Goal: Communication & Community: Ask a question

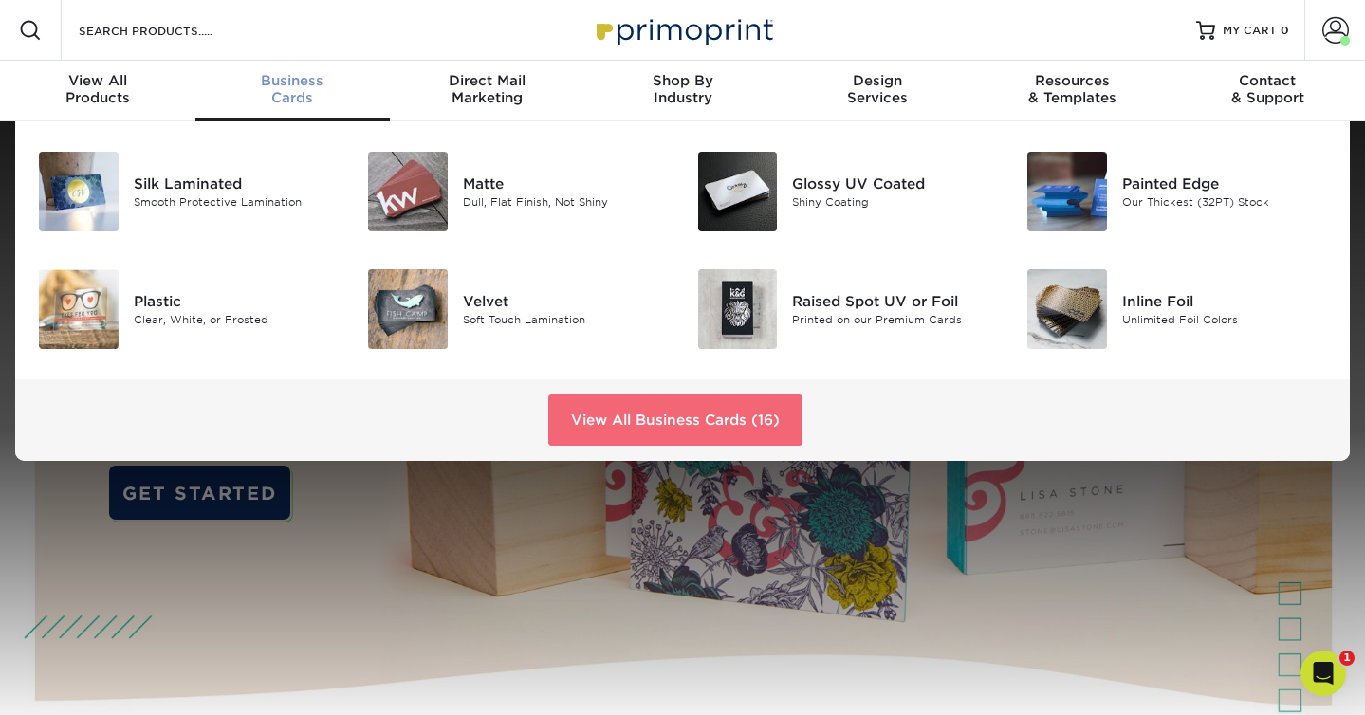
click at [633, 421] on link "View All Business Cards (16)" at bounding box center [675, 420] width 254 height 51
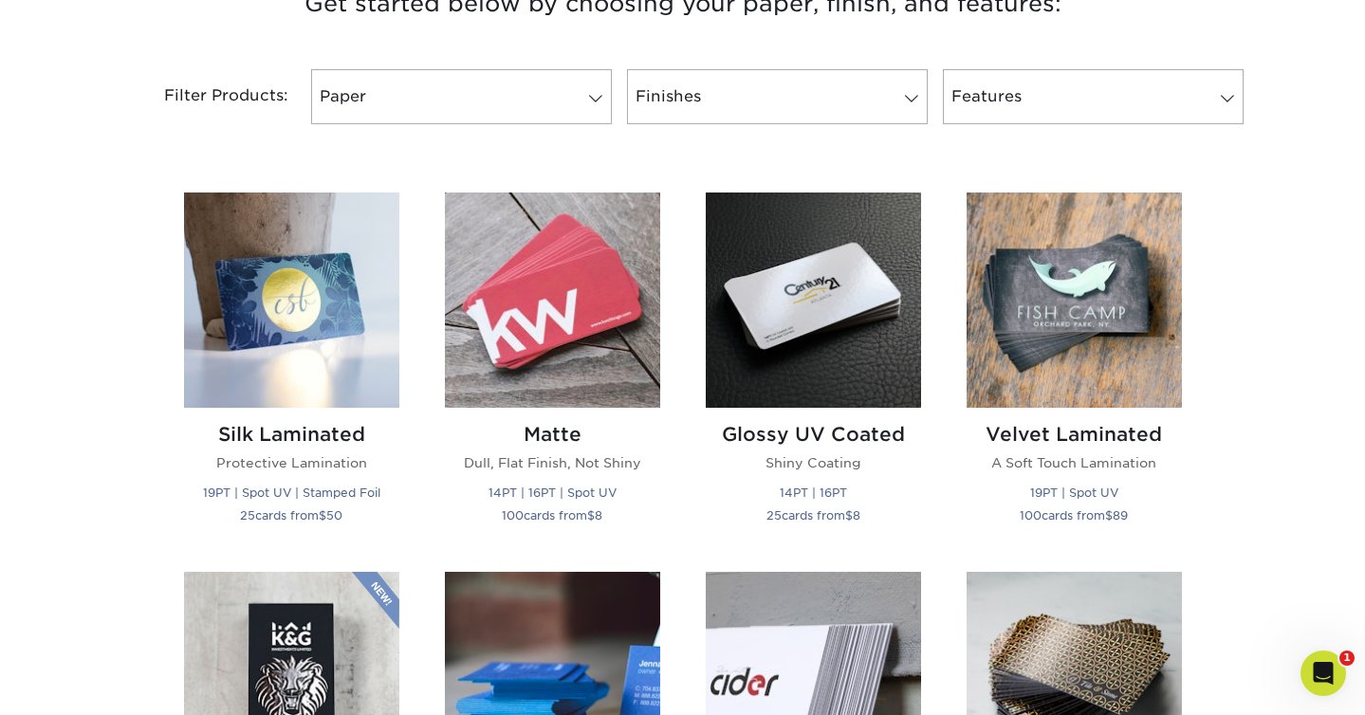
scroll to position [768, 0]
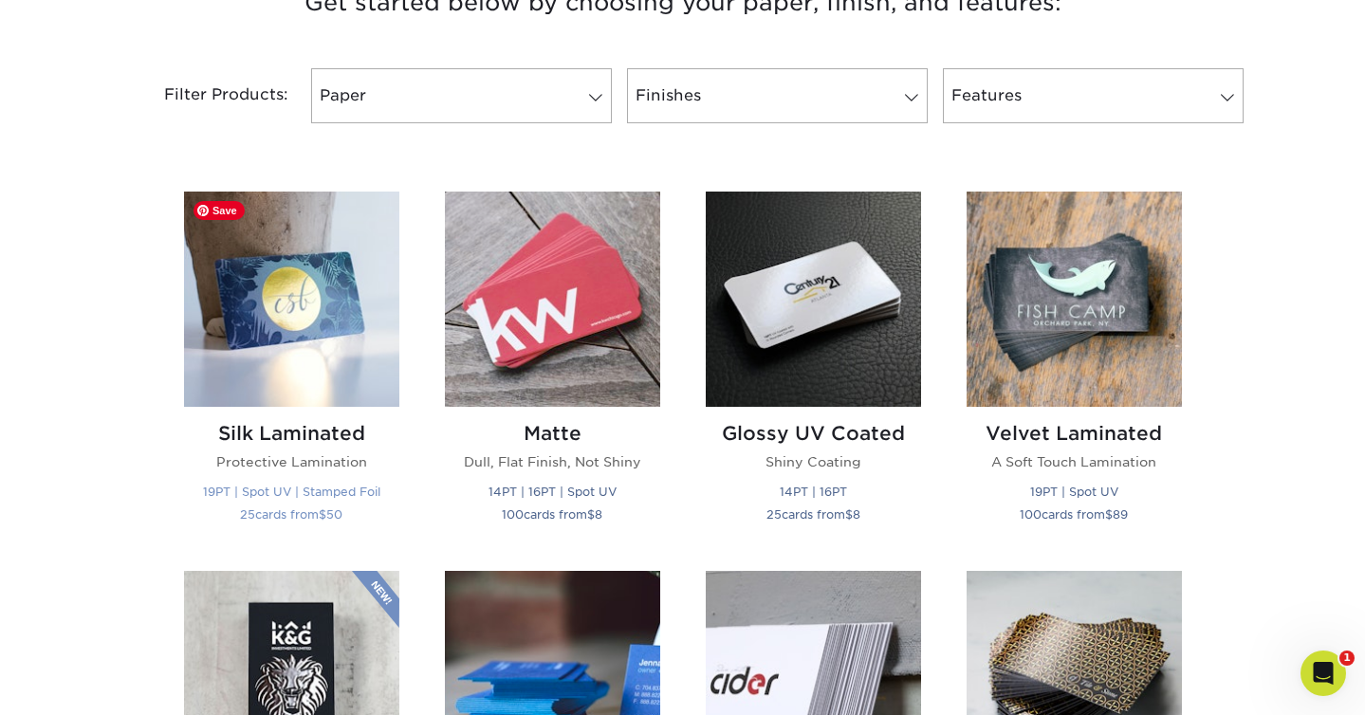
click at [250, 298] on img at bounding box center [291, 299] width 215 height 215
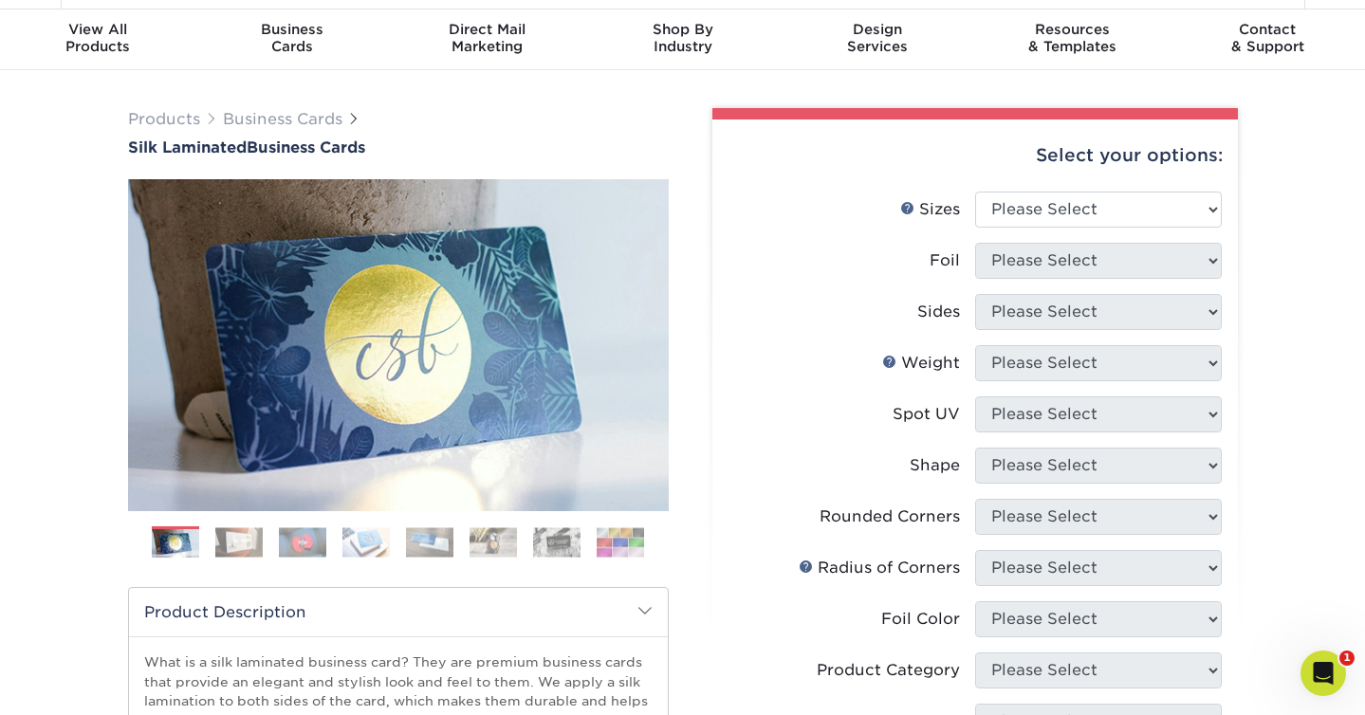
scroll to position [53, 0]
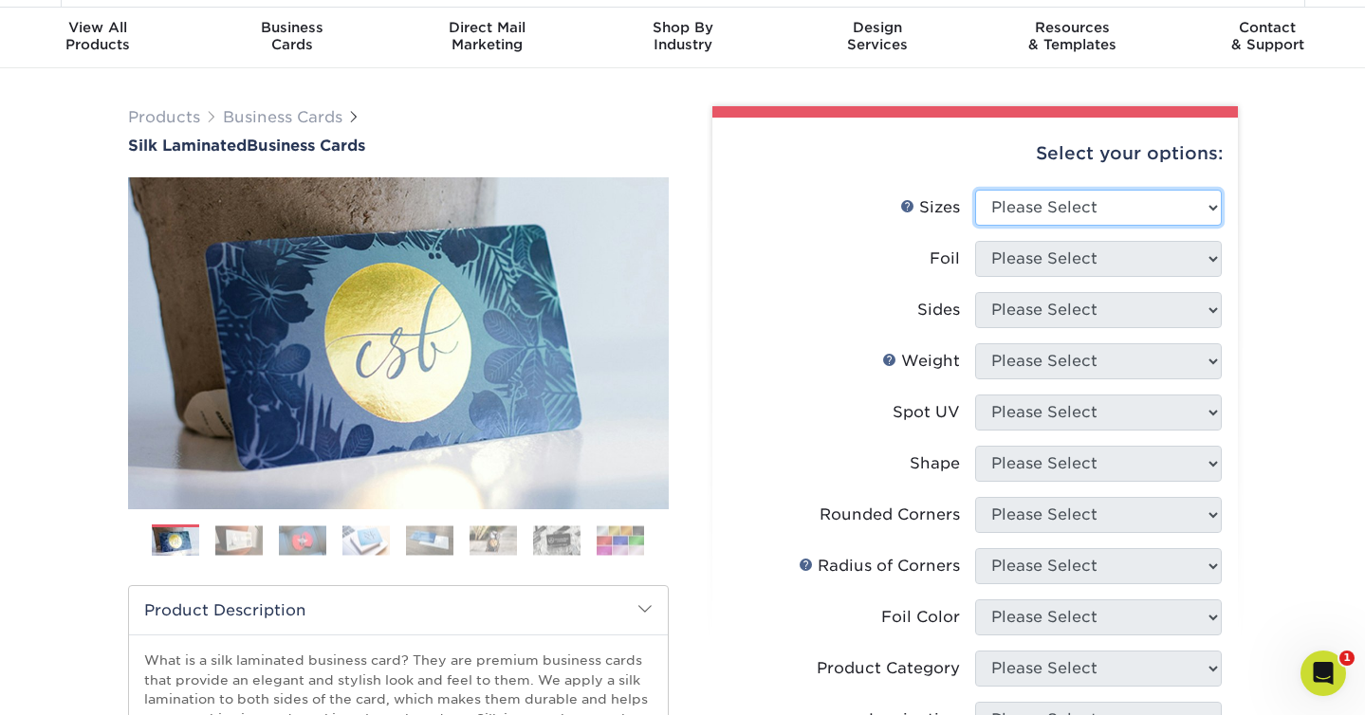
click at [1087, 199] on select "Please Select 1.5" x 3.5" - Mini 1.75" x 3.5" - Mini 2" x 2" - Square 2" x 3" -…" at bounding box center [1098, 208] width 247 height 36
select select "2.00x7.00"
click at [975, 190] on select "Please Select 1.5" x 3.5" - Mini 1.75" x 3.5" - Mini 2" x 2" - Square 2" x 3" -…" at bounding box center [1098, 208] width 247 height 36
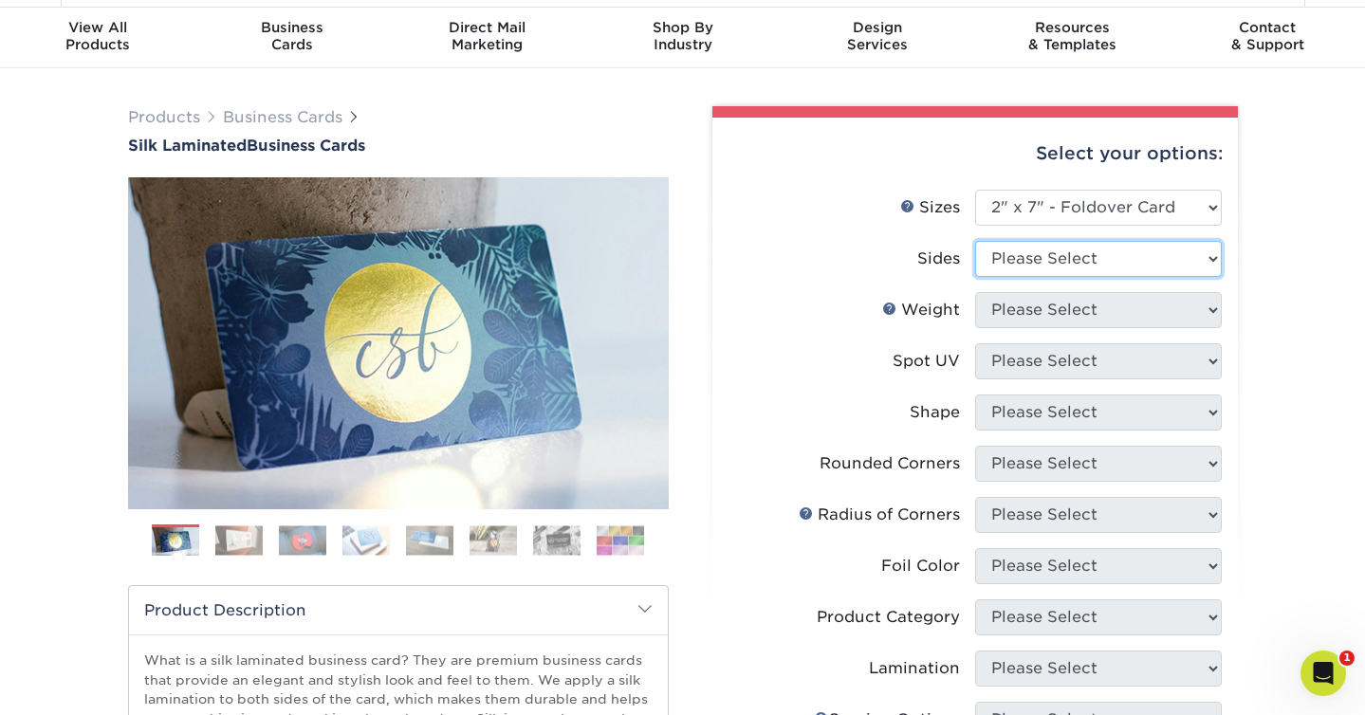
click at [1060, 261] on select "Please Select Print Both Sides Print Front Only" at bounding box center [1098, 259] width 247 height 36
select select "13abbda7-1d64-4f25-8bb2-c179b224825d"
click at [975, 241] on select "Please Select Print Both Sides Print Front Only" at bounding box center [1098, 259] width 247 height 36
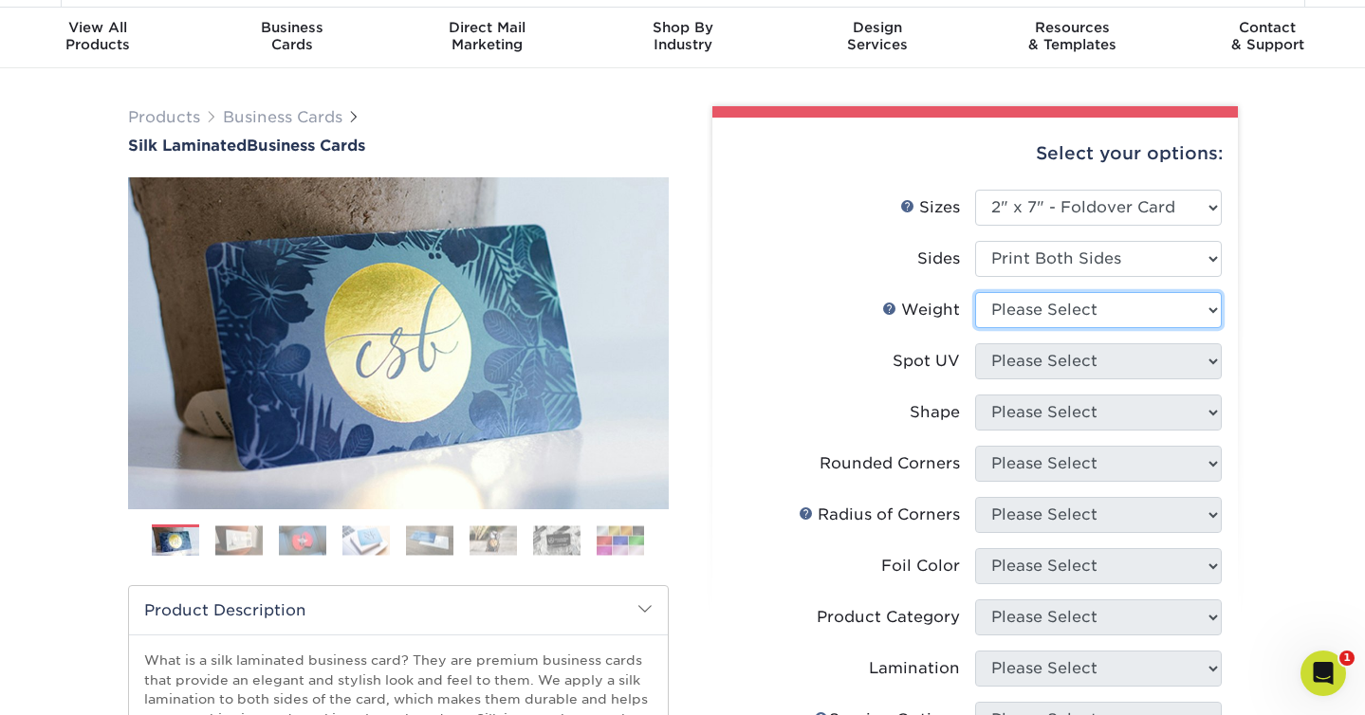
click at [1130, 312] on select "Please Select 16PT" at bounding box center [1098, 310] width 247 height 36
select select "16PT"
click at [975, 292] on select "Please Select 16PT" at bounding box center [1098, 310] width 247 height 36
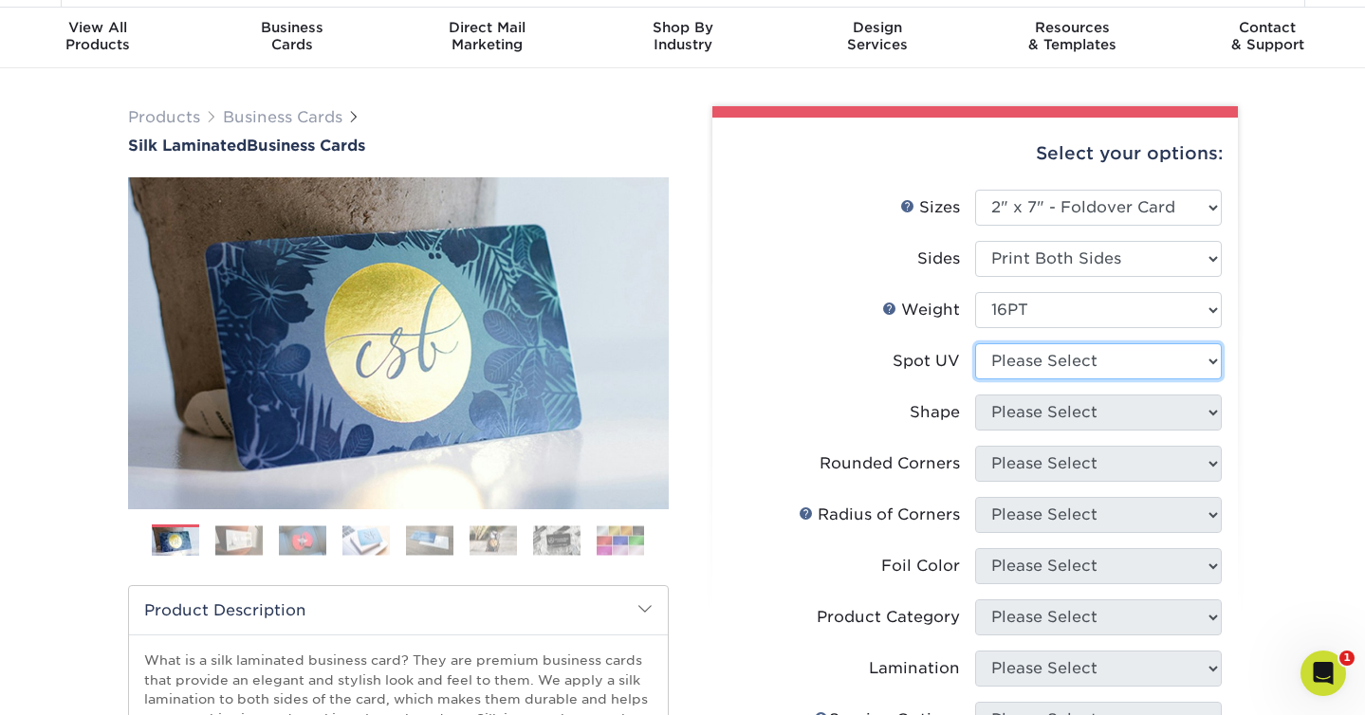
click at [1120, 368] on select "Please Select No Spot UV Front and Back (Both Sides) Front Only Back Only" at bounding box center [1098, 361] width 247 height 36
select select "3"
click at [975, 343] on select "Please Select No Spot UV Front and Back (Both Sides) Front Only Back Only" at bounding box center [1098, 361] width 247 height 36
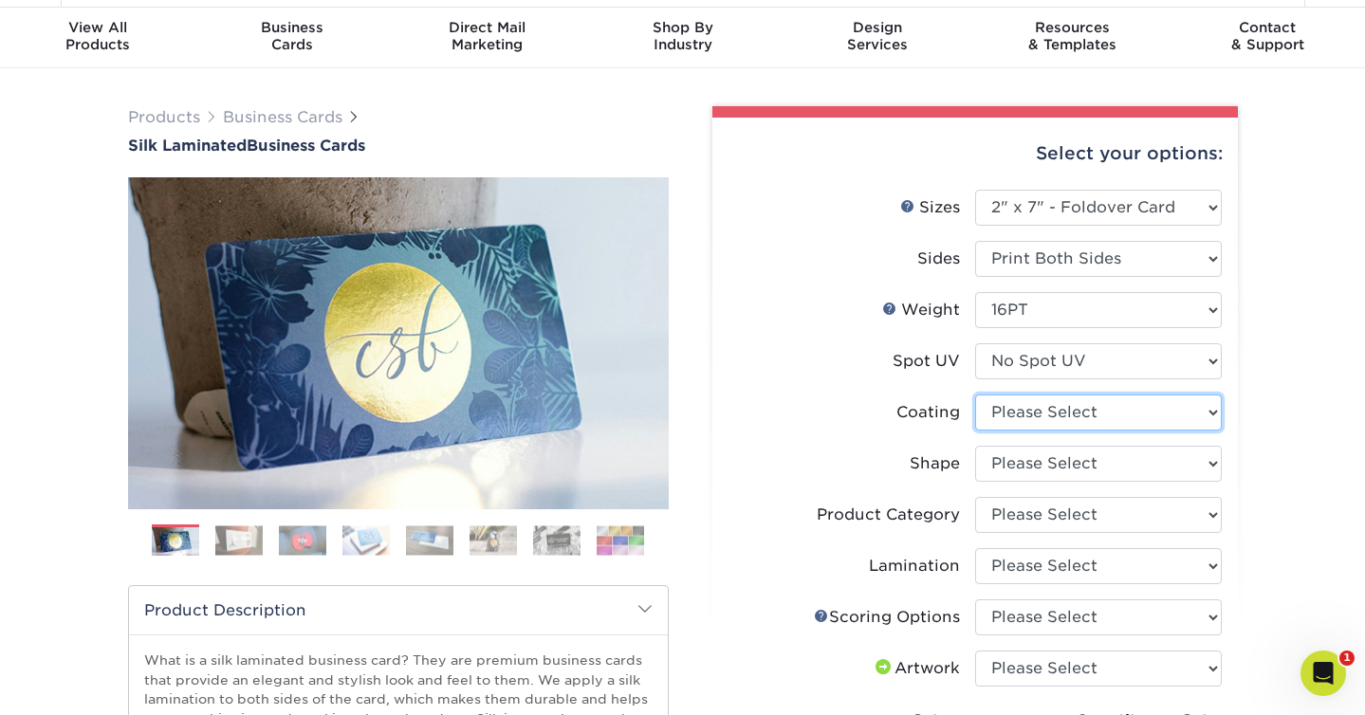
click at [1122, 417] on select at bounding box center [1098, 413] width 247 height 36
select select "3e7618de-abca-4bda-9f97-8b9129e913d8"
click at [975, 395] on select at bounding box center [1098, 413] width 247 height 36
select select "-1"
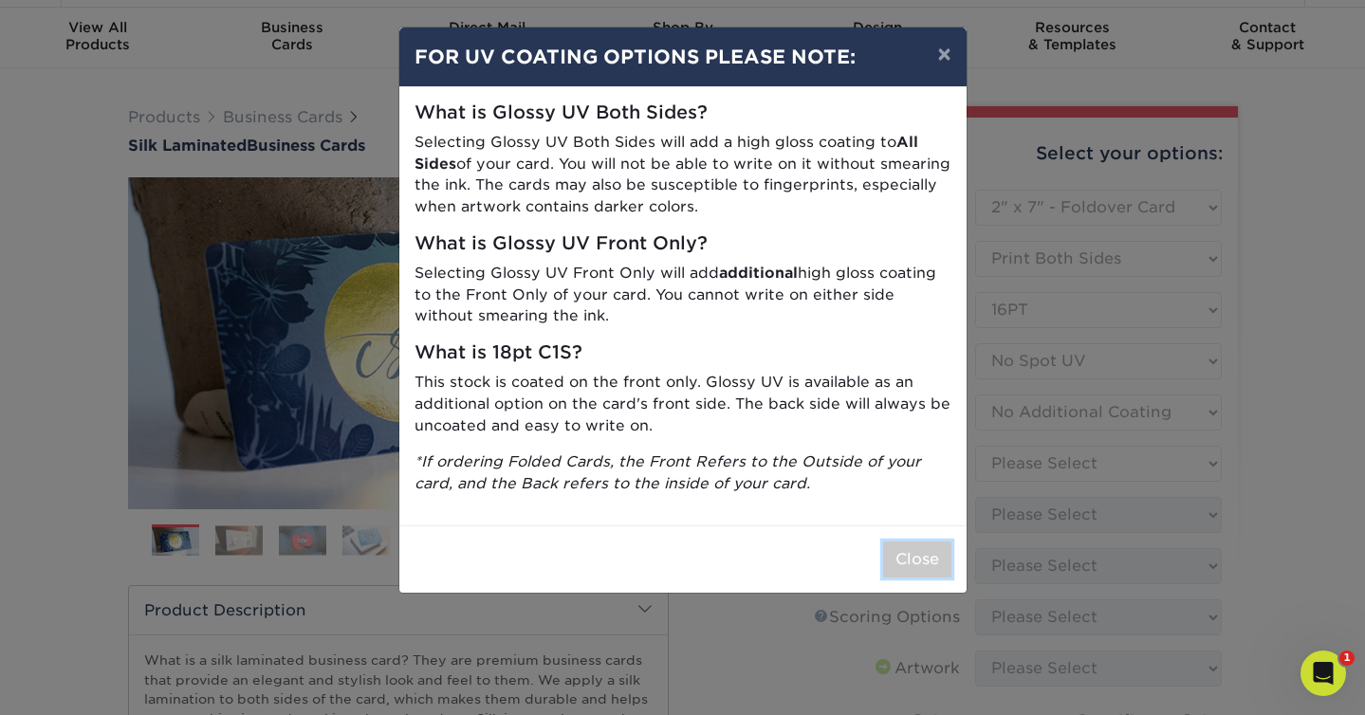
click at [932, 558] on button "Close" at bounding box center [917, 560] width 68 height 36
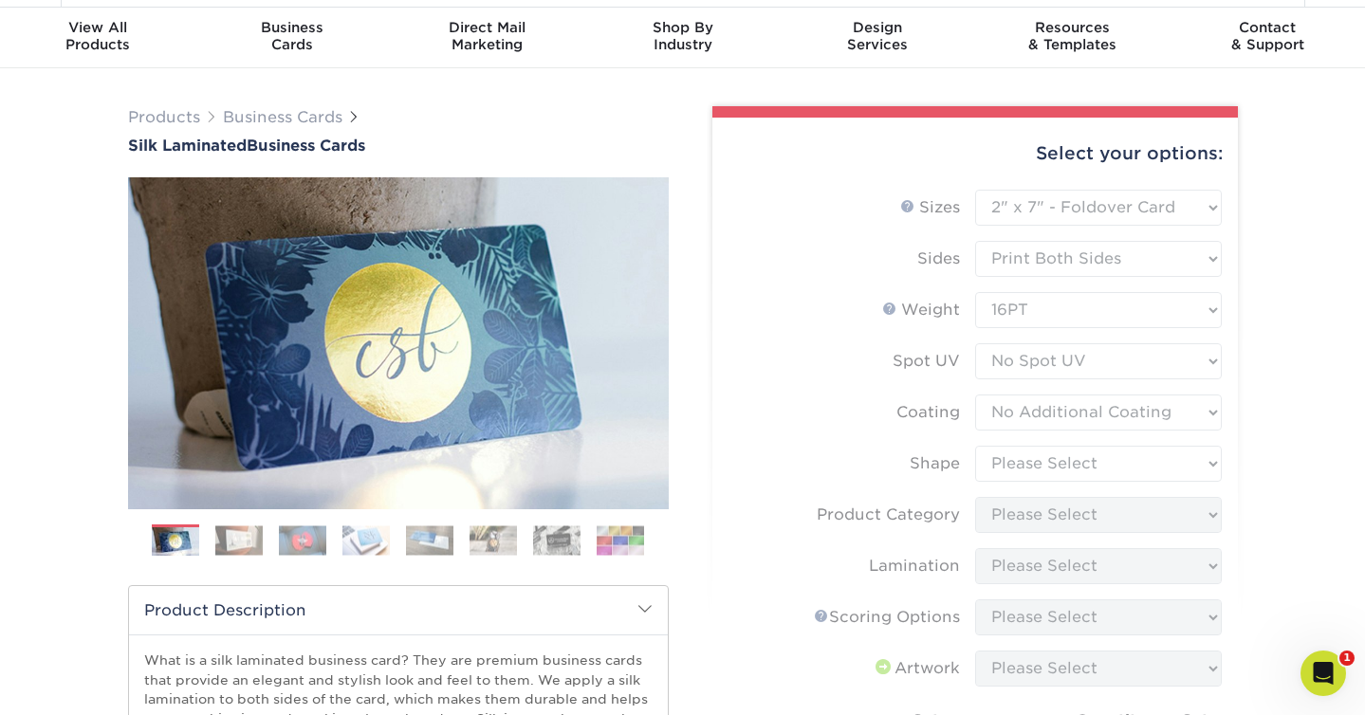
click at [1102, 465] on form "Sizes Help Sizes Please Select 1.5" x 3.5" - Mini 1.75" x 3.5" - Mini 2" x 2" -…" at bounding box center [975, 565] width 495 height 751
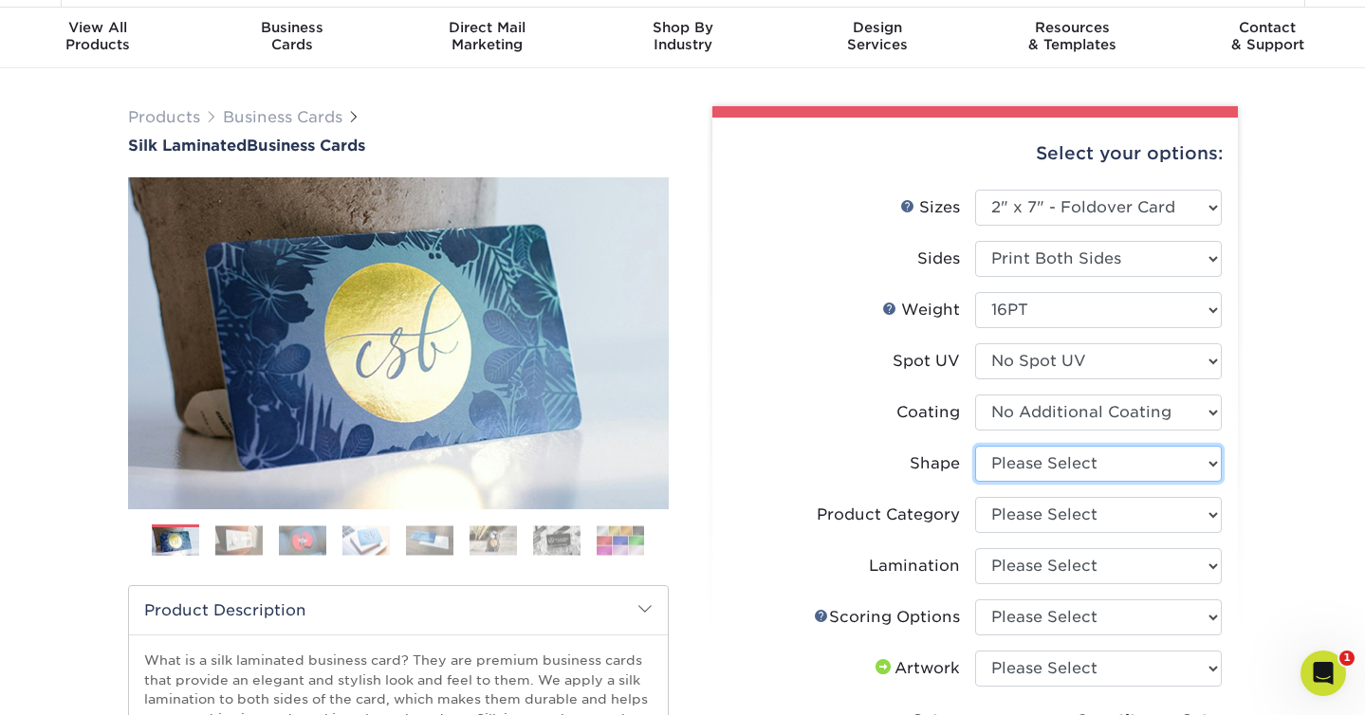
click at [1104, 462] on select "Please Select Standard" at bounding box center [1098, 464] width 247 height 36
select select "standard"
click at [975, 446] on select "Please Select Standard" at bounding box center [1098, 464] width 247 height 36
select select "-1"
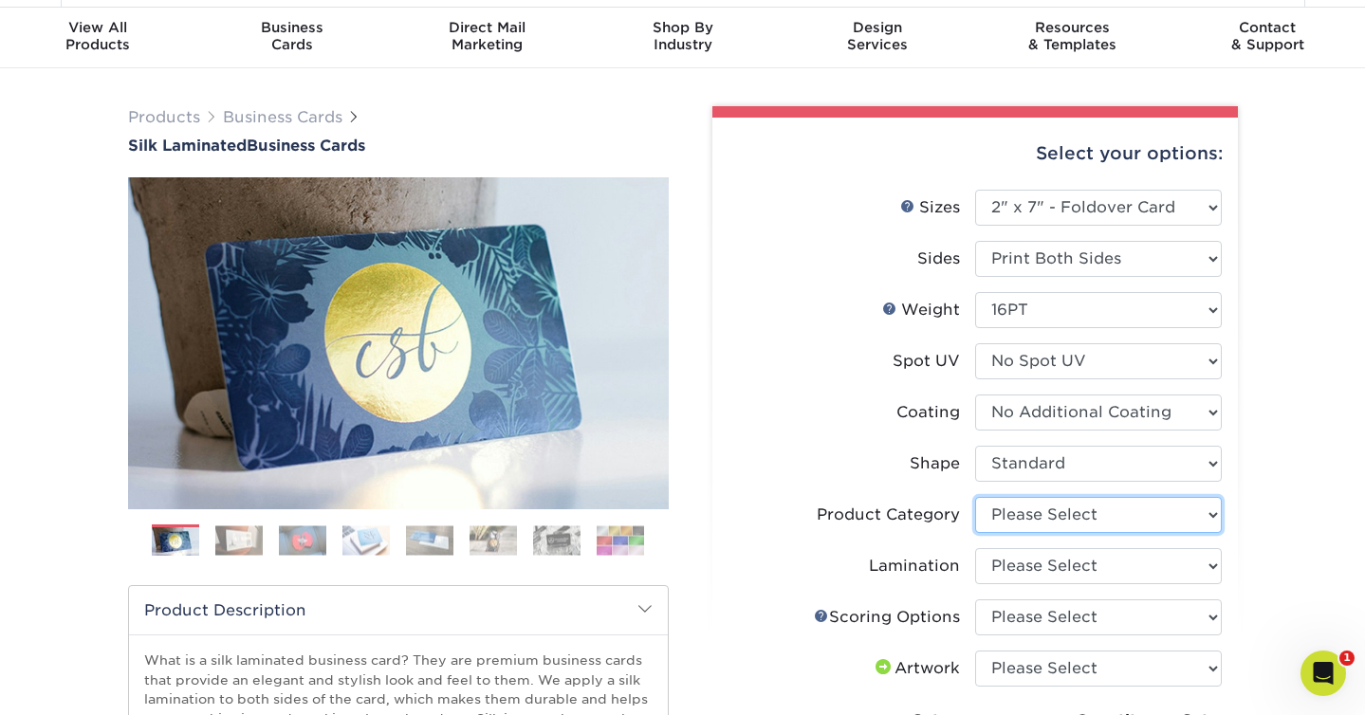
click at [1107, 513] on select "Please Select Business Cards" at bounding box center [1098, 515] width 247 height 36
click at [975, 497] on select "Please Select Business Cards" at bounding box center [1098, 515] width 247 height 36
click at [1108, 519] on select "Please Select Business Cards" at bounding box center [1098, 515] width 247 height 36
select select "3b5148f1-0588-4f88-a218-97bcfdce65c1"
click at [975, 497] on select "Please Select Business Cards" at bounding box center [1098, 515] width 247 height 36
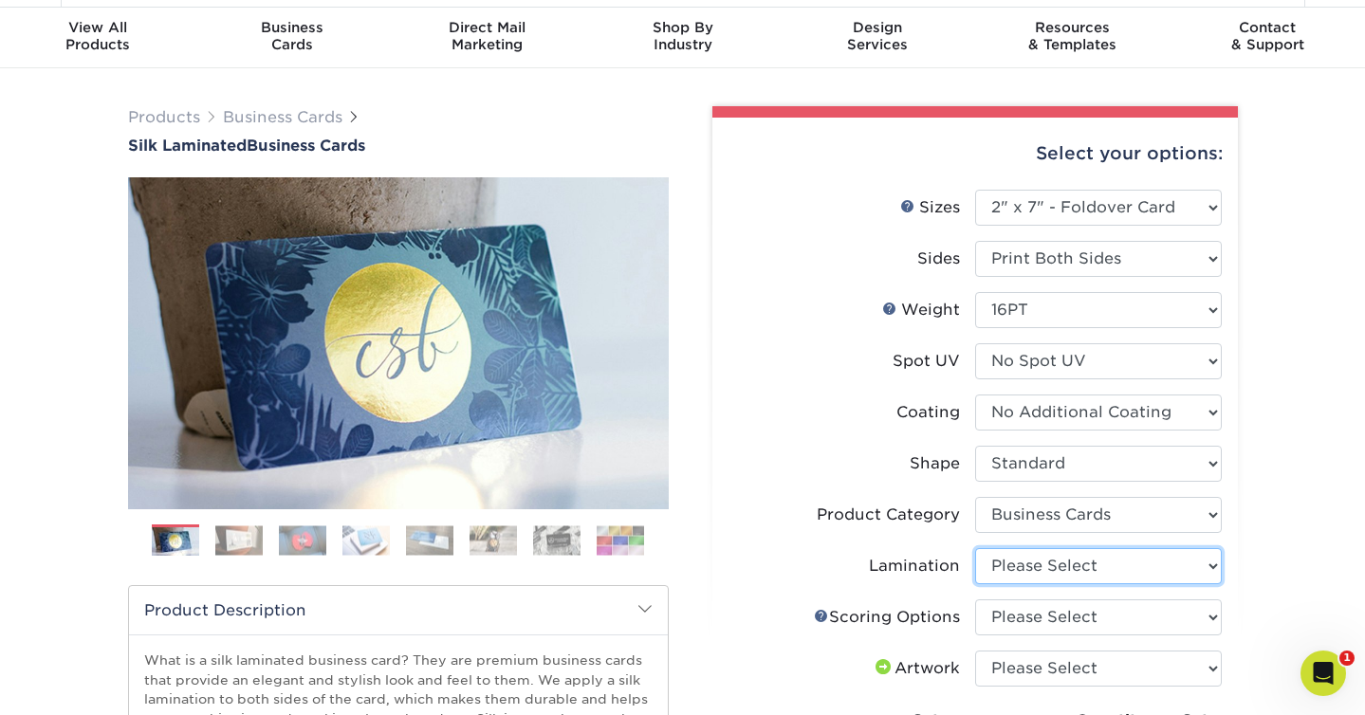
click at [1112, 559] on select "Please Select Silk" at bounding box center [1098, 566] width 247 height 36
select select "ccacb42f-45f7-42d3-bbd3-7c8421cf37f0"
click at [975, 548] on select "Please Select Silk" at bounding box center [1098, 566] width 247 height 36
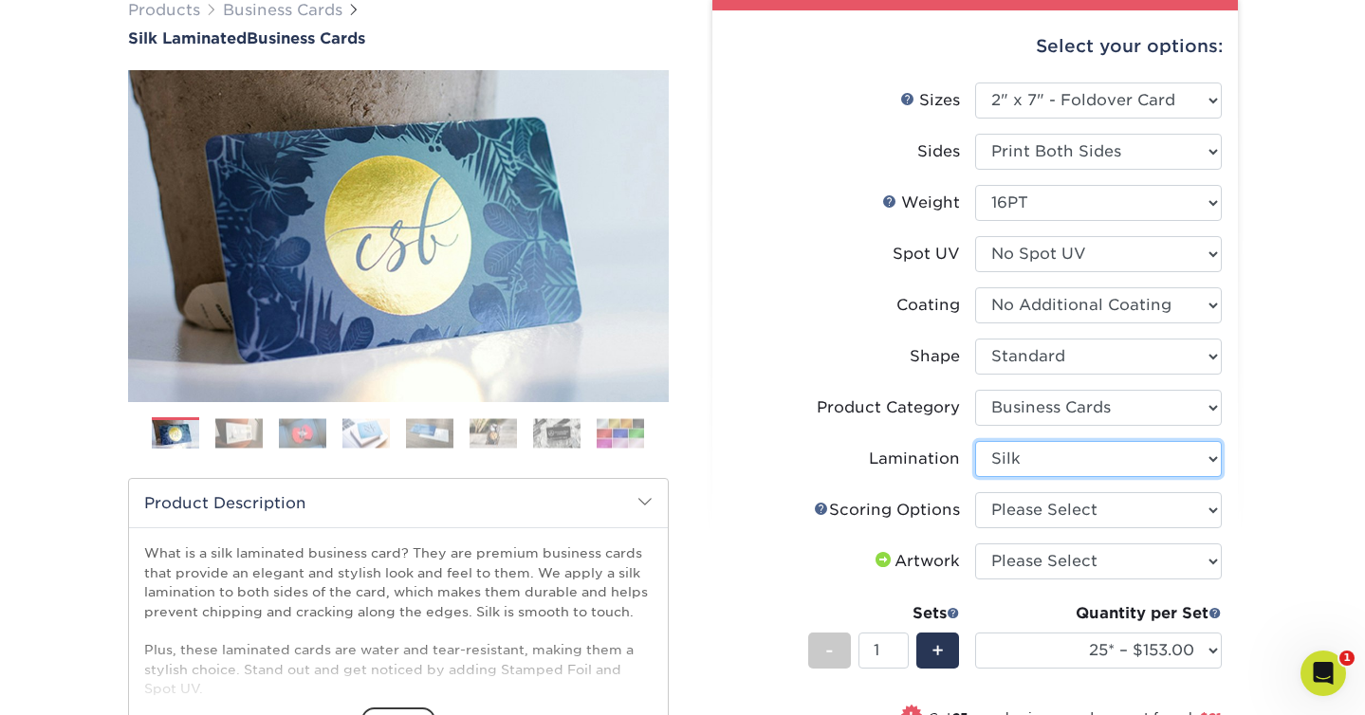
scroll to position [161, 0]
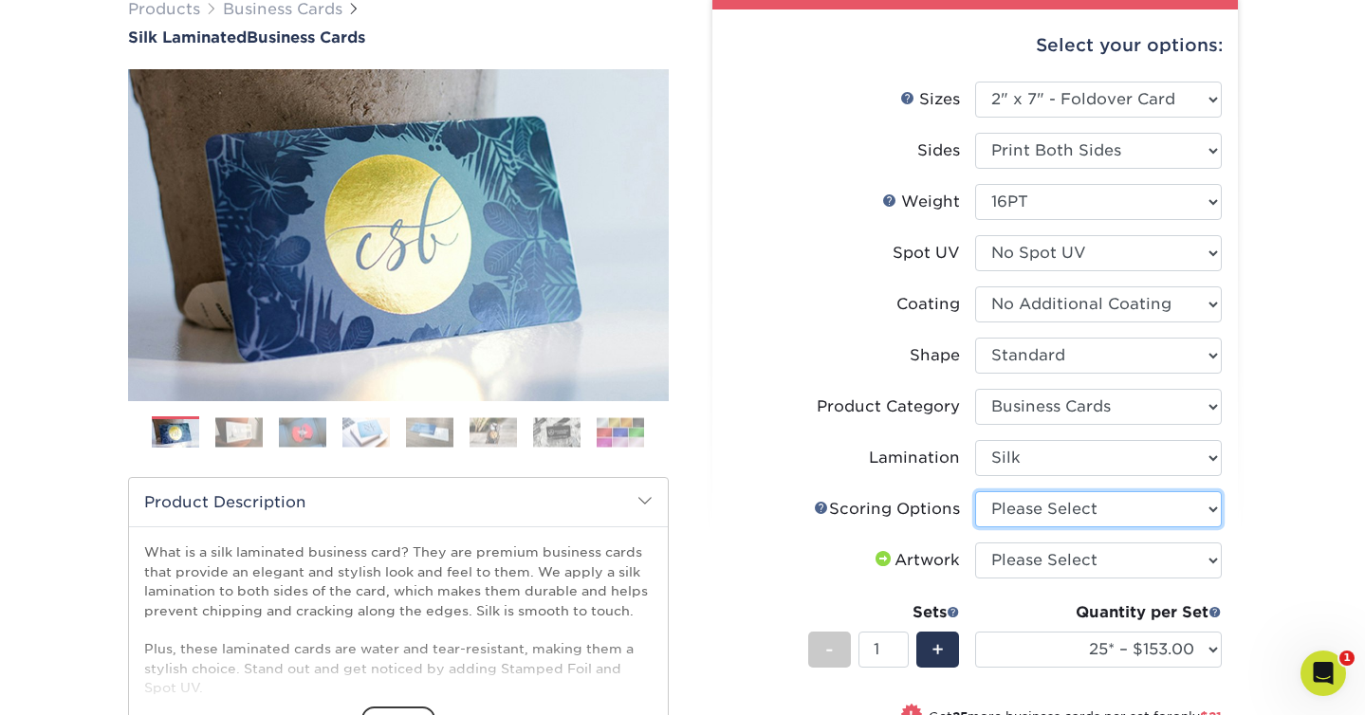
click at [1120, 509] on select "Please Select Score in Half" at bounding box center [1098, 510] width 247 height 36
select select "b23166fa-223a-4016-b2d3-d3438452c7d9"
click at [975, 492] on select "Please Select Score in Half" at bounding box center [1098, 510] width 247 height 36
click at [1117, 551] on select "Please Select I will upload files I need a design - $100" at bounding box center [1098, 561] width 247 height 36
select select "upload"
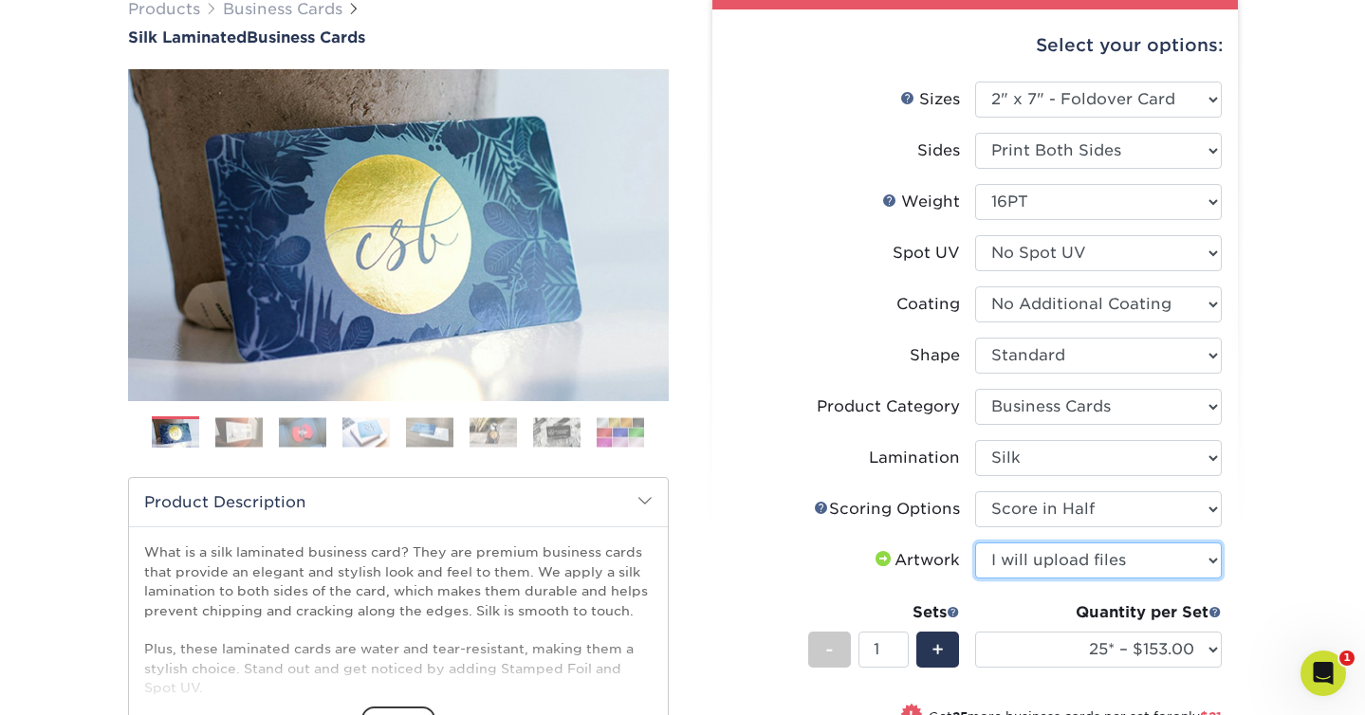
click at [975, 543] on select "Please Select I will upload files I need a design - $100" at bounding box center [1098, 561] width 247 height 36
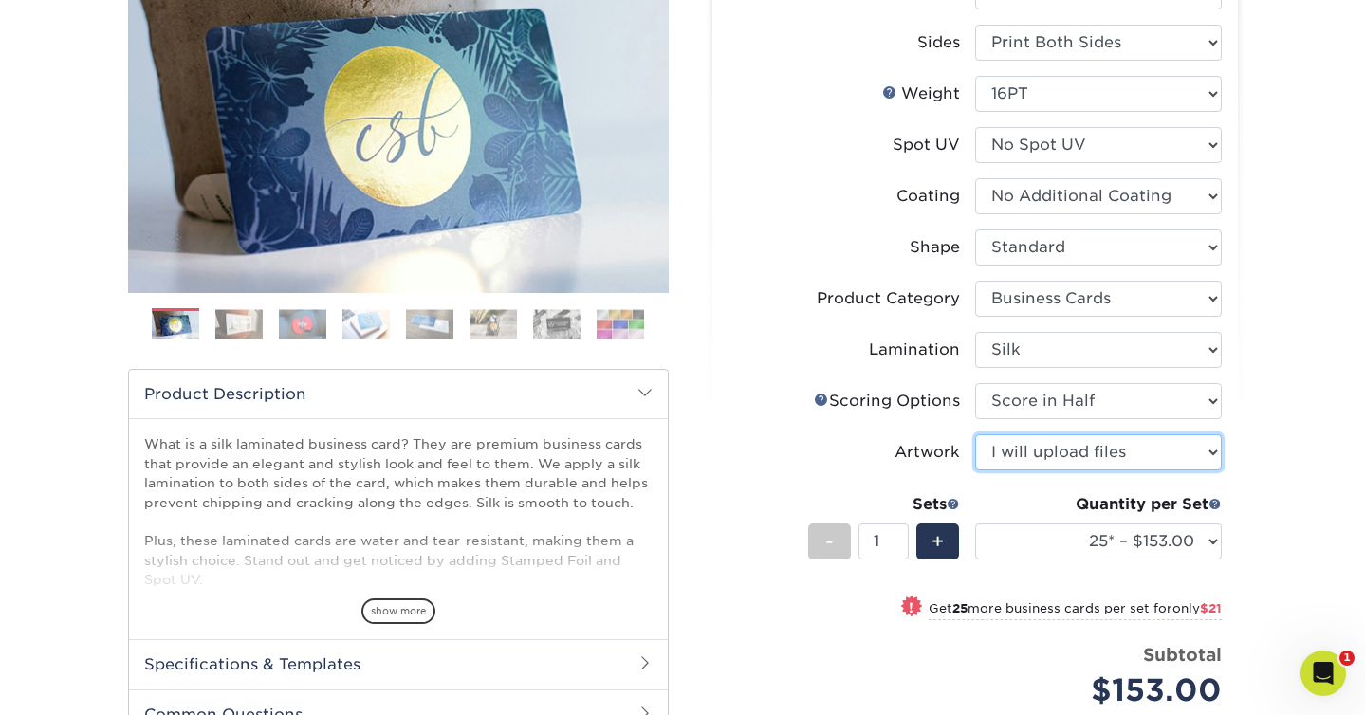
scroll to position [272, 0]
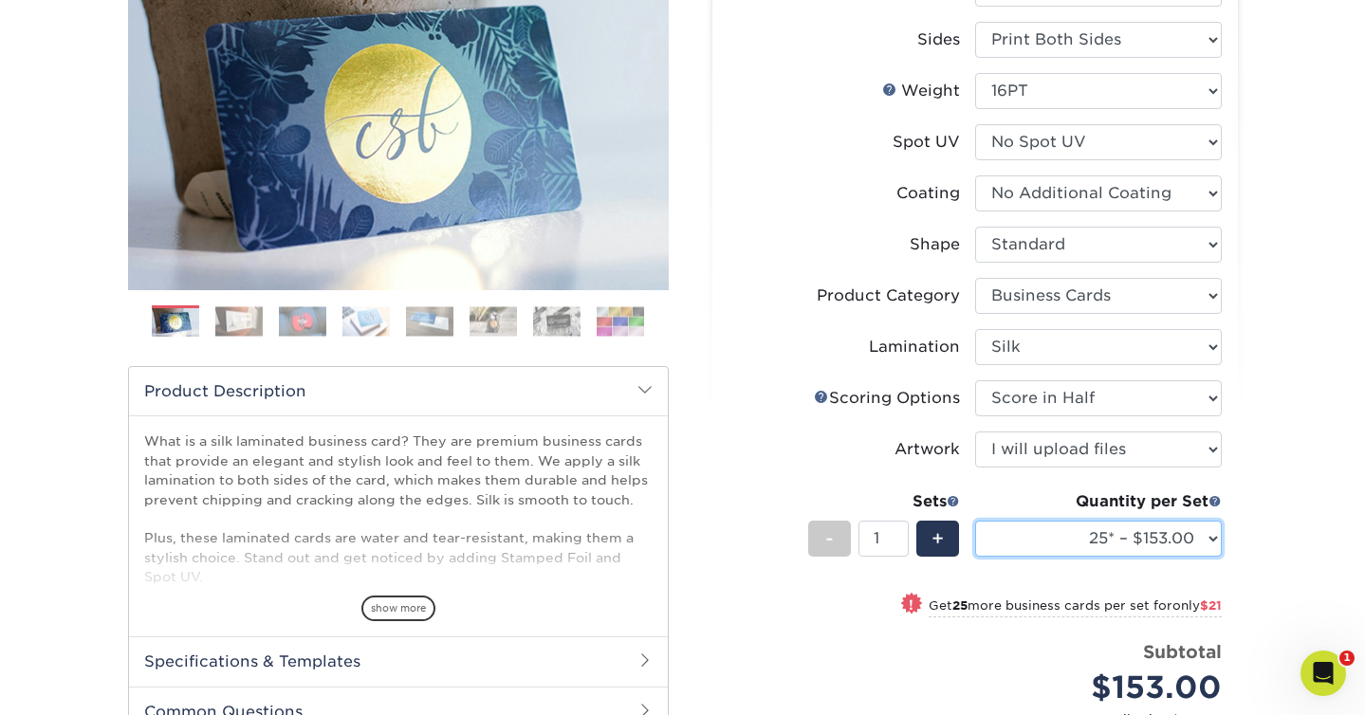
click at [1195, 544] on select "25* – $153.00 50* – $174.00 75* – $195.00 250* – $217.00 500 – $213.00 1000 – $…" at bounding box center [1098, 539] width 247 height 36
select select "250* – $217.00"
click at [975, 521] on select "25* – $153.00 50* – $174.00 75* – $195.00 250* – $217.00 500 – $213.00 1000 – $…" at bounding box center [1098, 539] width 247 height 36
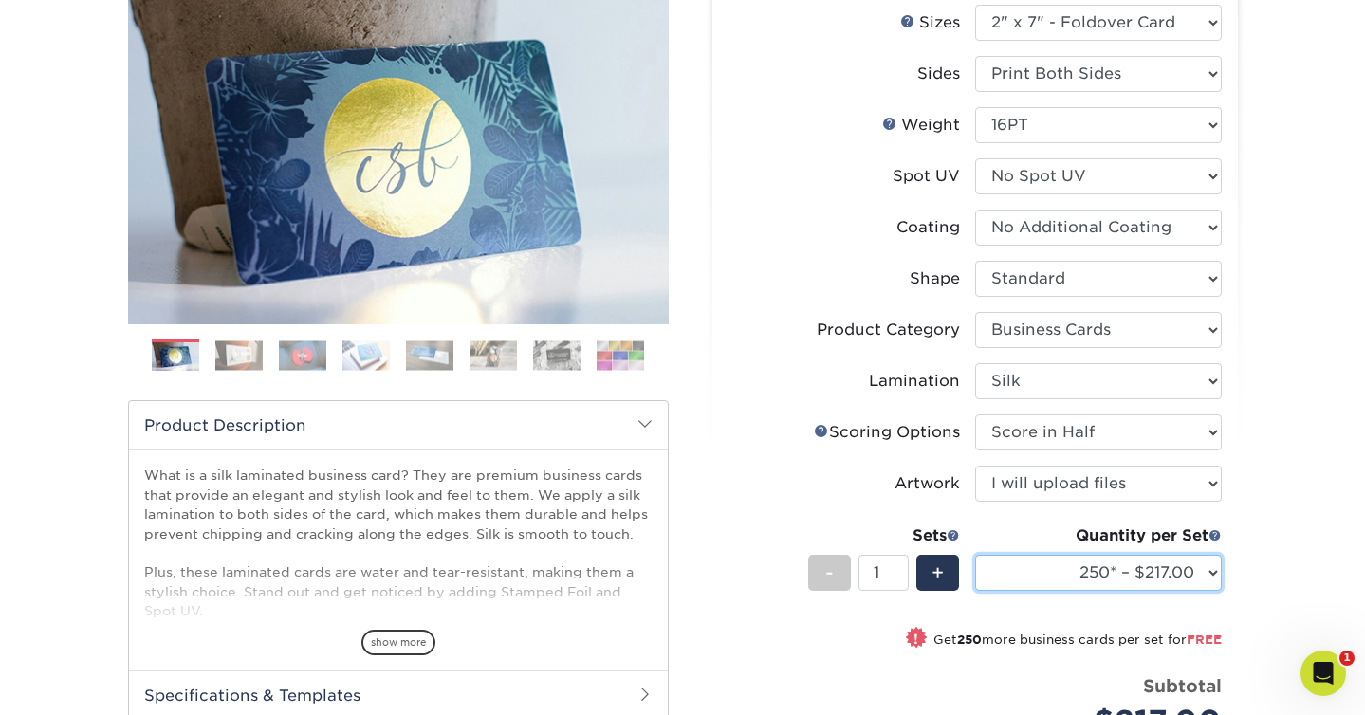
scroll to position [0, 0]
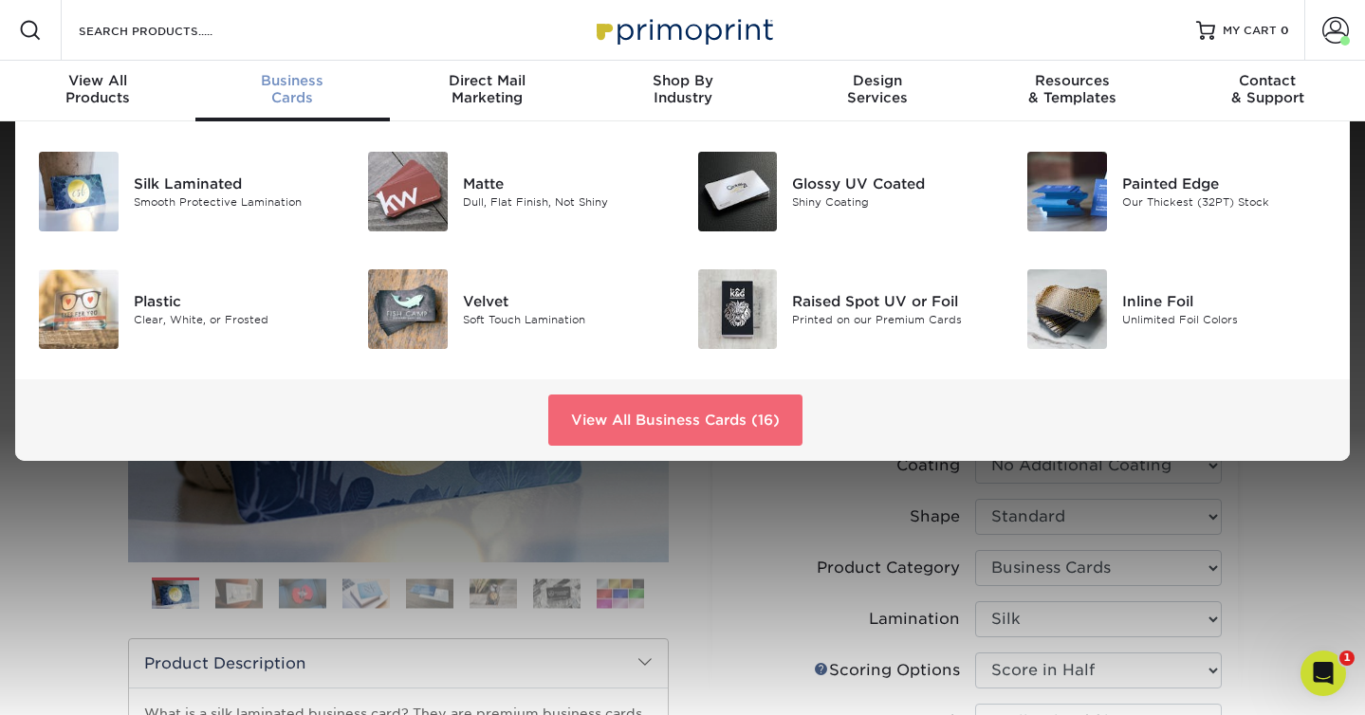
click at [628, 421] on link "View All Business Cards (16)" at bounding box center [675, 420] width 254 height 51
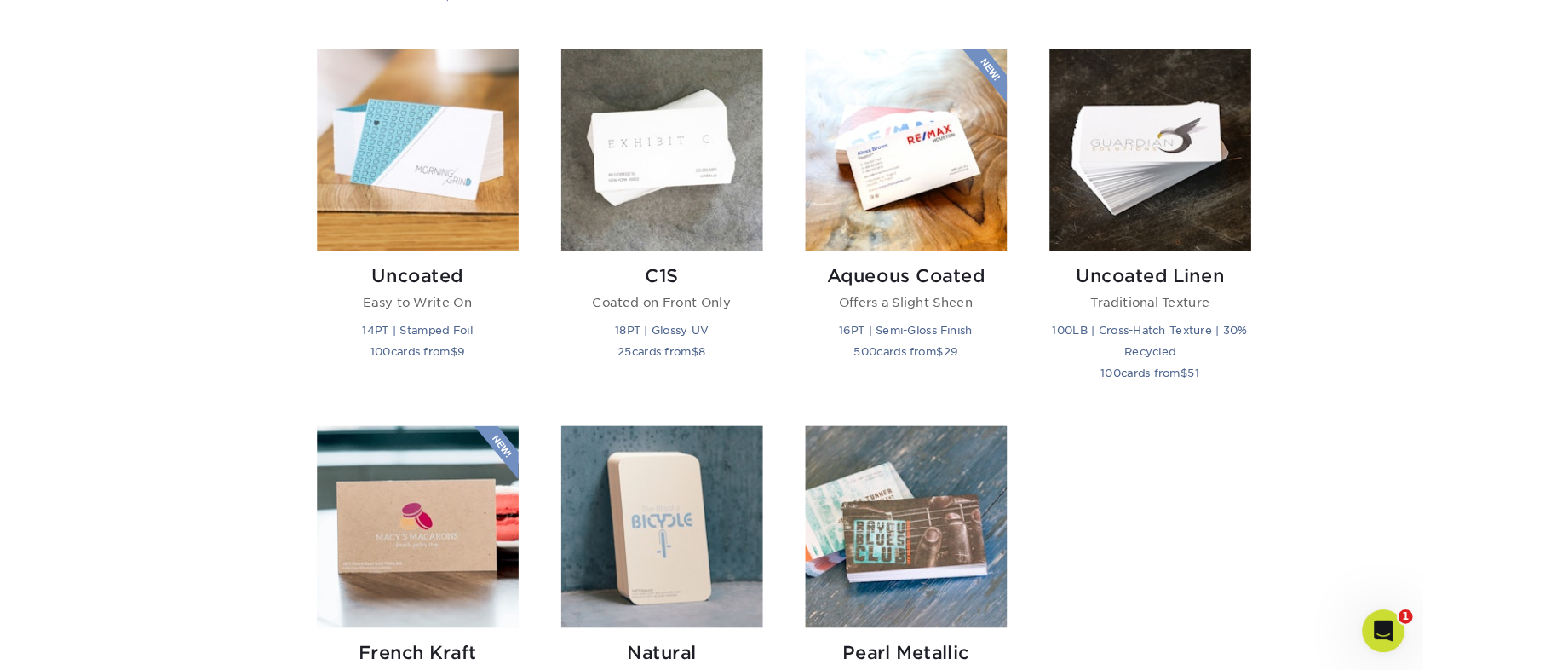
scroll to position [1532, 0]
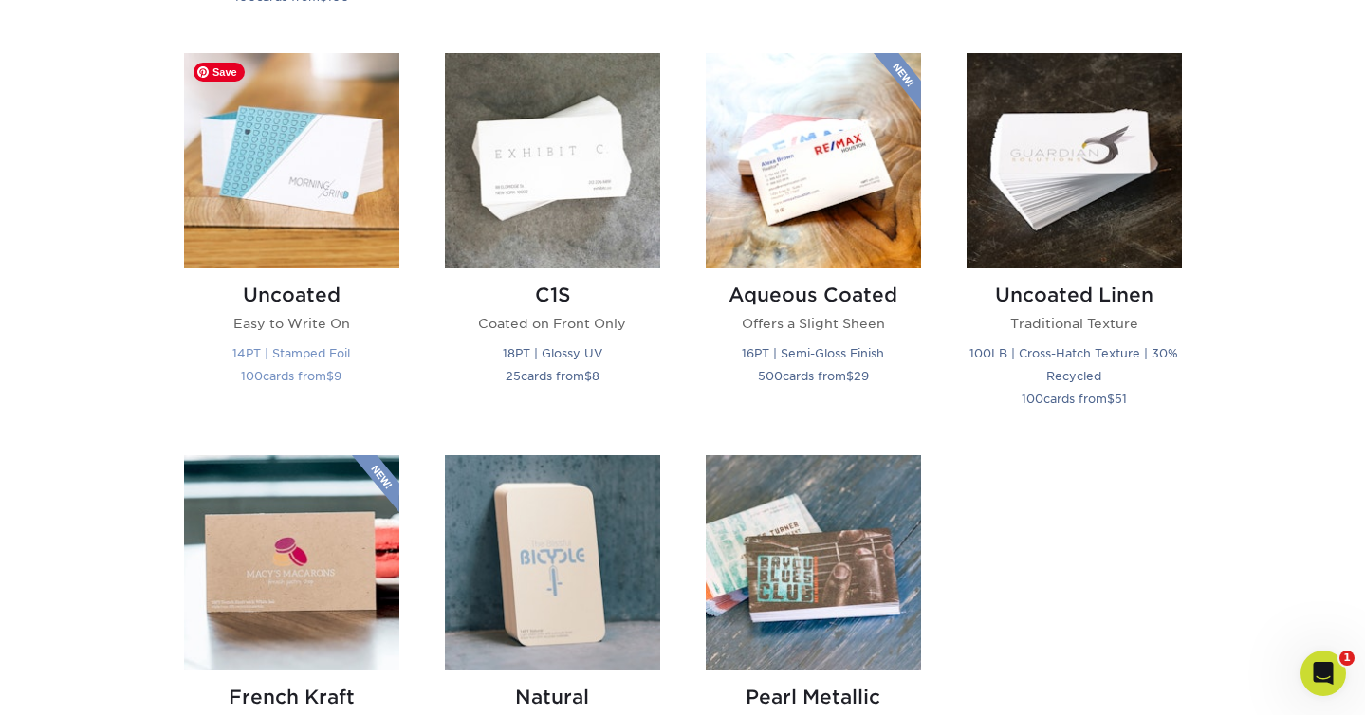
click at [318, 154] on img at bounding box center [291, 160] width 215 height 215
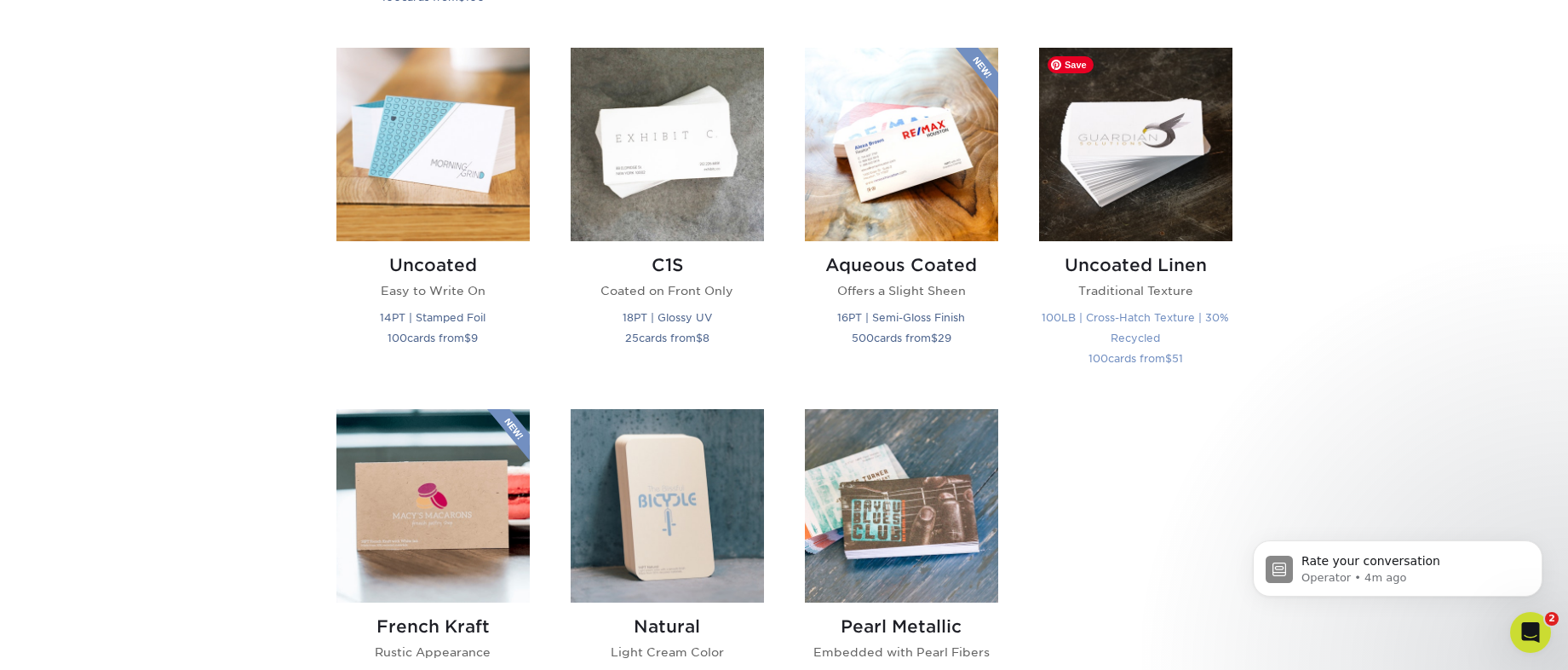
scroll to position [0, 0]
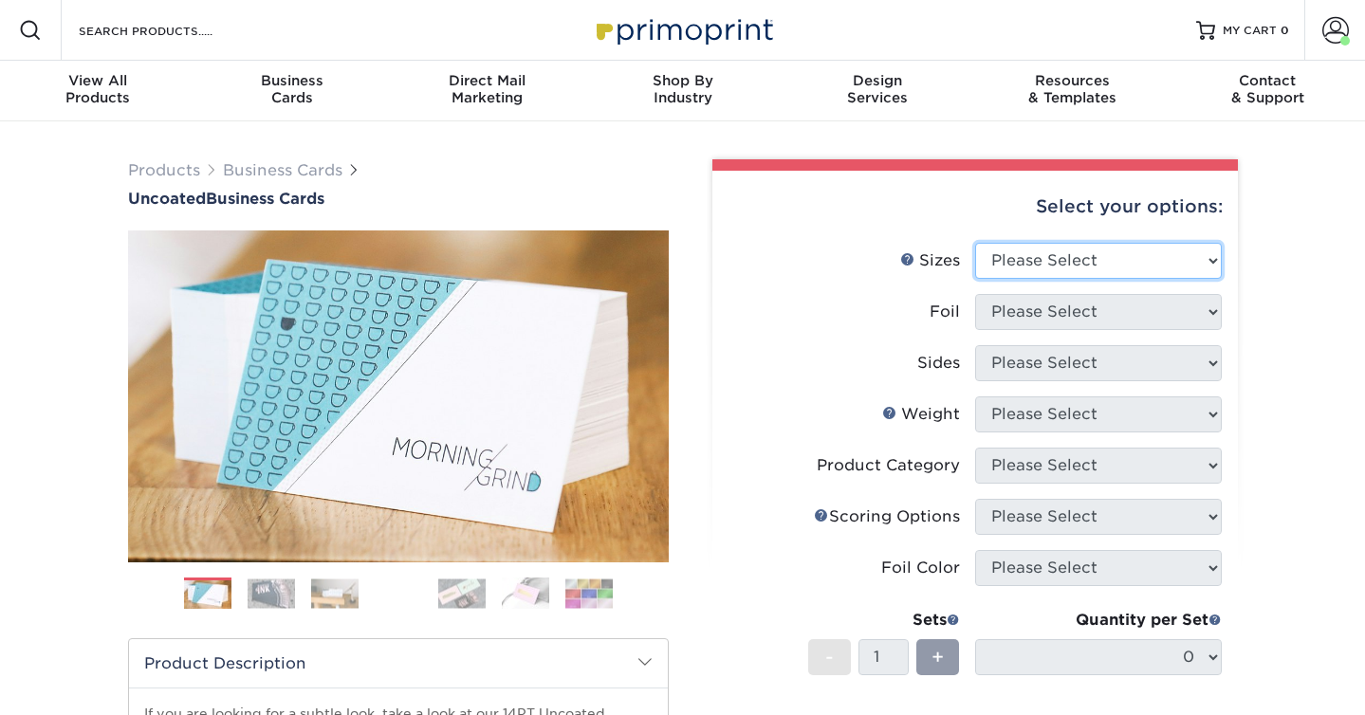
click at [1135, 259] on select "Please Select 1.5" x 3.5" - Mini 1.75" x 3.5" - Mini 2" x 3.5" - Standard 2" x …" at bounding box center [1098, 261] width 247 height 36
select select "2.00x7.00"
click at [975, 243] on select "Please Select 1.5" x 3.5" - Mini 1.75" x 3.5" - Mini 2" x 3.5" - Standard 2" x …" at bounding box center [1098, 261] width 247 height 36
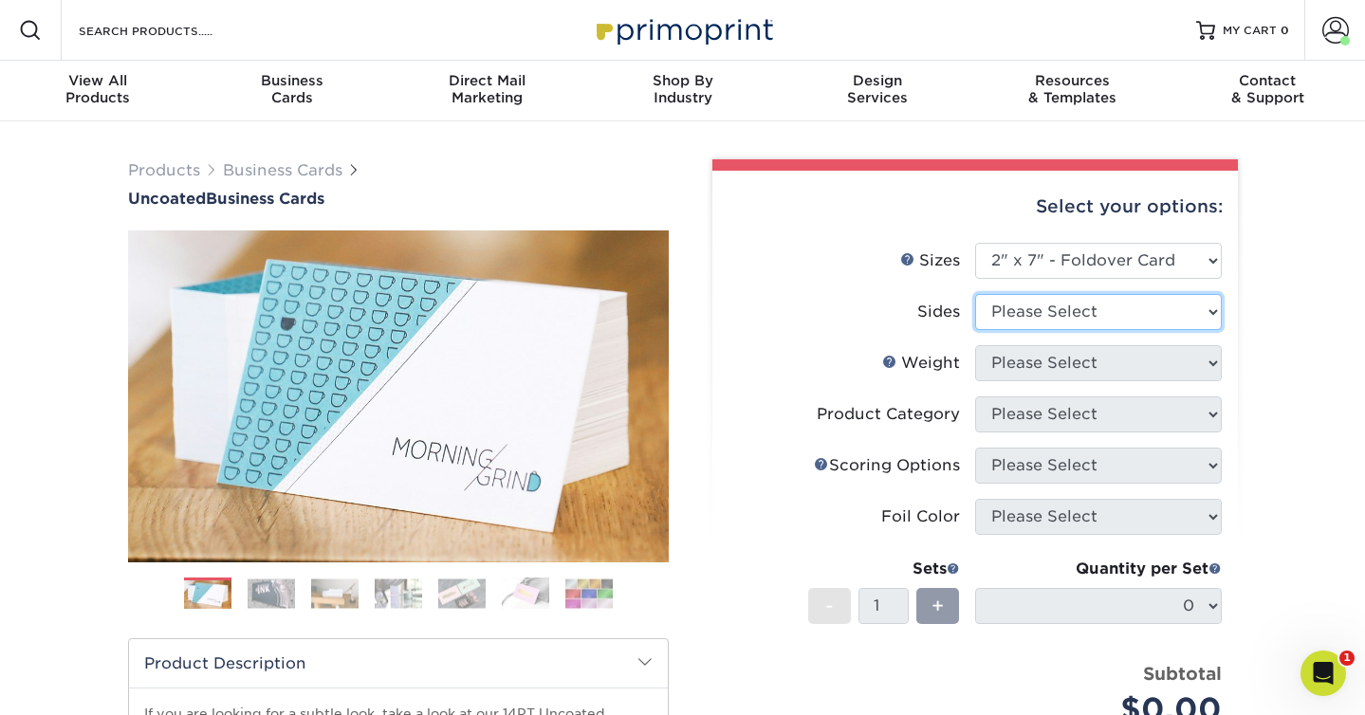
click at [1124, 304] on select "Please Select Print Both Sides Print Front Only" at bounding box center [1098, 312] width 247 height 36
select select "13abbda7-1d64-4f25-8bb2-c179b224825d"
click at [975, 294] on select "Please Select Print Both Sides Print Front Only" at bounding box center [1098, 312] width 247 height 36
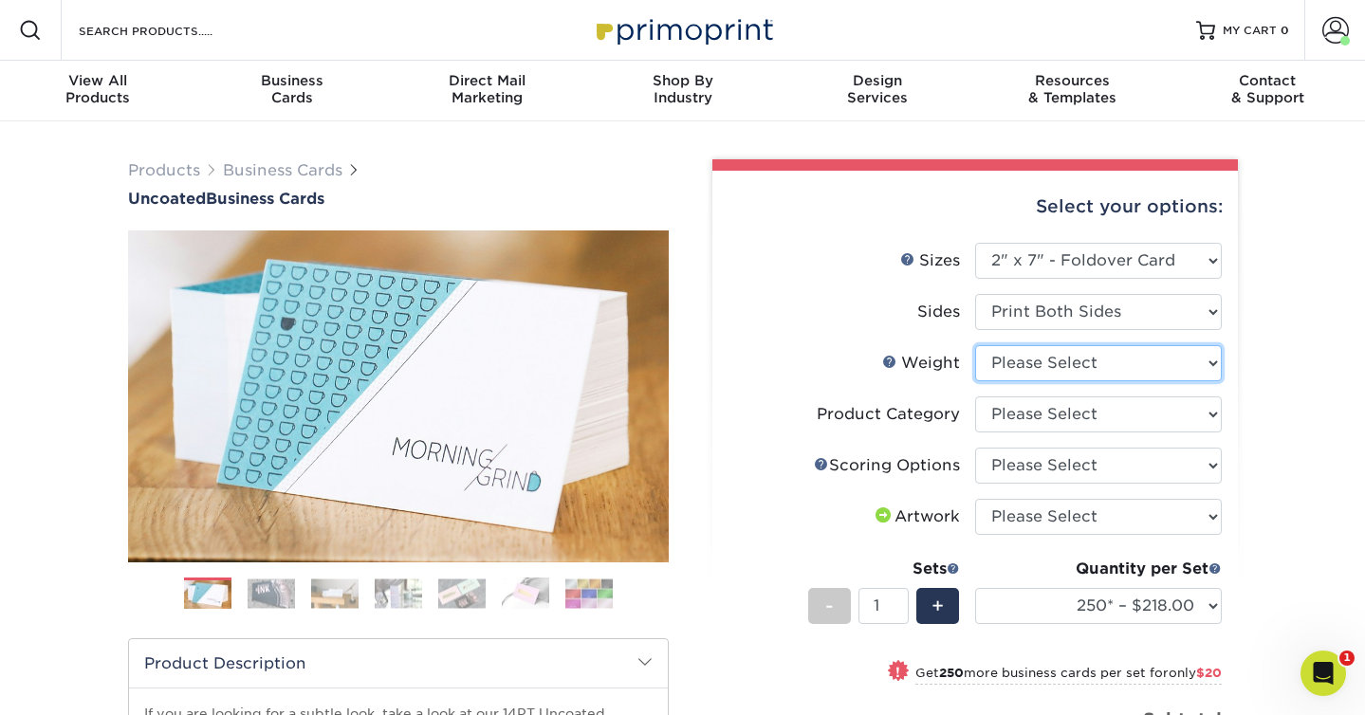
click at [1115, 362] on select "Please Select 14PT Uncoated" at bounding box center [1098, 363] width 247 height 36
select select "14PT Uncoated"
click at [975, 345] on select "Please Select 14PT Uncoated" at bounding box center [1098, 363] width 247 height 36
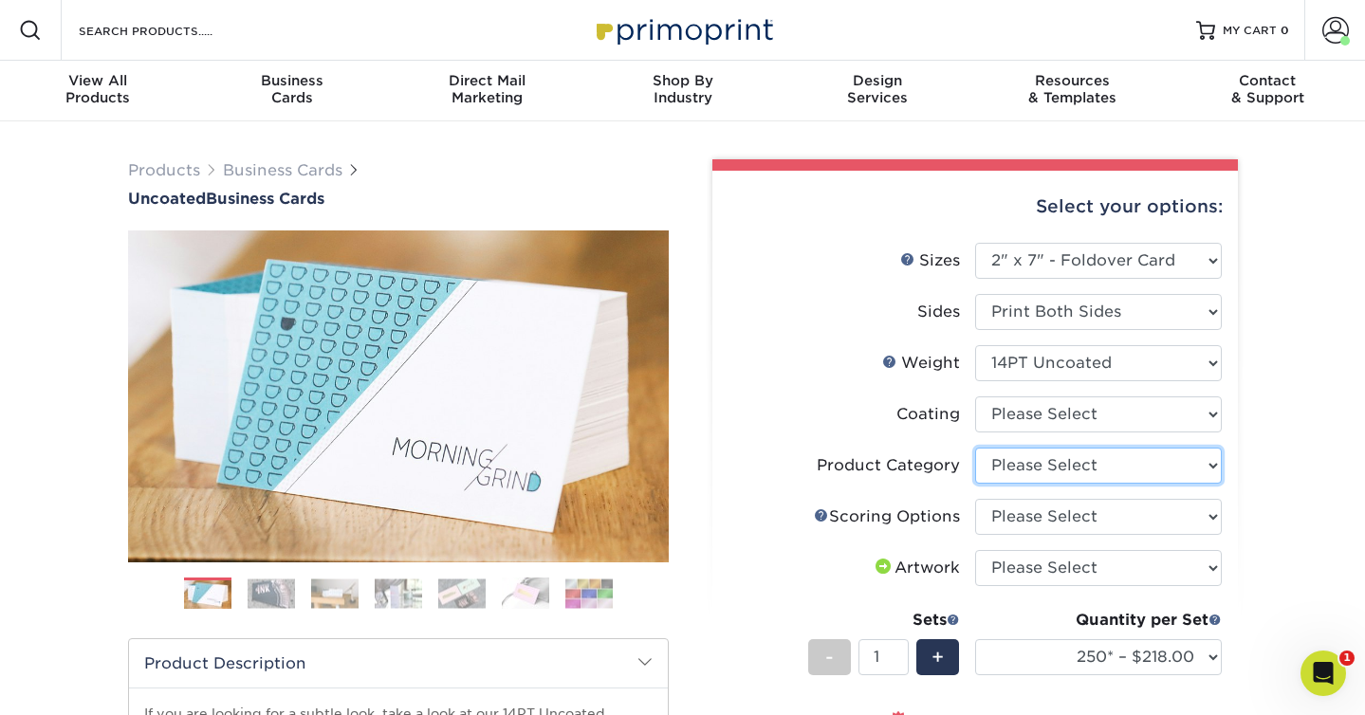
click at [1120, 470] on select "Please Select Business Cards" at bounding box center [1098, 466] width 247 height 36
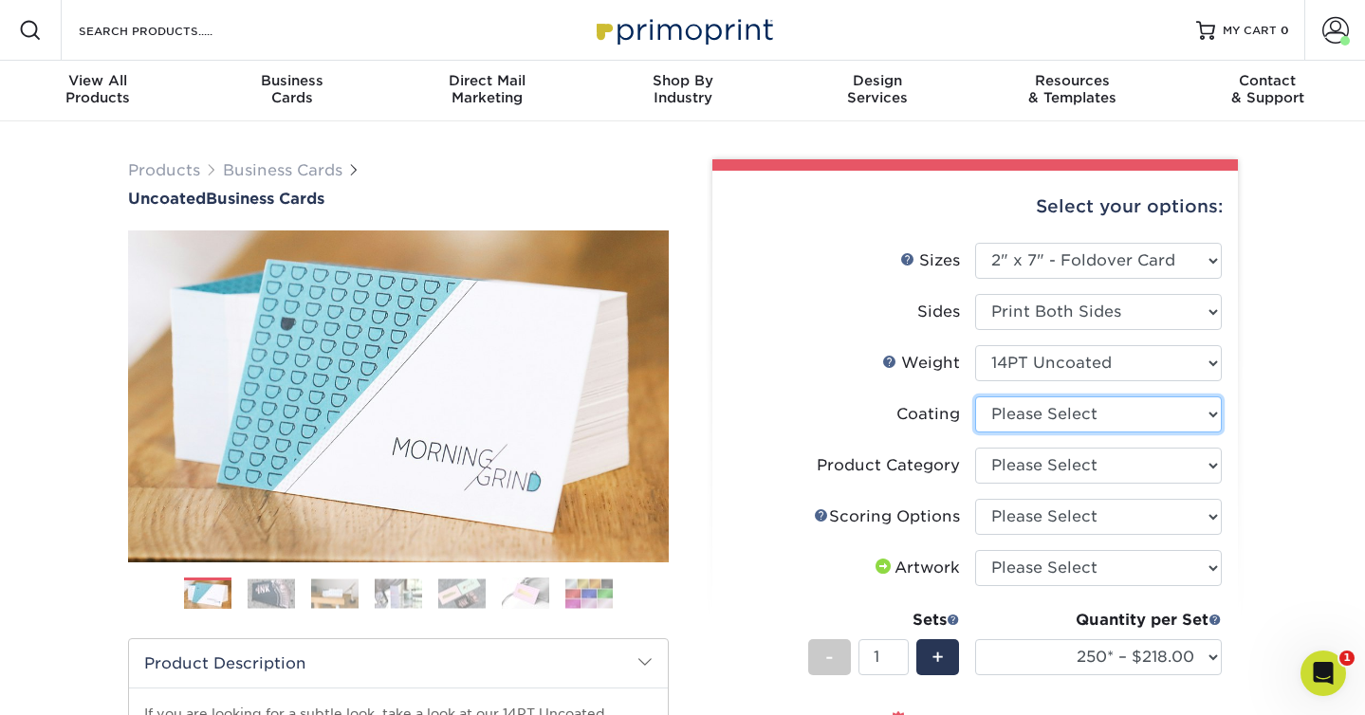
click at [1122, 414] on select at bounding box center [1098, 415] width 247 height 36
select select "3e7618de-abca-4bda-9f97-8b9129e913d8"
click at [975, 397] on select at bounding box center [1098, 415] width 247 height 36
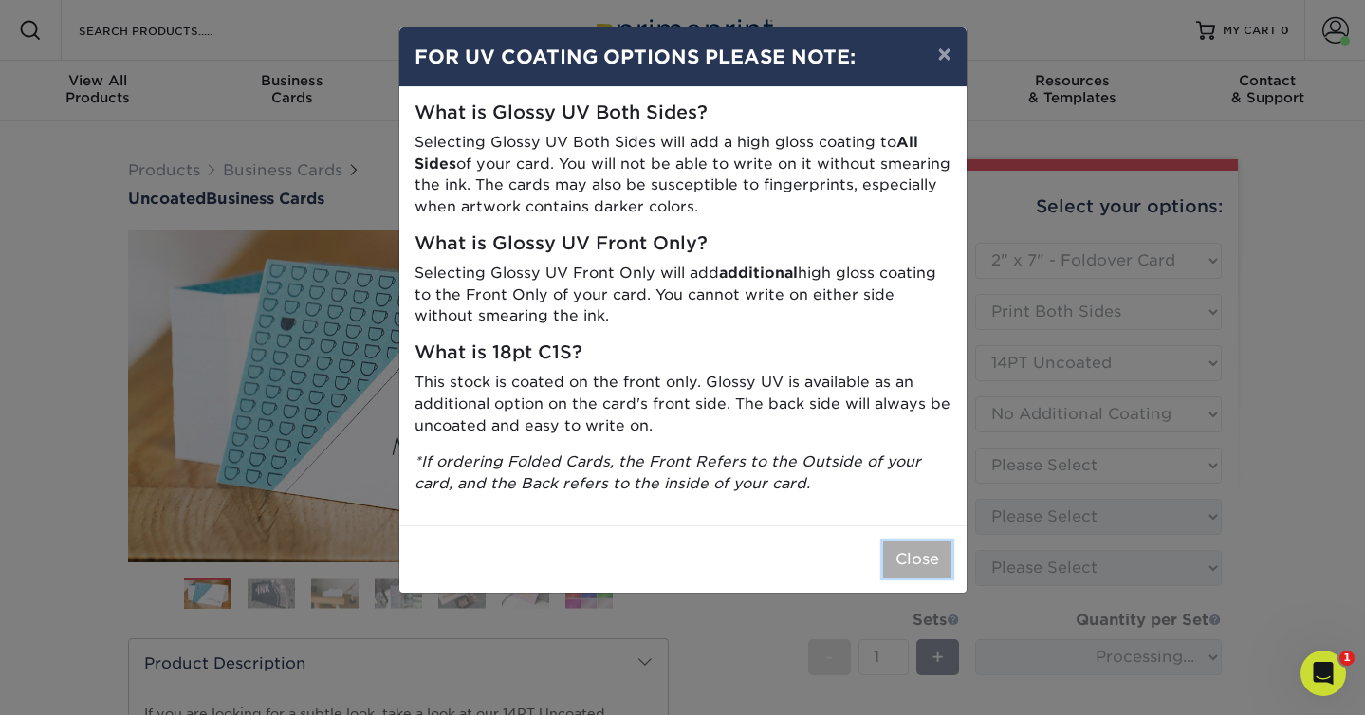
drag, startPoint x: 911, startPoint y: 552, endPoint x: 921, endPoint y: 547, distance: 11.9
click at [912, 552] on button "Close" at bounding box center [917, 560] width 68 height 36
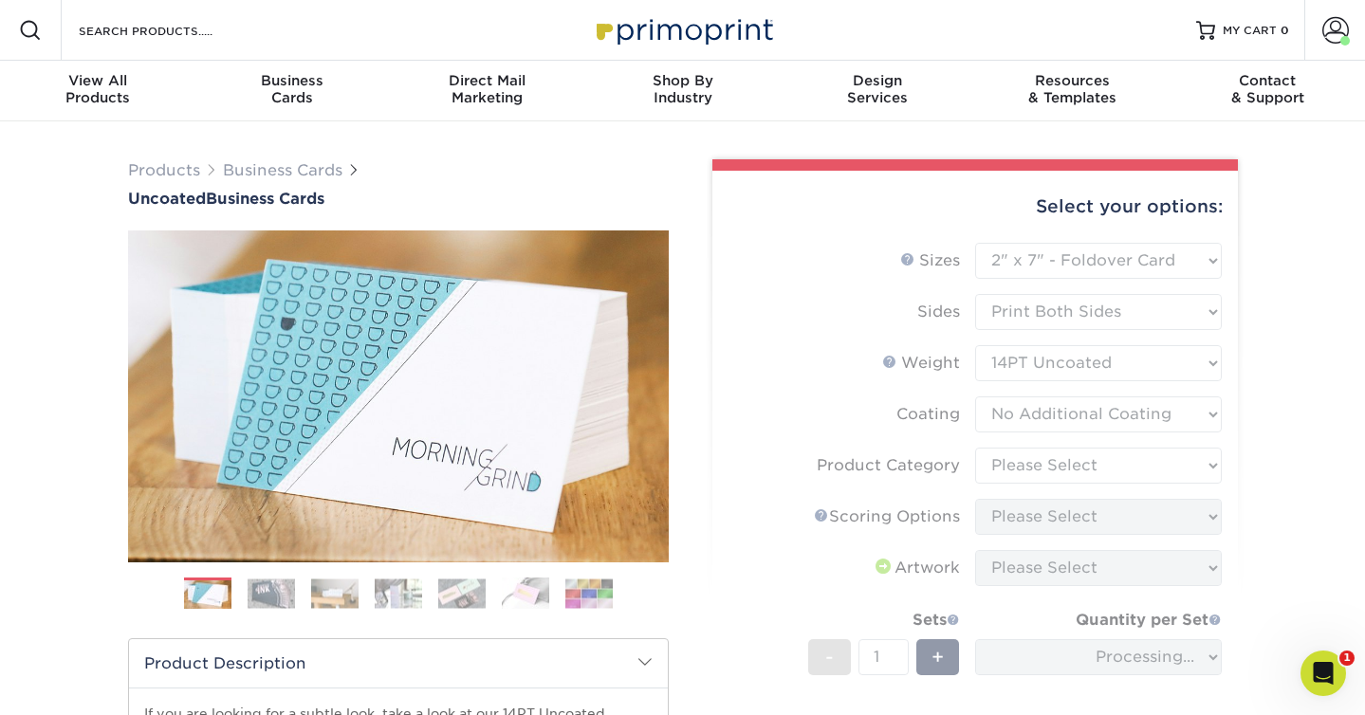
click at [1163, 461] on form "Sizes Help Sizes Please Select 1.5" x 3.5" - Mini 1.75" x 3.5" - Mini 2" x 3.5"…" at bounding box center [975, 542] width 495 height 598
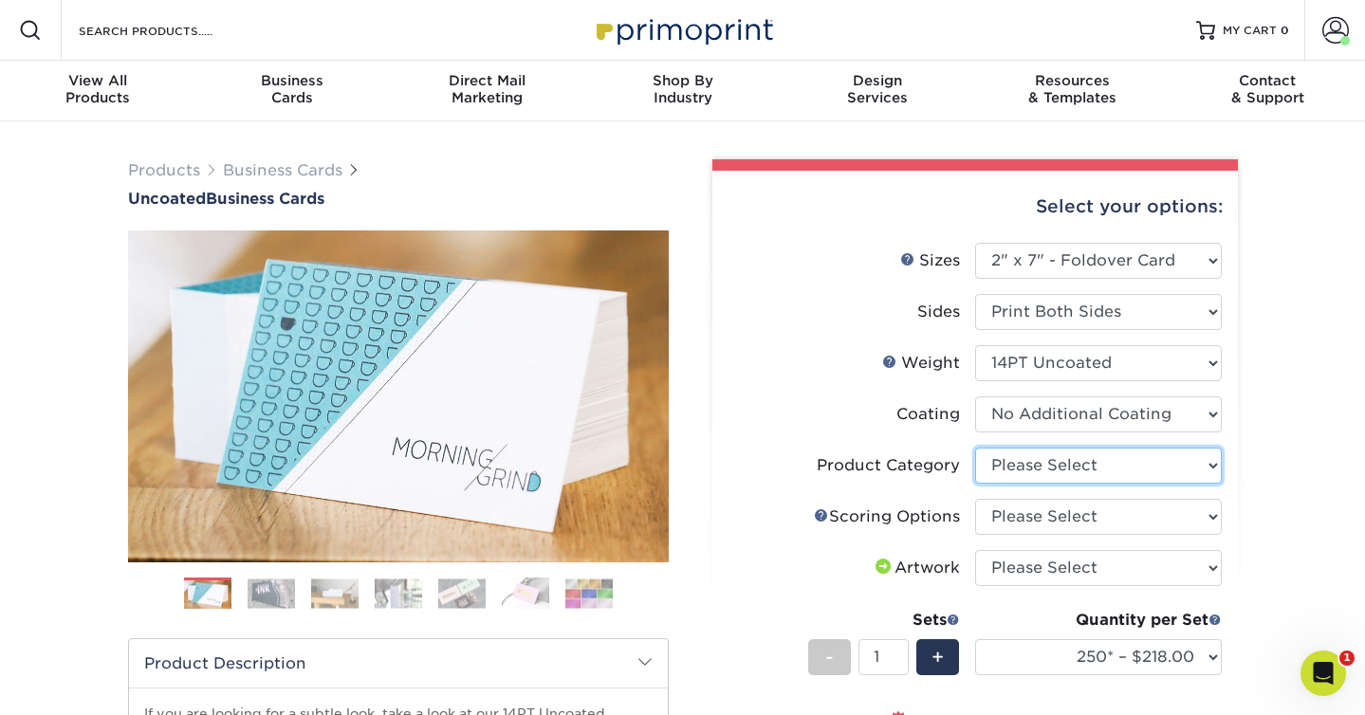
click at [1145, 465] on select "Please Select Business Cards" at bounding box center [1098, 466] width 247 height 36
select select "3b5148f1-0588-4f88-a218-97bcfdce65c1"
click at [975, 448] on select "Please Select Business Cards" at bounding box center [1098, 466] width 247 height 36
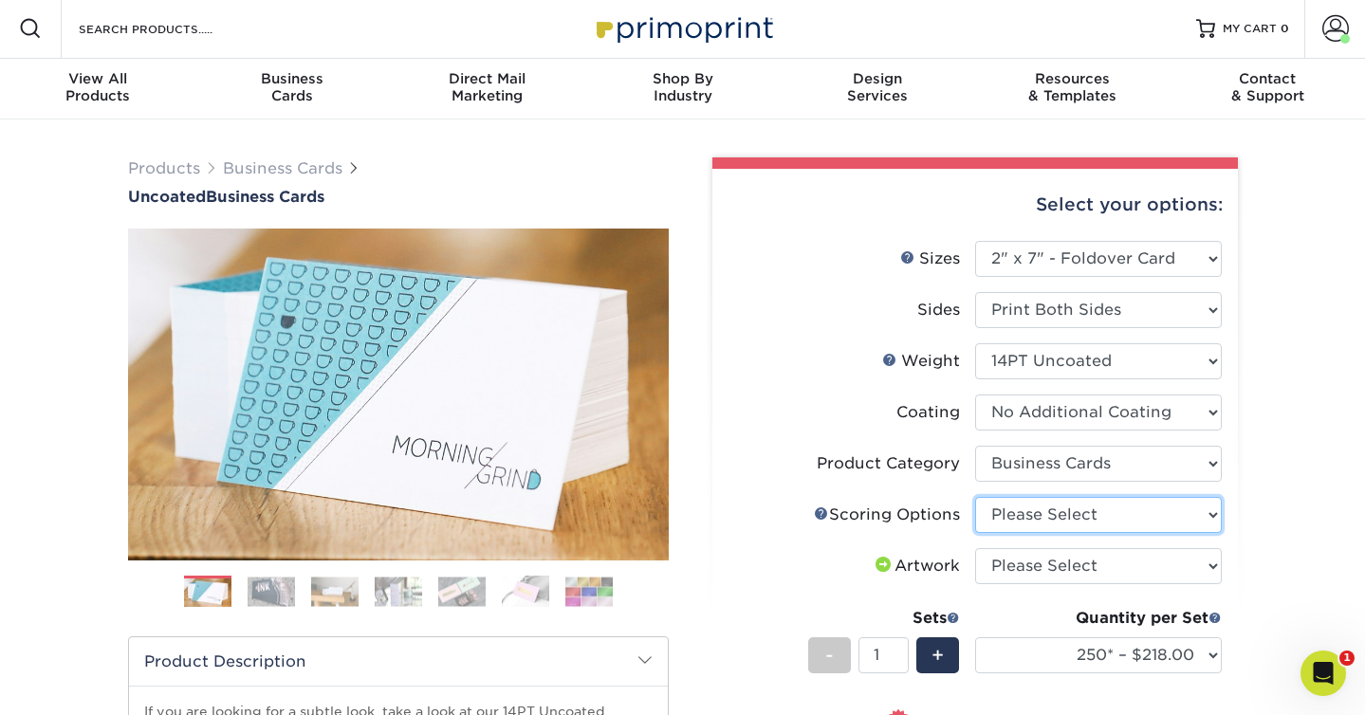
click at [1105, 521] on select "Please Select Score in Half" at bounding box center [1098, 515] width 247 height 36
select select "b23166fa-223a-4016-b2d3-d3438452c7d9"
click at [975, 498] on select "Please Select Score in Half" at bounding box center [1098, 516] width 247 height 36
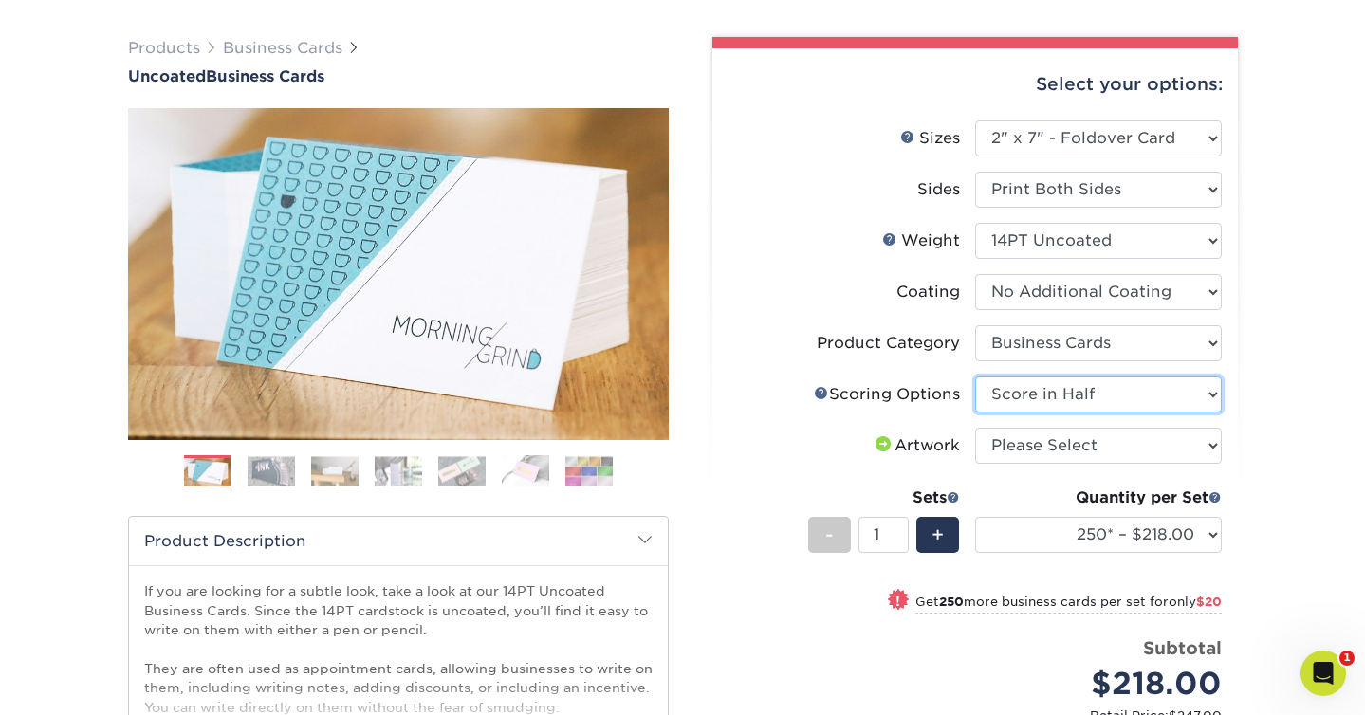
scroll to position [130, 0]
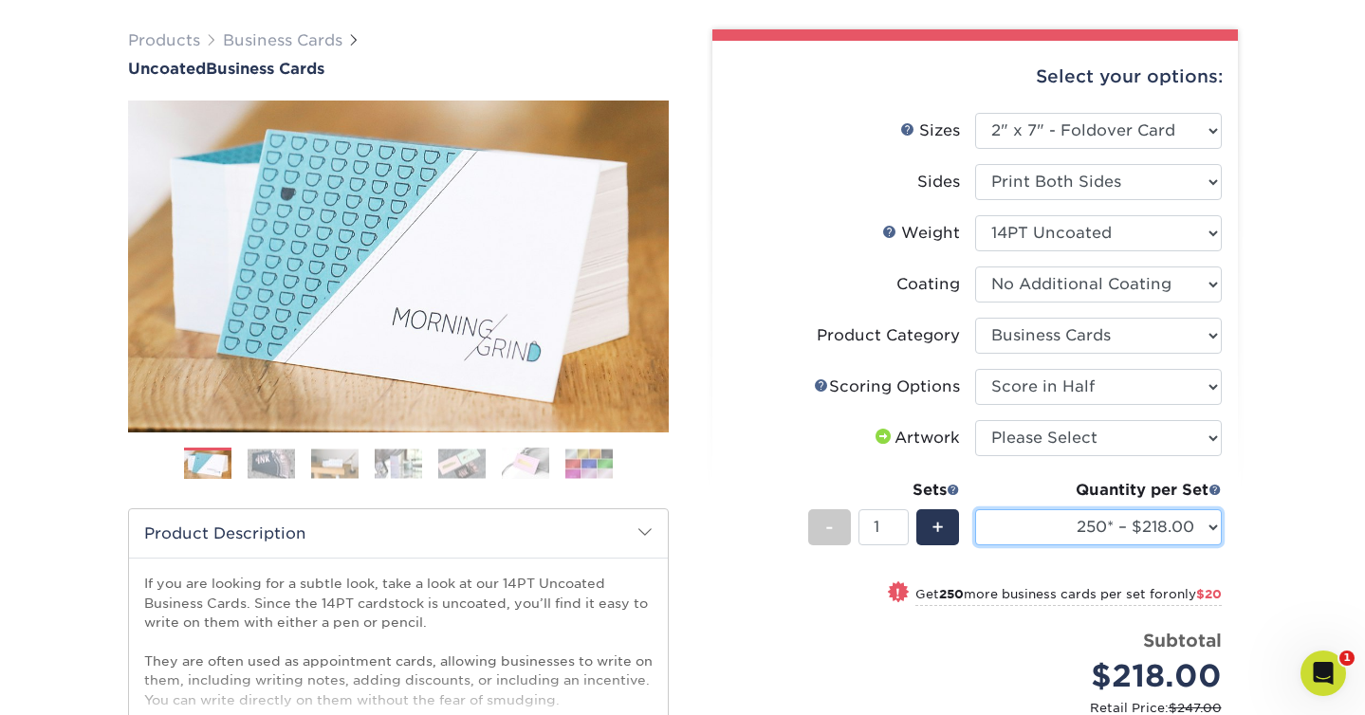
click at [1071, 529] on select "250* – $218.00 500 – $238.00 1000 – $258.00 2500 – $359.00 5000 – $583.00" at bounding box center [1098, 528] width 247 height 36
click at [975, 510] on select "250* – $218.00 500 – $238.00 1000 – $258.00 2500 – $359.00 5000 – $583.00" at bounding box center [1098, 528] width 247 height 36
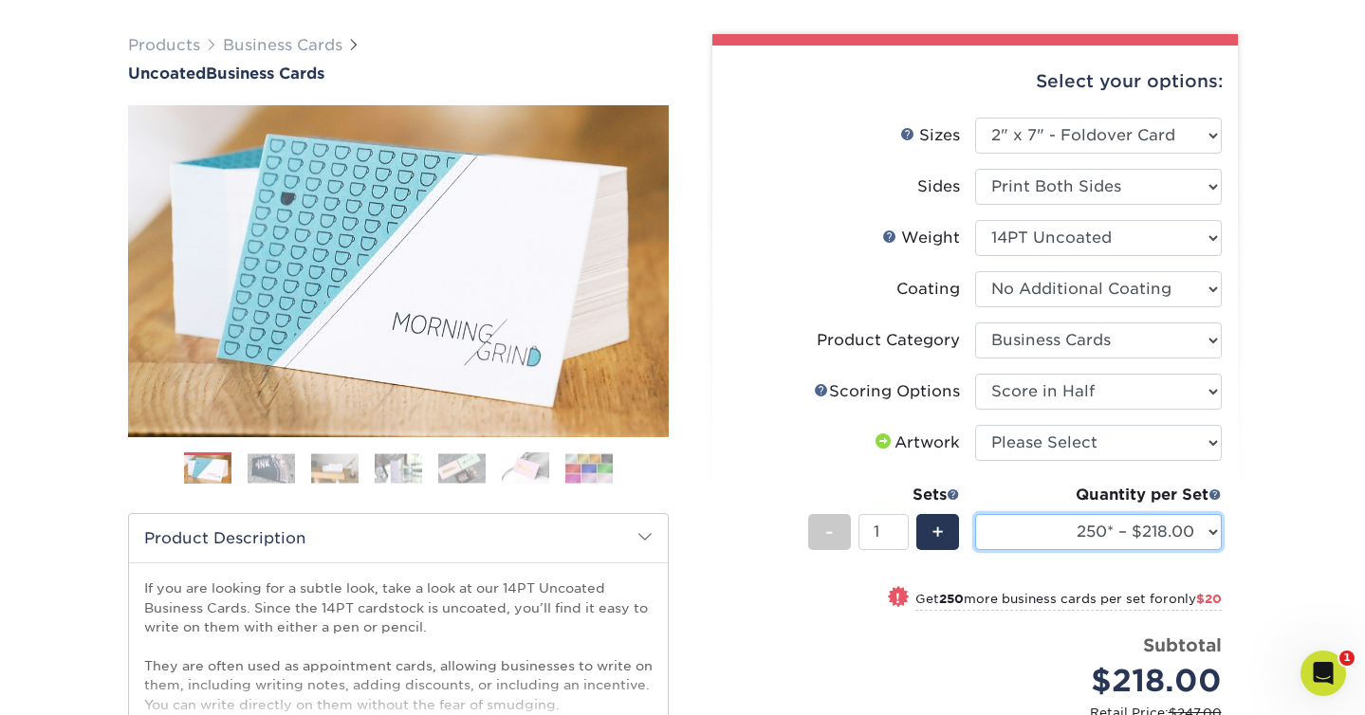
scroll to position [126, 0]
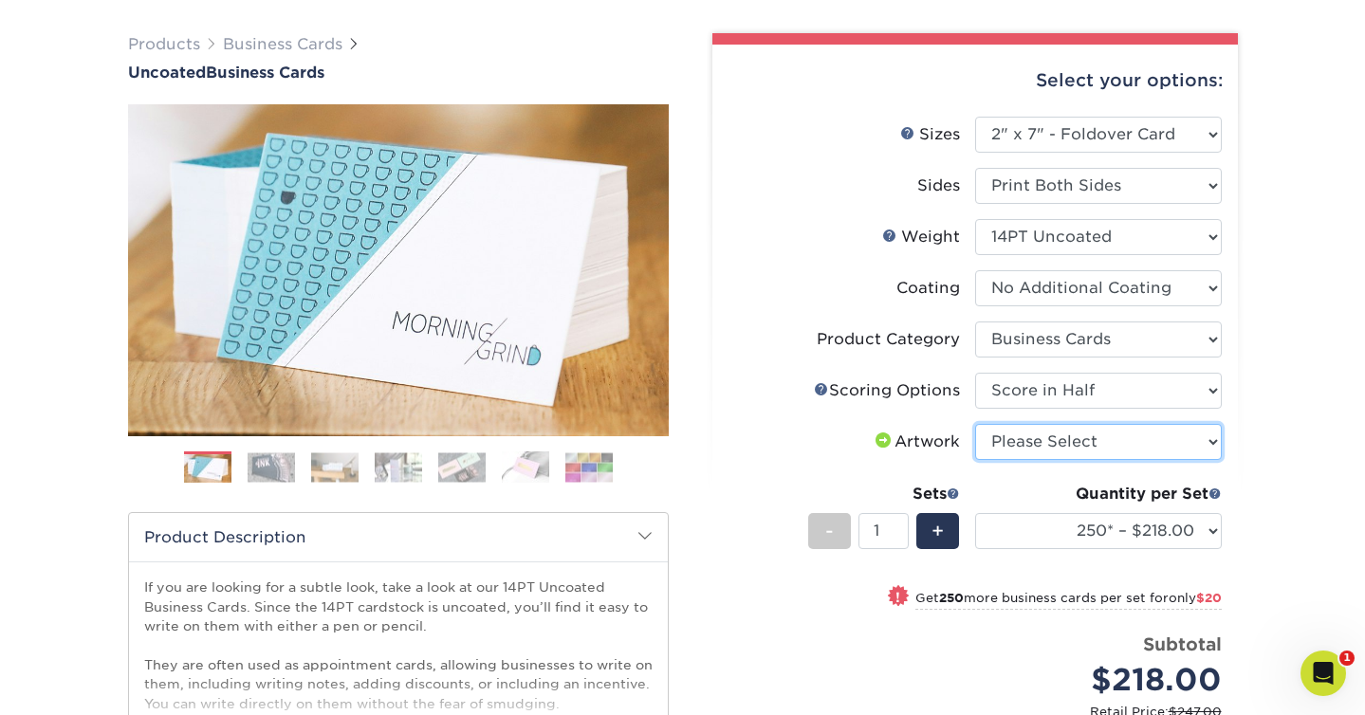
click at [1186, 448] on select "Please Select I will upload files I need a design - $100" at bounding box center [1098, 442] width 247 height 36
select select "upload"
click at [975, 424] on select "Please Select I will upload files I need a design - $100" at bounding box center [1098, 442] width 247 height 36
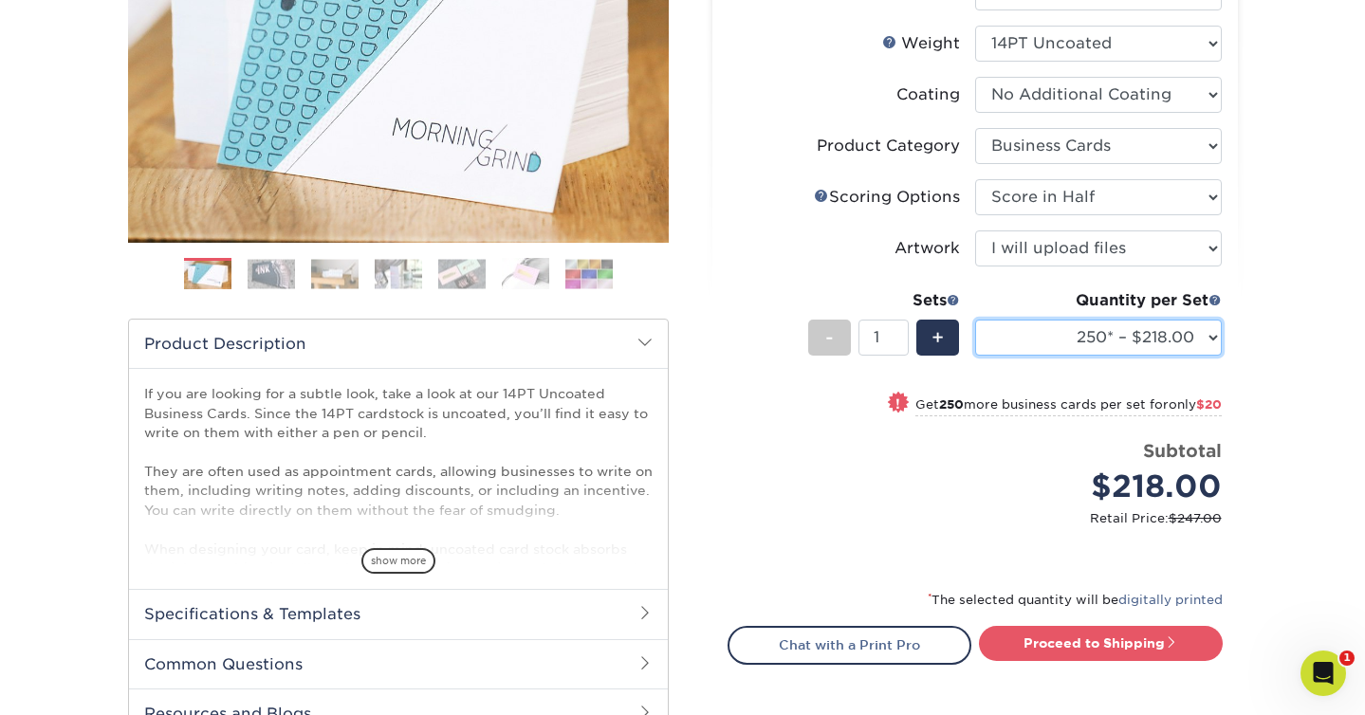
click at [1063, 336] on select "250* – $218.00 500 – $238.00 1000 – $258.00 2500 – $359.00 5000 – $583.00" at bounding box center [1098, 338] width 247 height 36
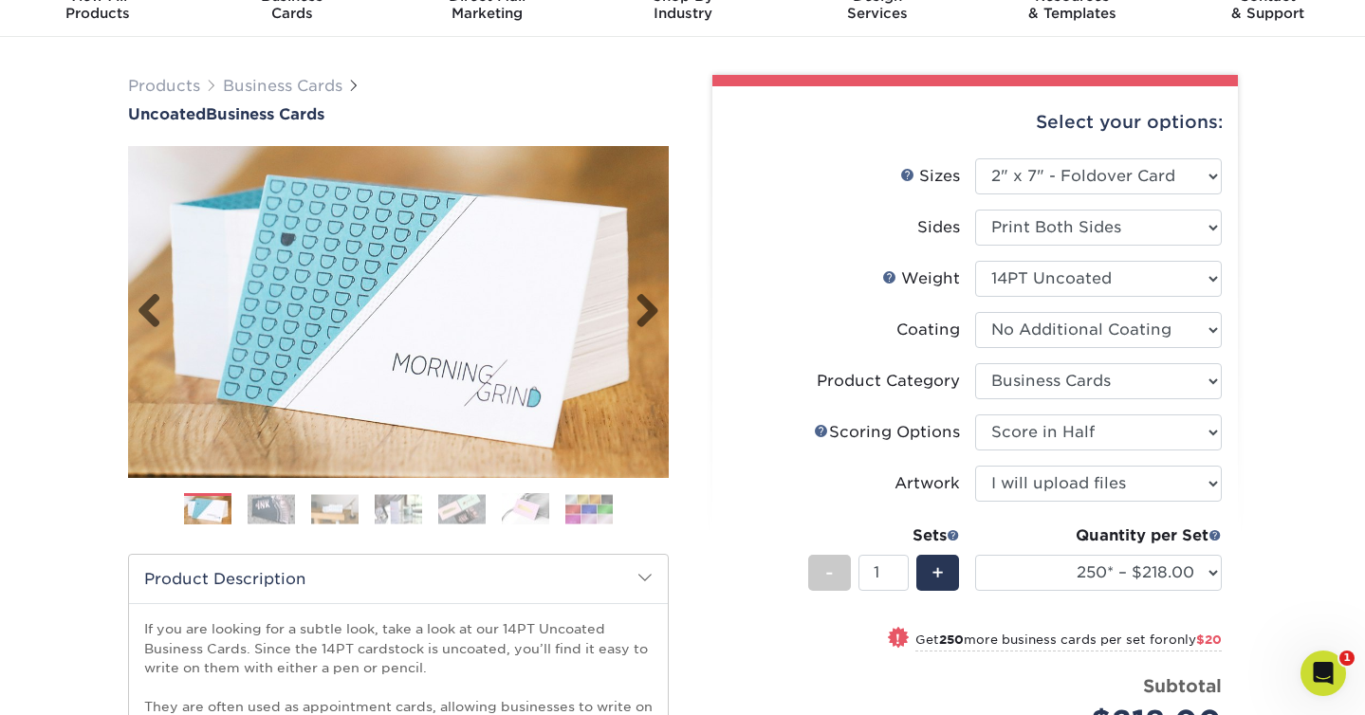
scroll to position [0, 0]
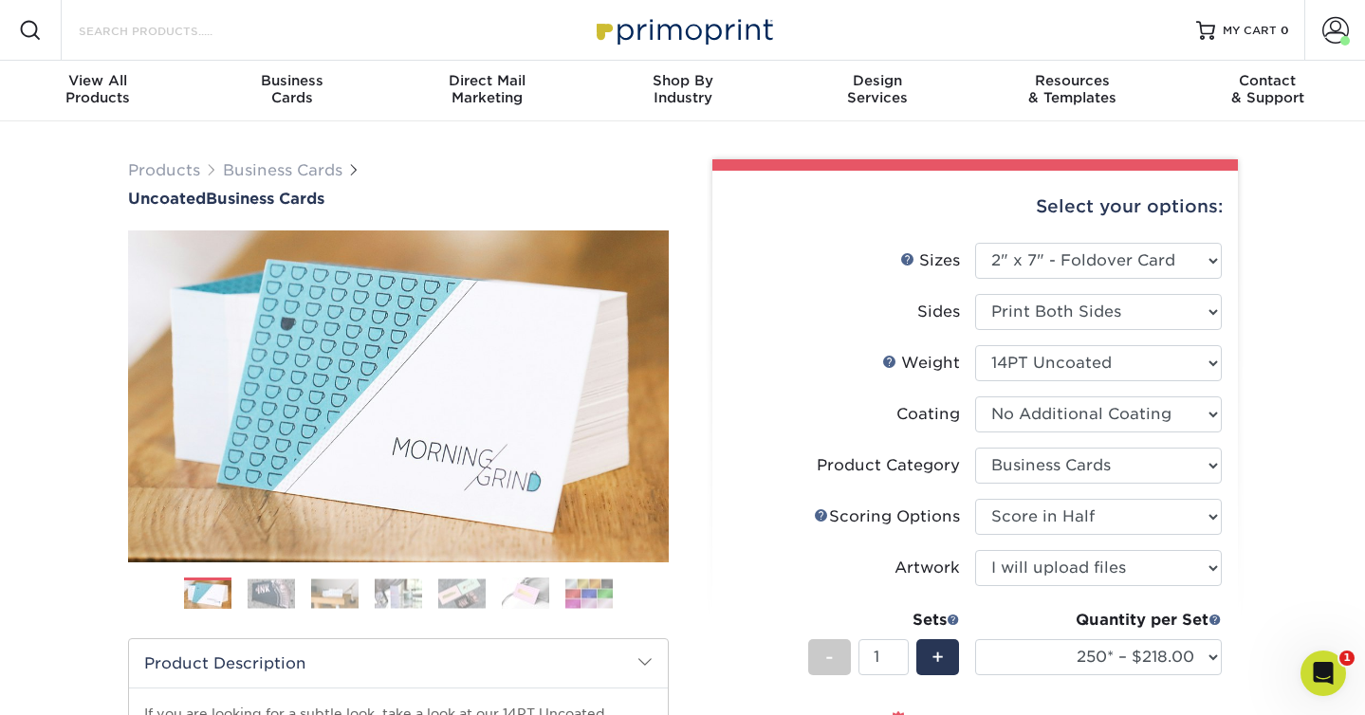
click at [168, 29] on input "Search Products" at bounding box center [169, 30] width 185 height 23
click at [687, 41] on img at bounding box center [683, 29] width 190 height 41
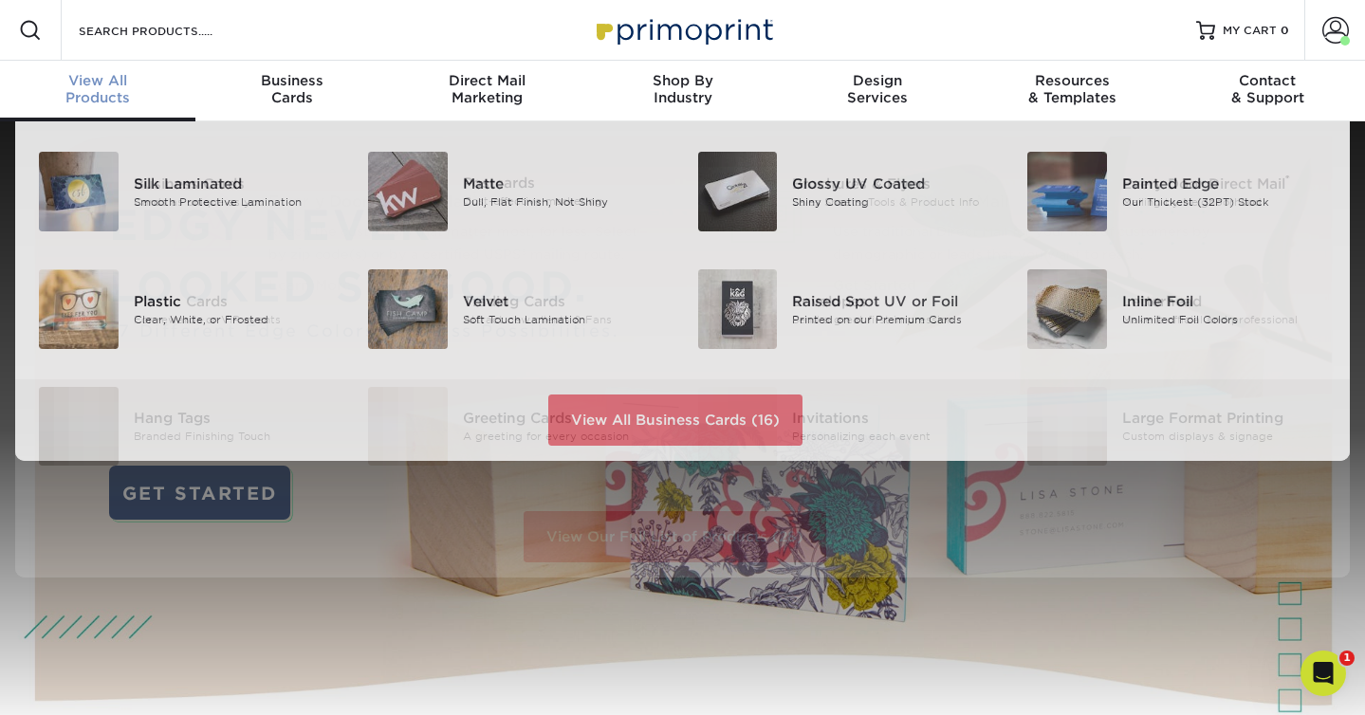
click at [78, 75] on span "View All" at bounding box center [97, 80] width 195 height 17
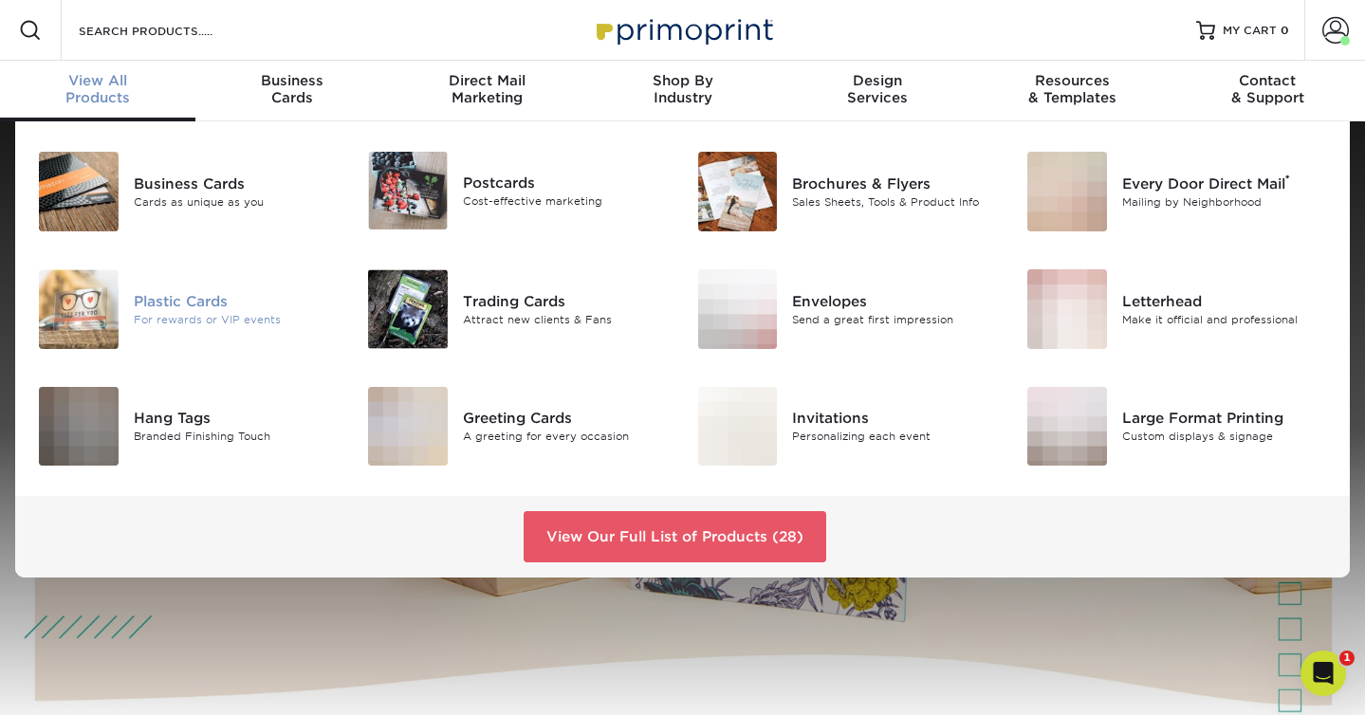
scroll to position [7, 0]
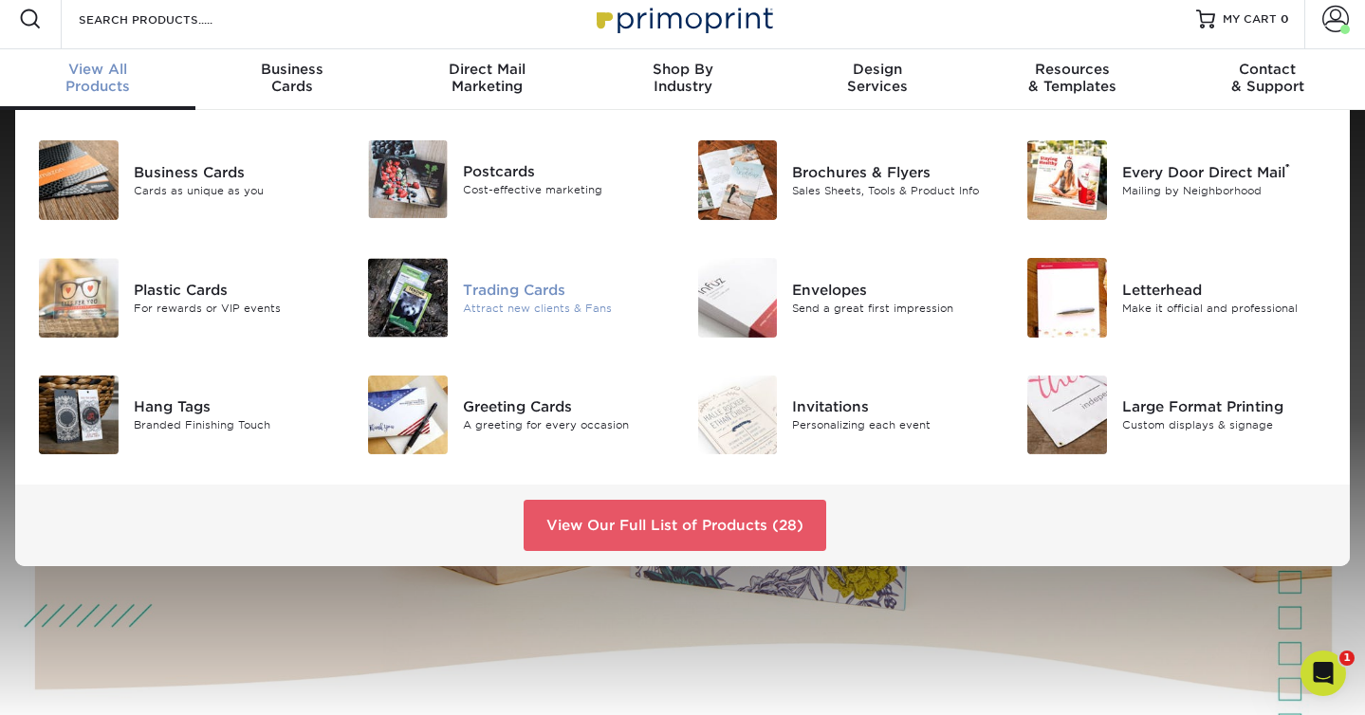
click at [547, 293] on div "Trading Cards" at bounding box center [566, 289] width 206 height 21
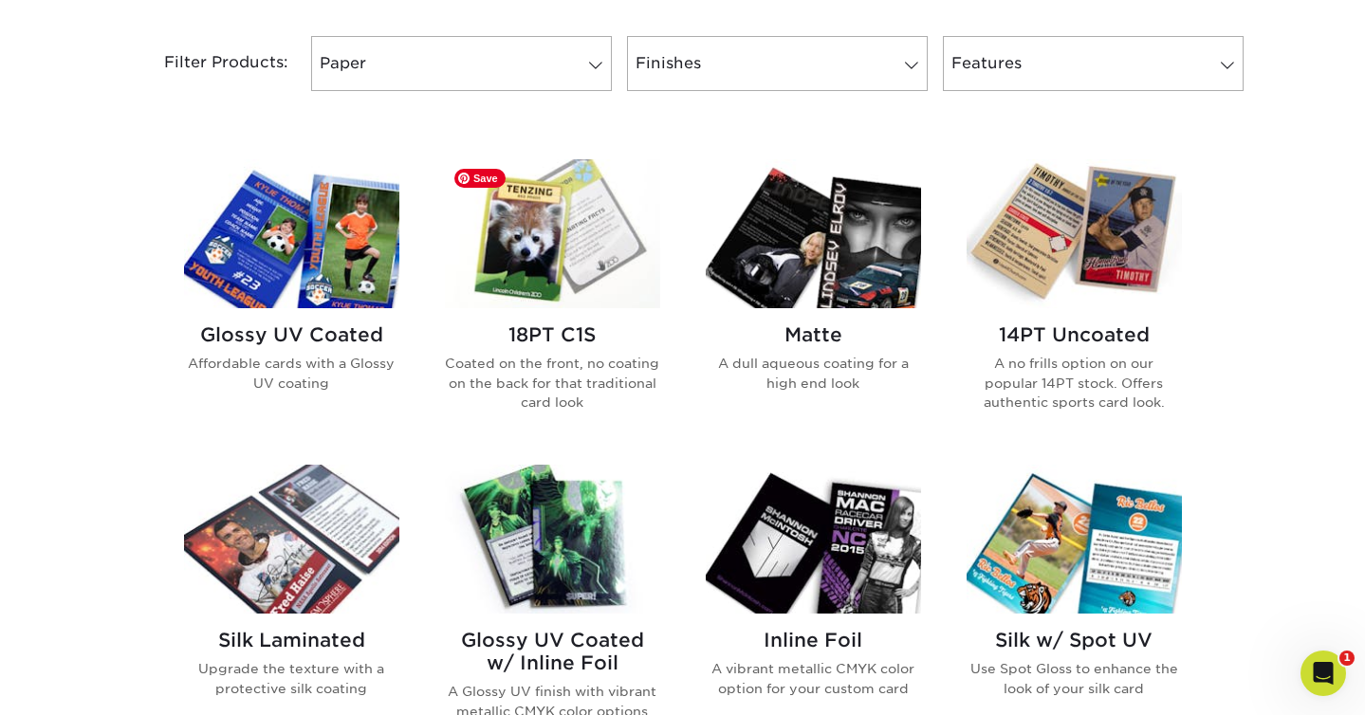
scroll to position [799, 0]
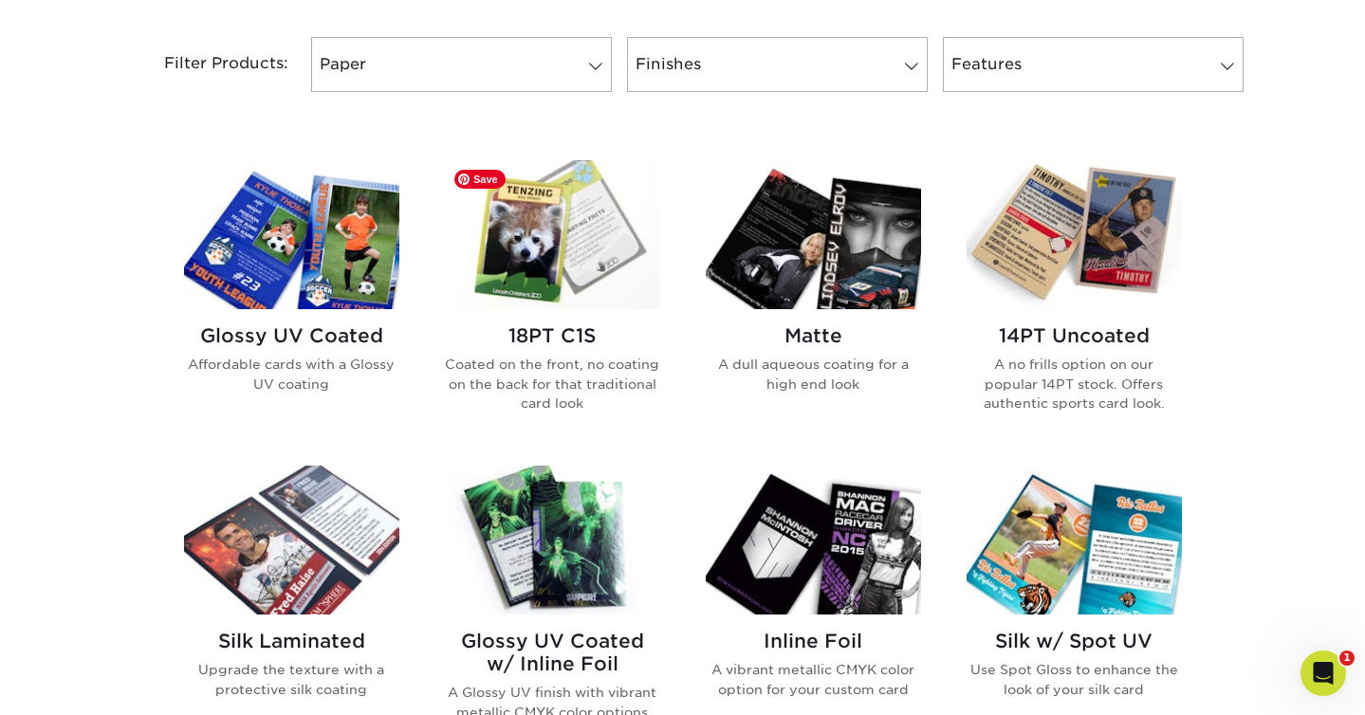
click at [584, 233] on img at bounding box center [552, 234] width 215 height 149
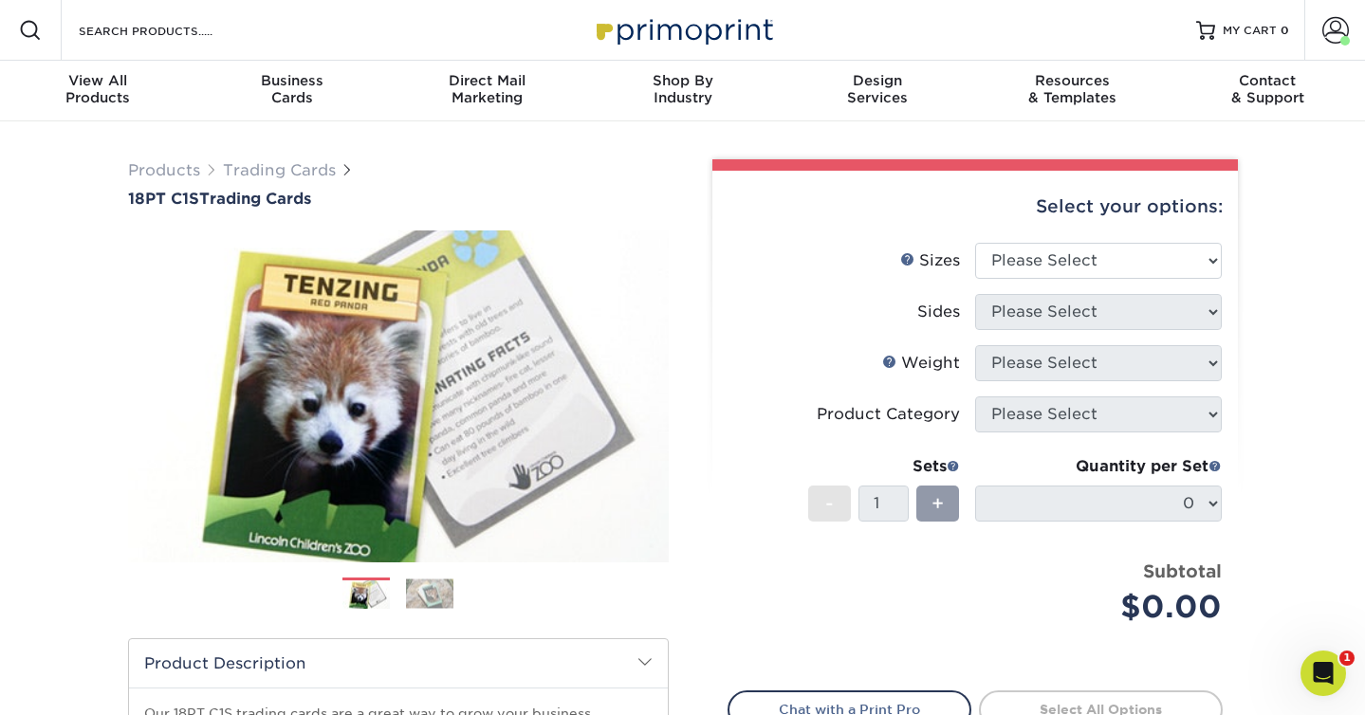
click at [1195, 240] on div "Select your options:" at bounding box center [975, 207] width 495 height 72
click at [1178, 261] on select "Please Select 2.5" x 3.5"" at bounding box center [1098, 261] width 247 height 36
select select "2.50x3.50"
click at [975, 243] on select "Please Select 2.5" x 3.5"" at bounding box center [1098, 261] width 247 height 36
click at [1155, 314] on select "Please Select Print Both Sides Print Front Only" at bounding box center [1098, 312] width 247 height 36
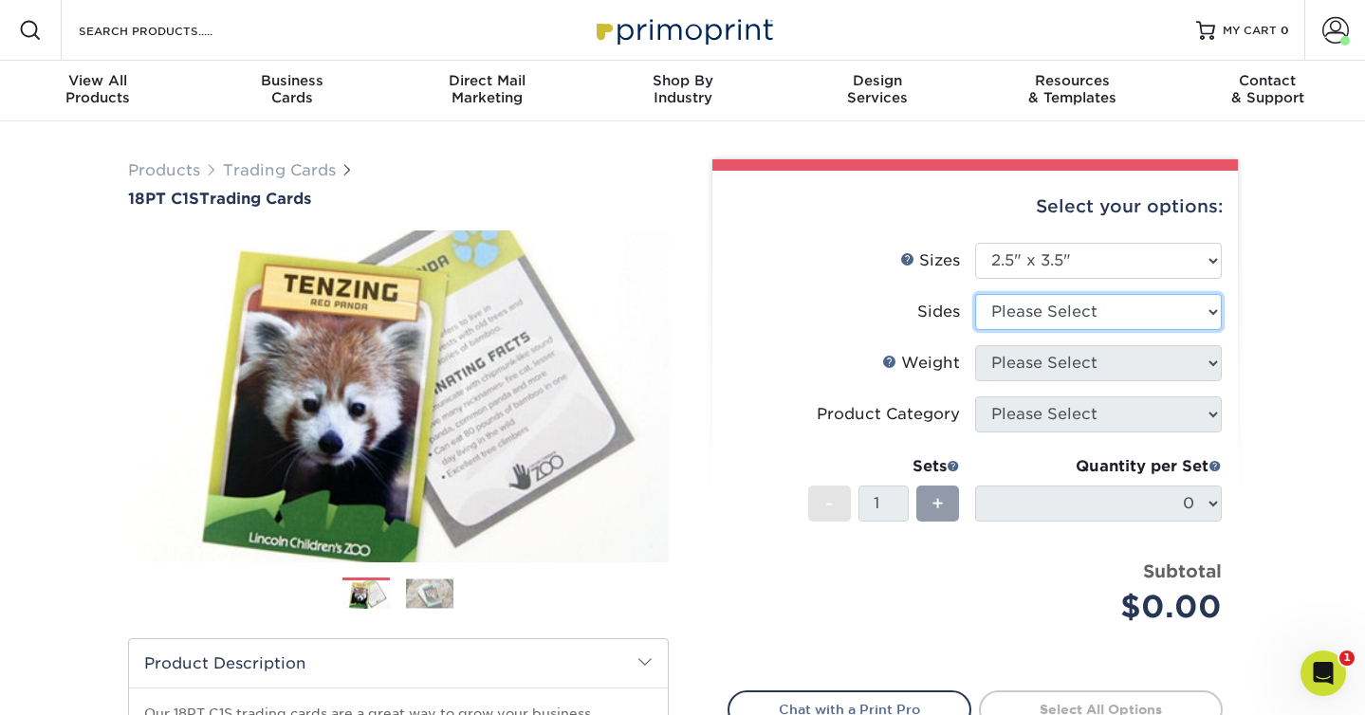
select select "13abbda7-1d64-4f25-8bb2-c179b224825d"
click at [975, 294] on select "Please Select Print Both Sides Print Front Only" at bounding box center [1098, 312] width 247 height 36
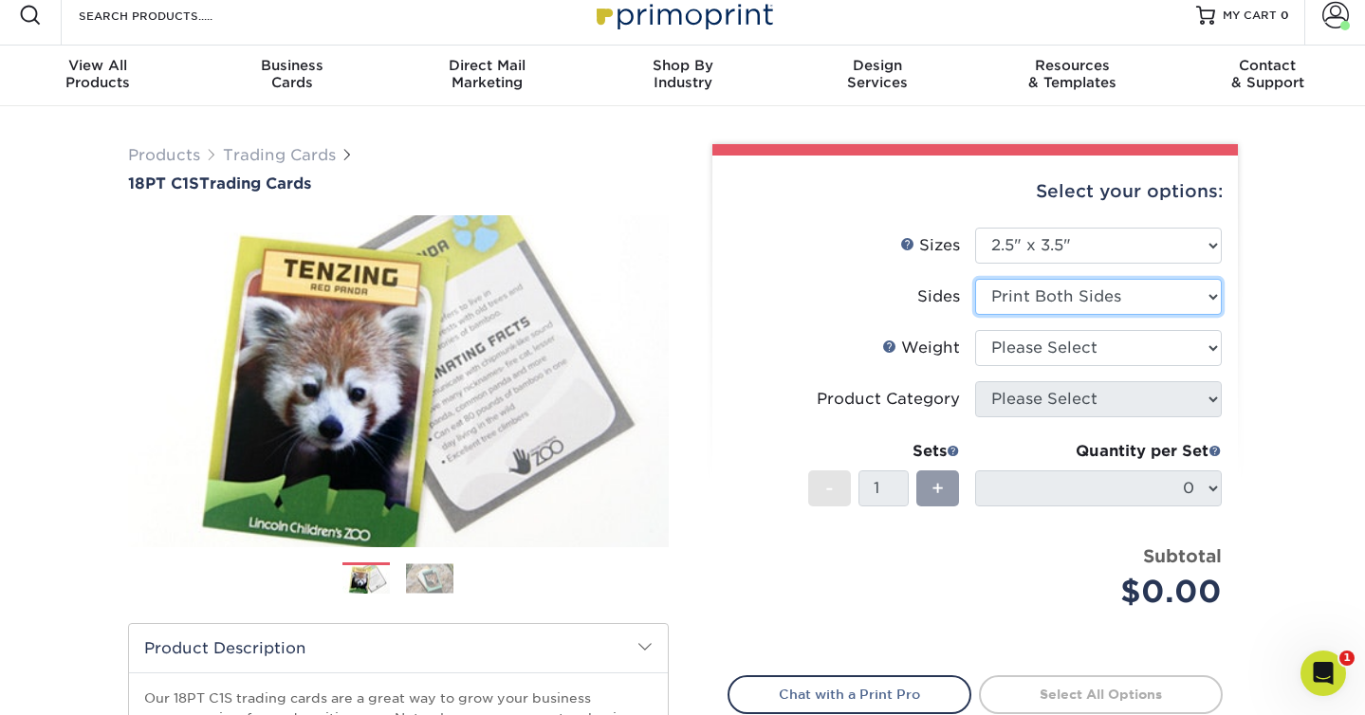
scroll to position [16, 0]
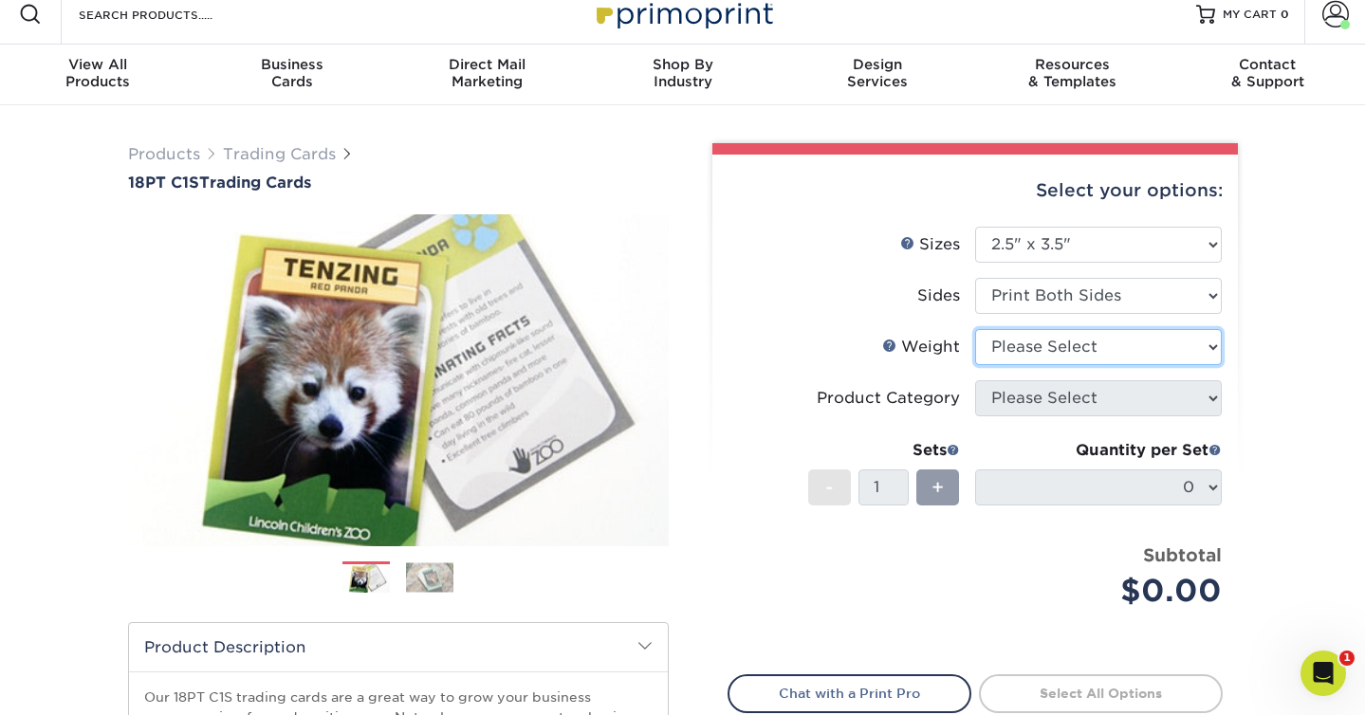
click at [1110, 347] on select "Please Select 18PT C1S" at bounding box center [1098, 347] width 247 height 36
select select "18PTC1S"
click at [975, 329] on select "Please Select 18PT C1S" at bounding box center [1098, 347] width 247 height 36
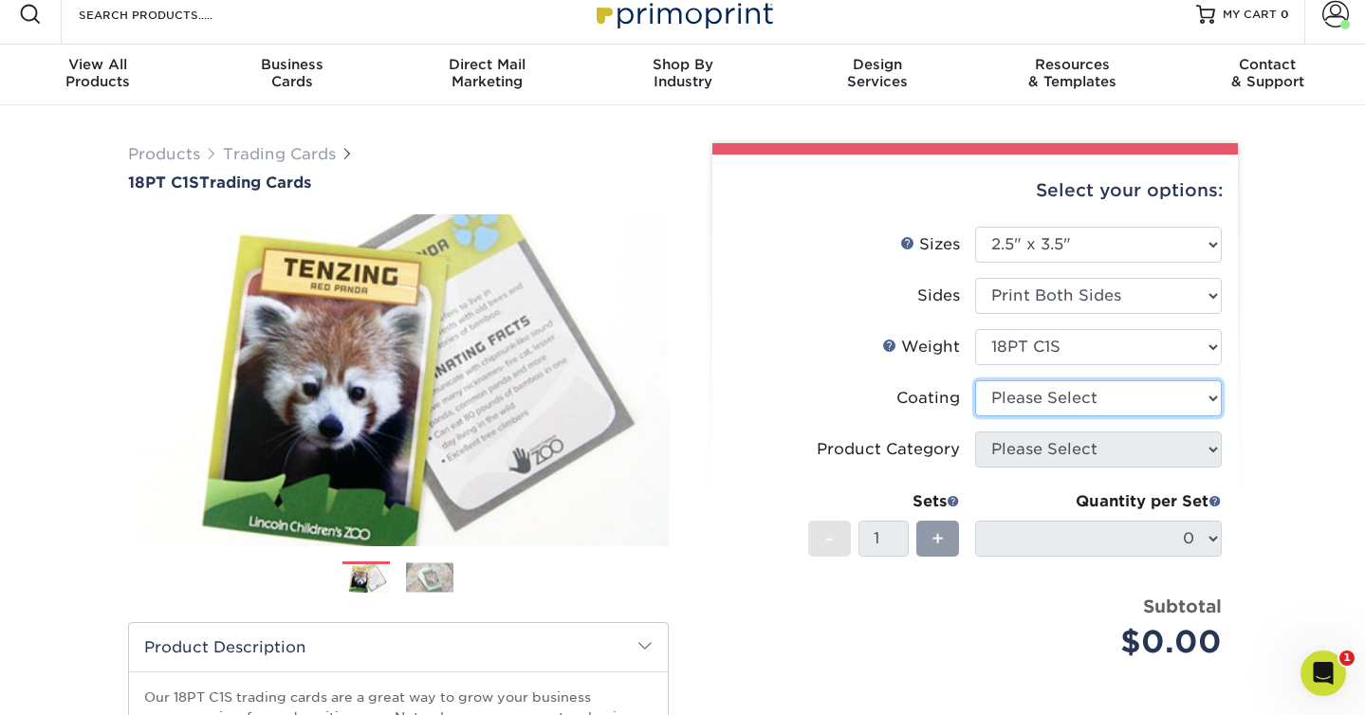
click at [1086, 398] on select at bounding box center [1098, 398] width 247 height 36
select select "3e7618de-abca-4bda-9f97-8b9129e913d8"
click at [975, 380] on select at bounding box center [1098, 398] width 247 height 36
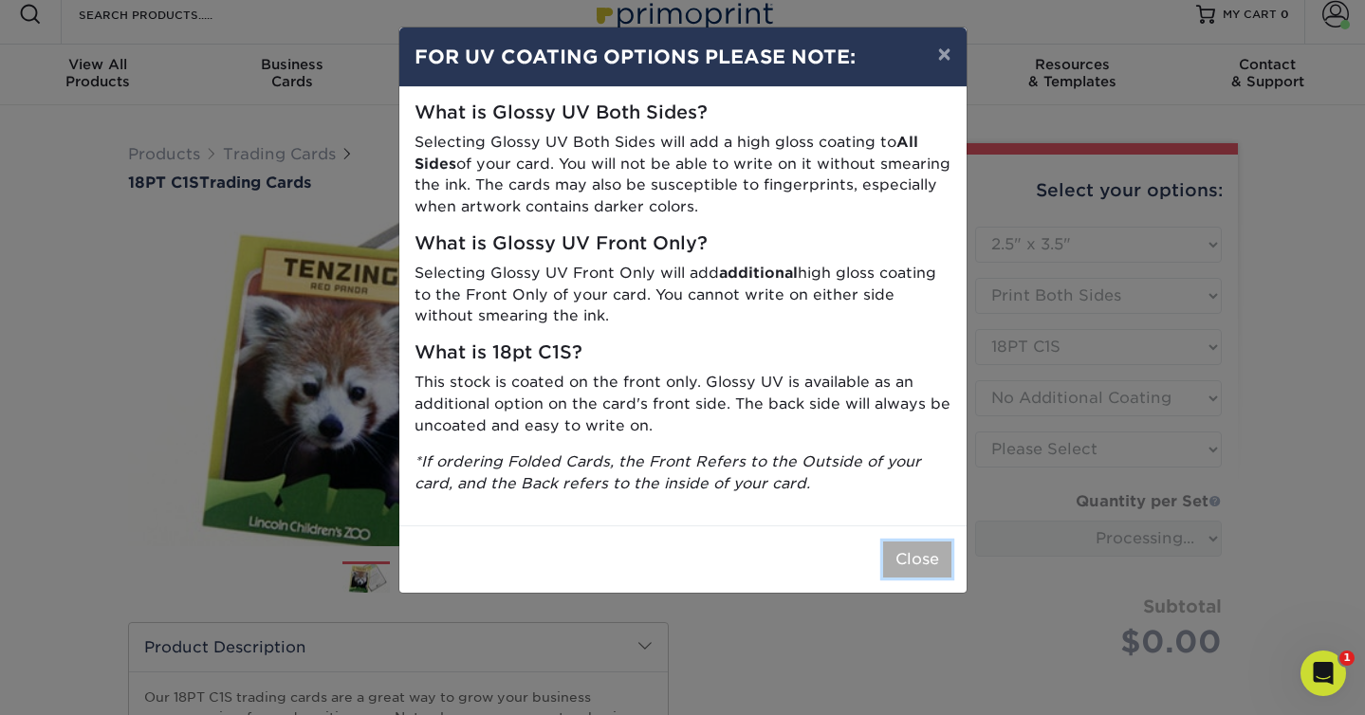
click at [917, 556] on button "Close" at bounding box center [917, 560] width 68 height 36
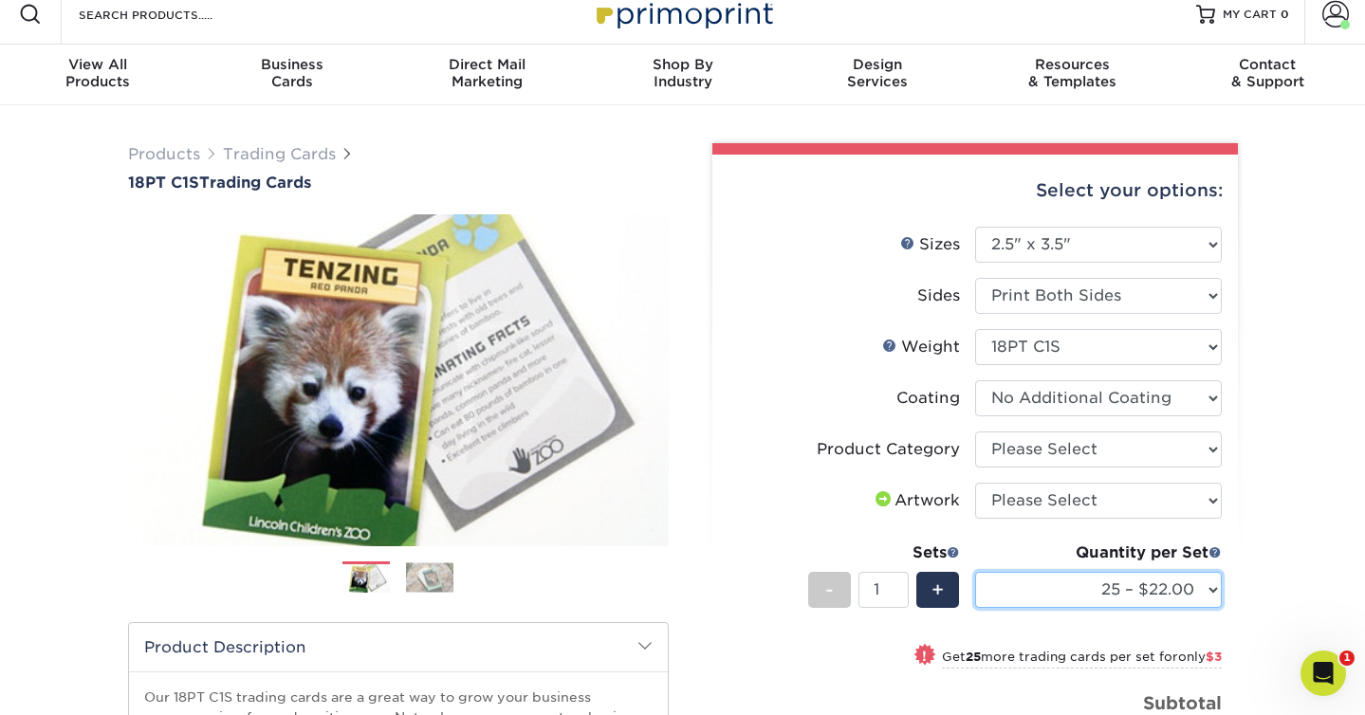
click at [1050, 595] on select "25 – $22.00 50 – $25.00 75 – $32.00 100 – $36.00 250 – $42.00 500 – $51.00 1000…" at bounding box center [1098, 590] width 247 height 36
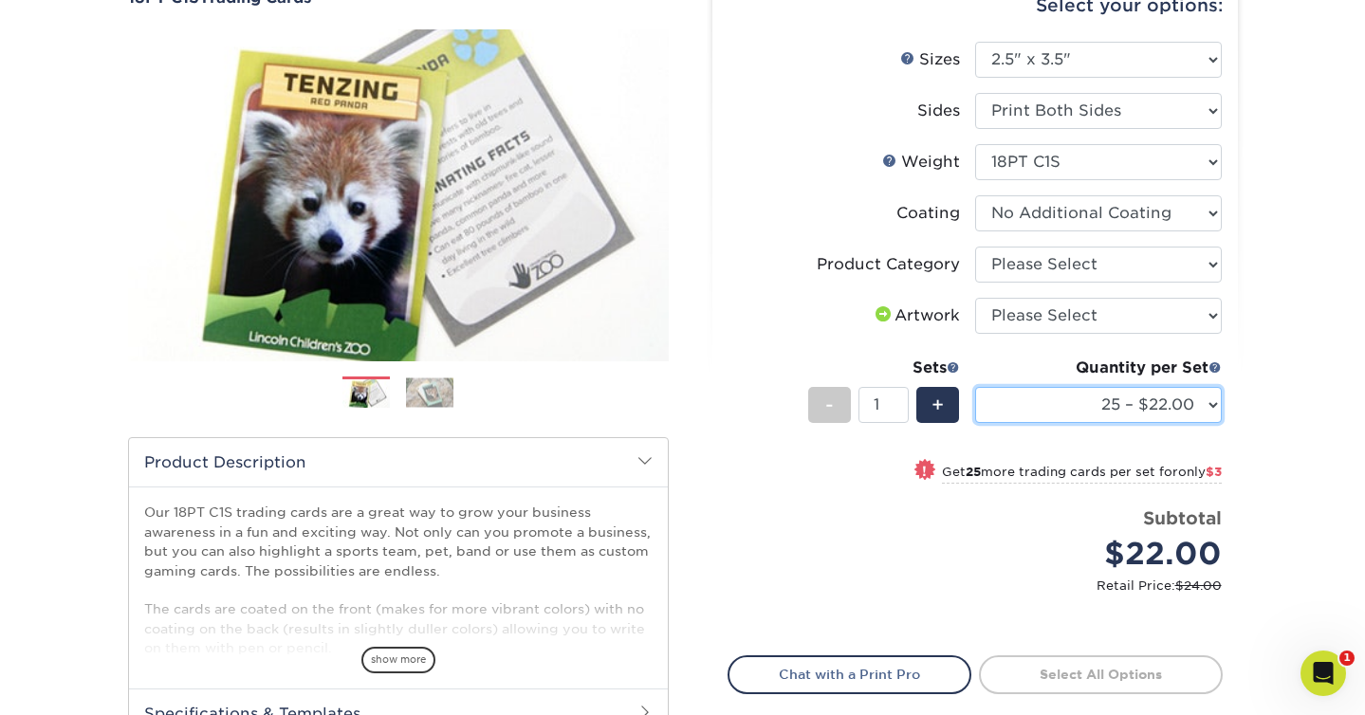
scroll to position [204, 0]
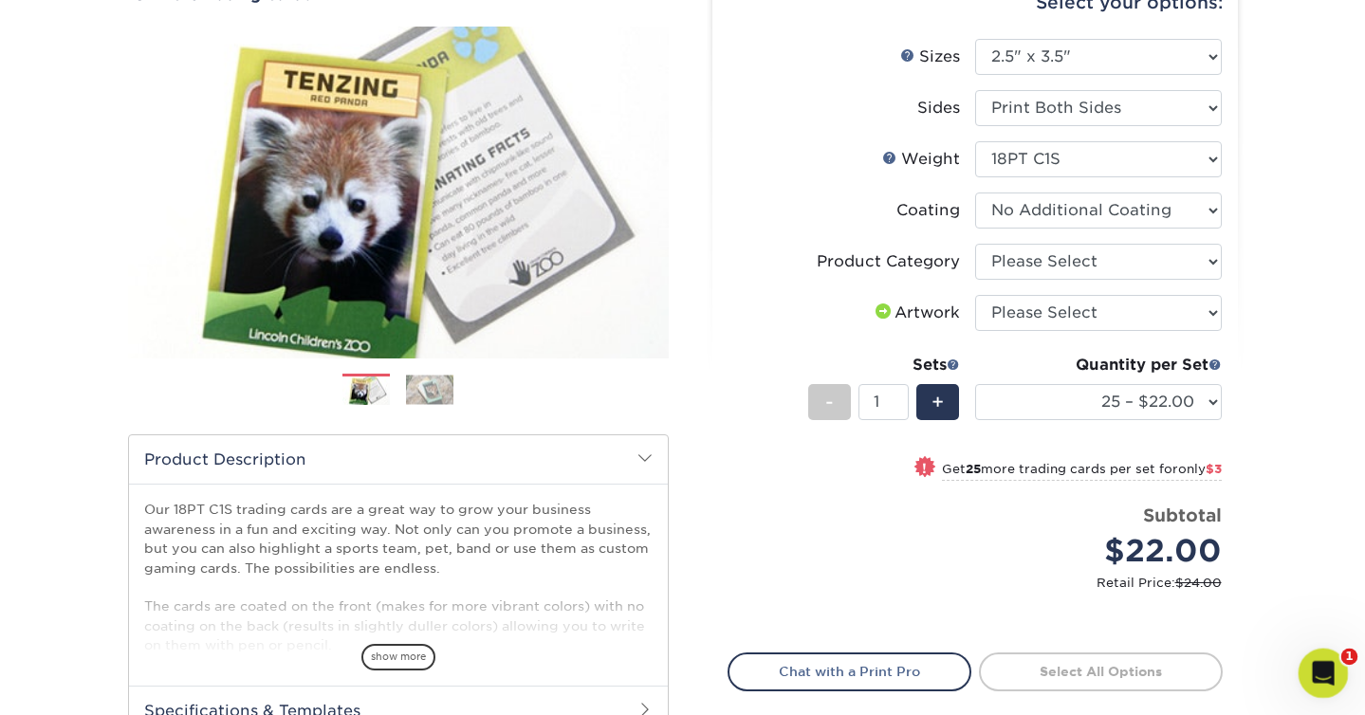
click at [1344, 678] on html at bounding box center [1321, 671] width 46 height 46
click at [1332, 675] on div "Open Intercom Messenger" at bounding box center [1320, 671] width 63 height 63
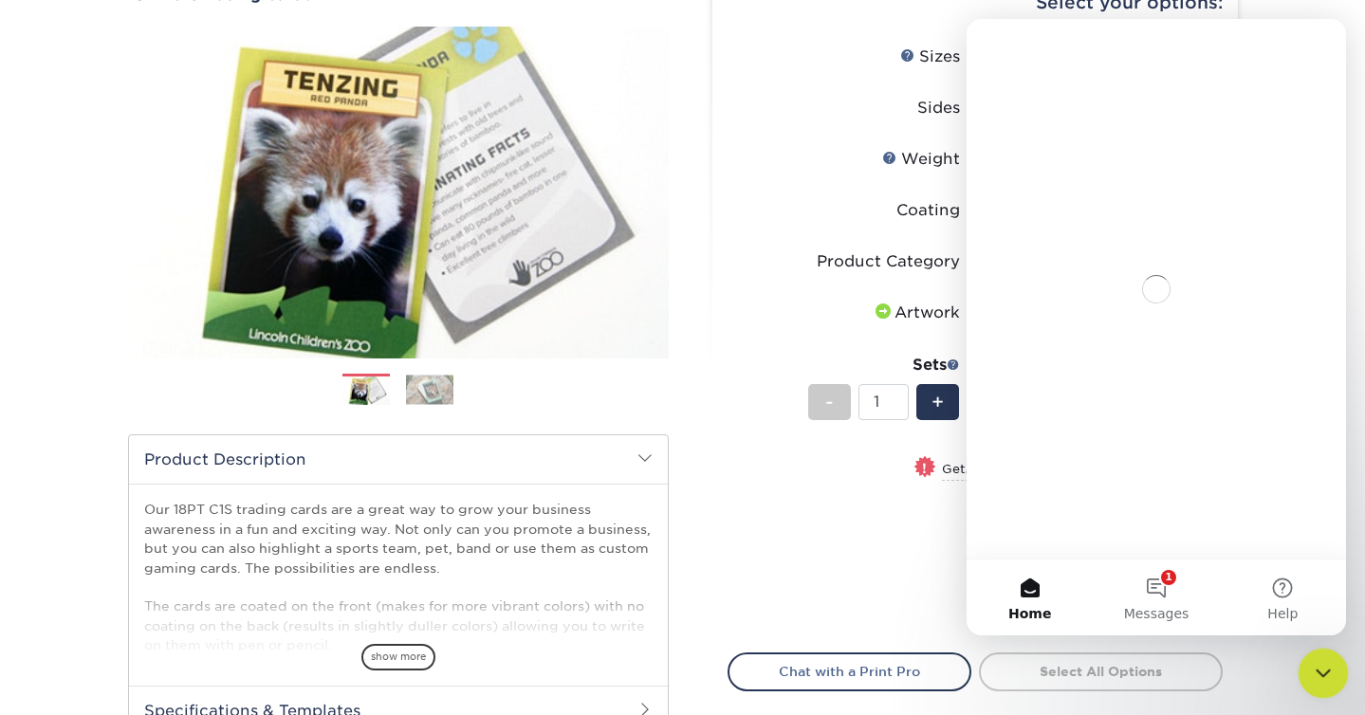
scroll to position [0, 0]
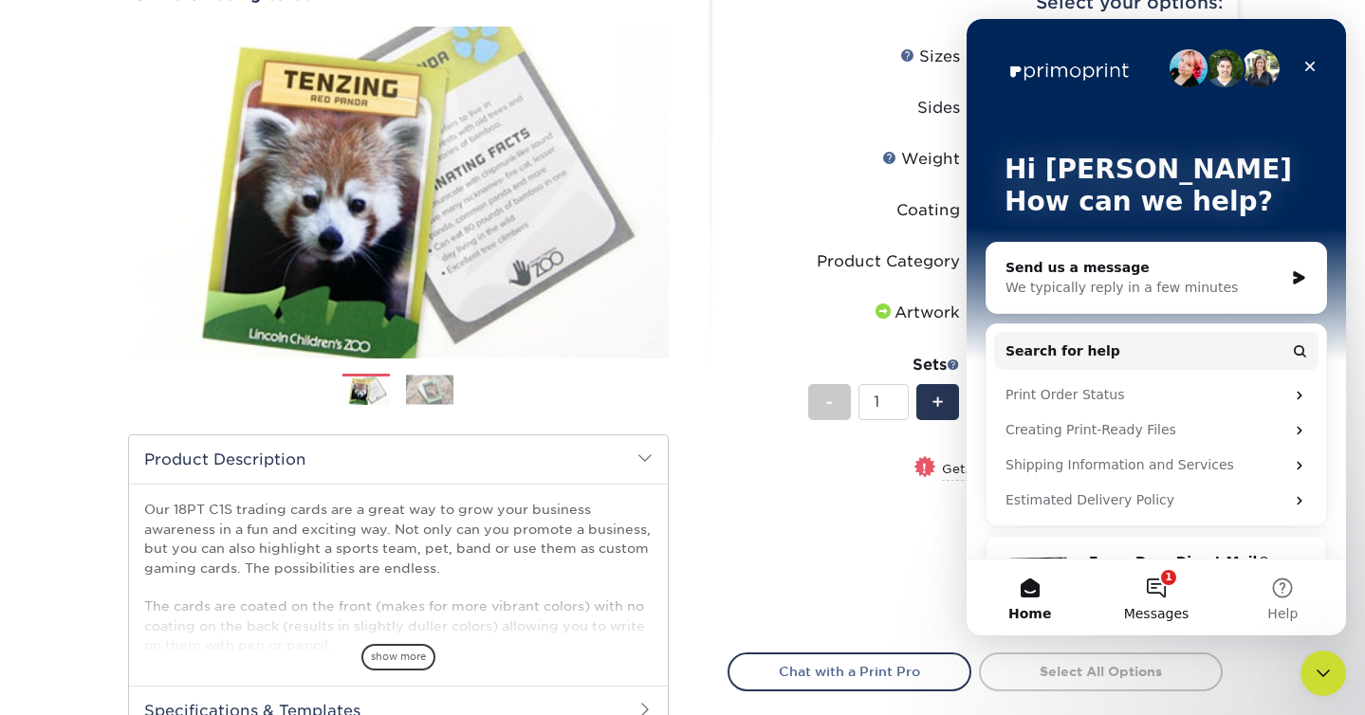
click at [1176, 589] on button "1 Messages" at bounding box center [1156, 598] width 126 height 76
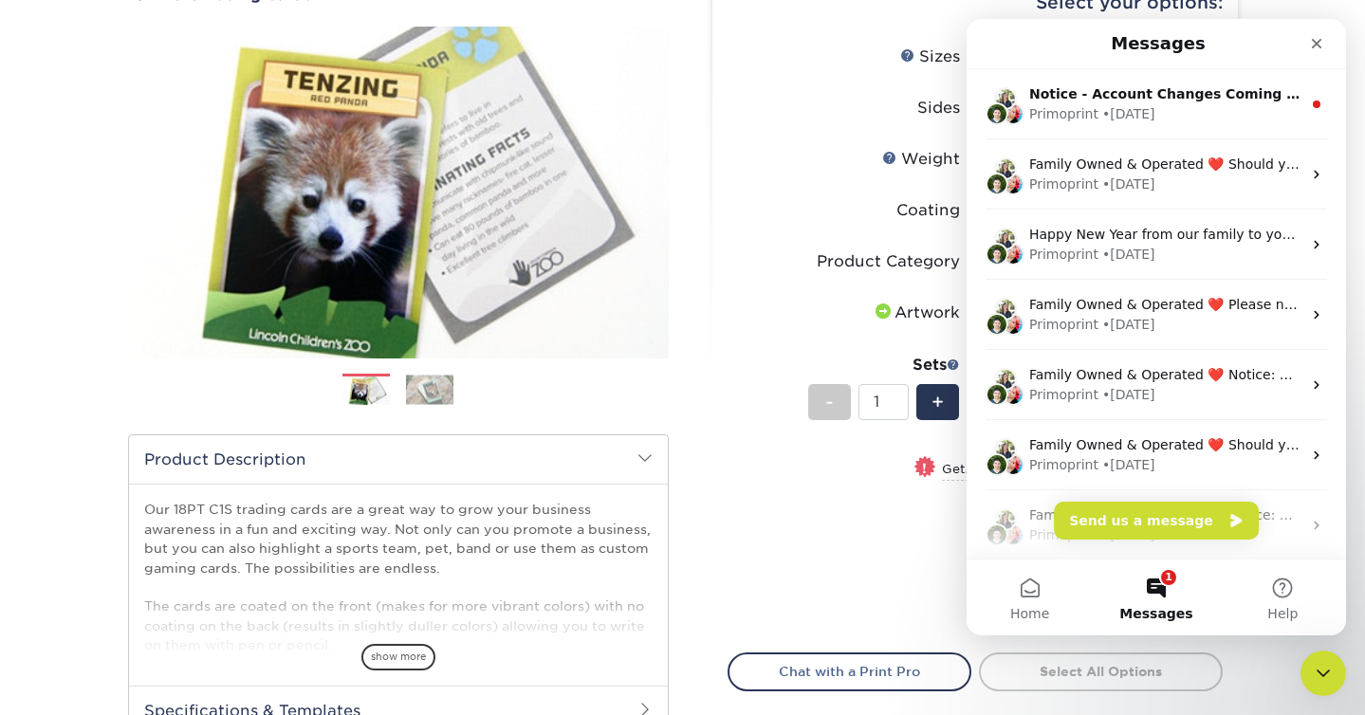
click at [1176, 589] on button "1 Messages" at bounding box center [1156, 598] width 126 height 76
click at [1175, 513] on button "Send us a message" at bounding box center [1156, 521] width 205 height 38
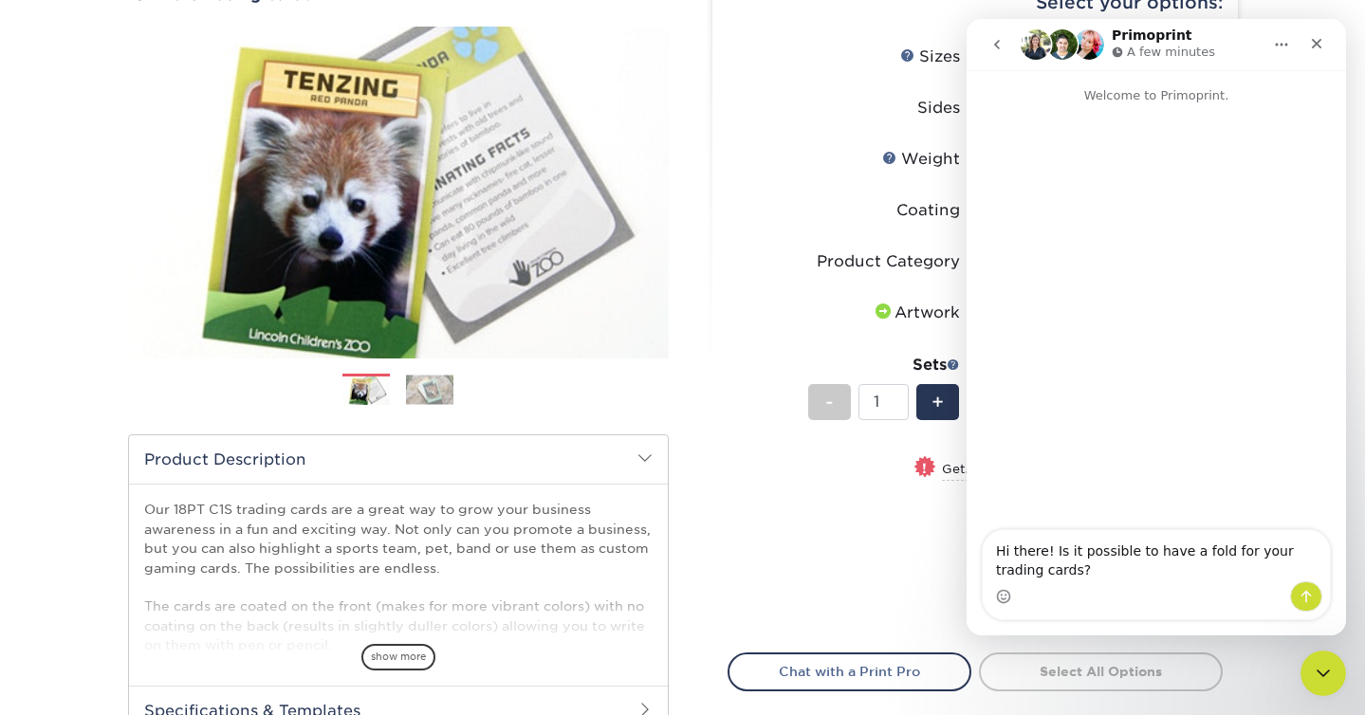
type textarea "Hi there! Is it possible to have a fold for your trading cards? https://www.pri…"
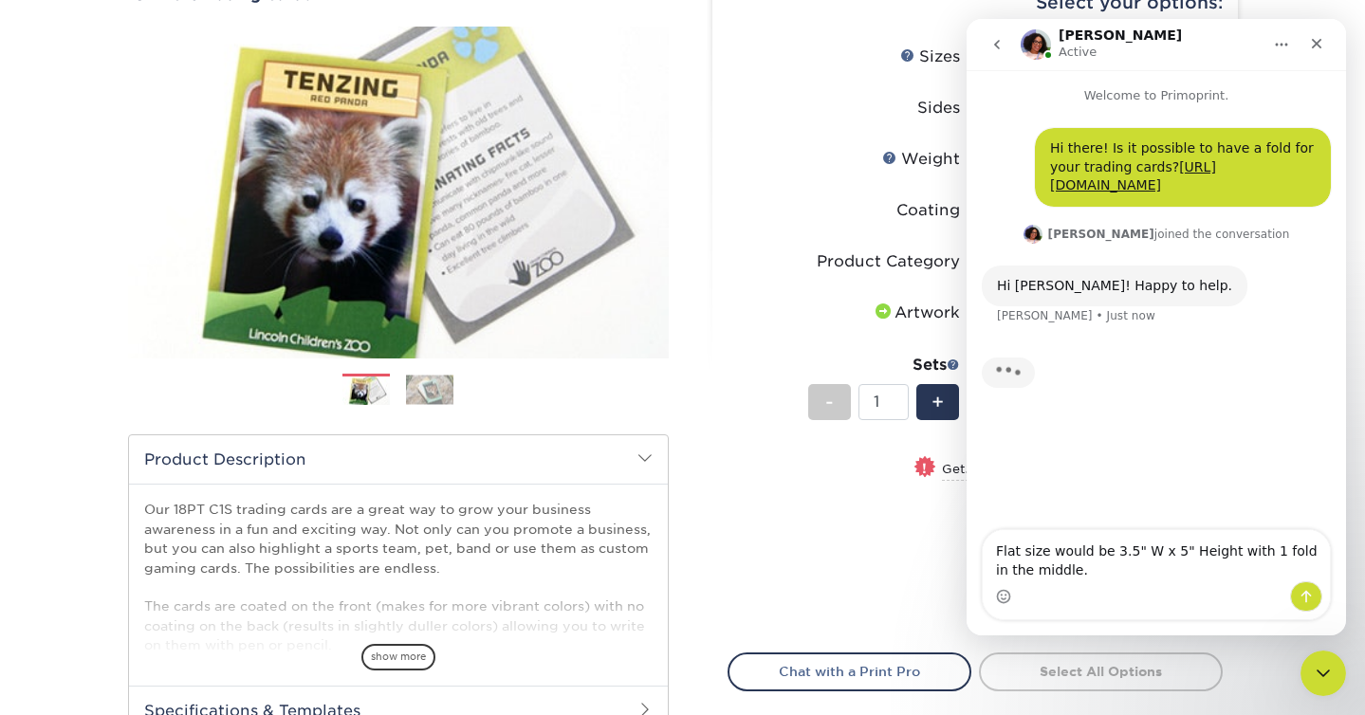
type textarea "Flat size would be 3.5" W x 5" Height with 1 fold in the middle."
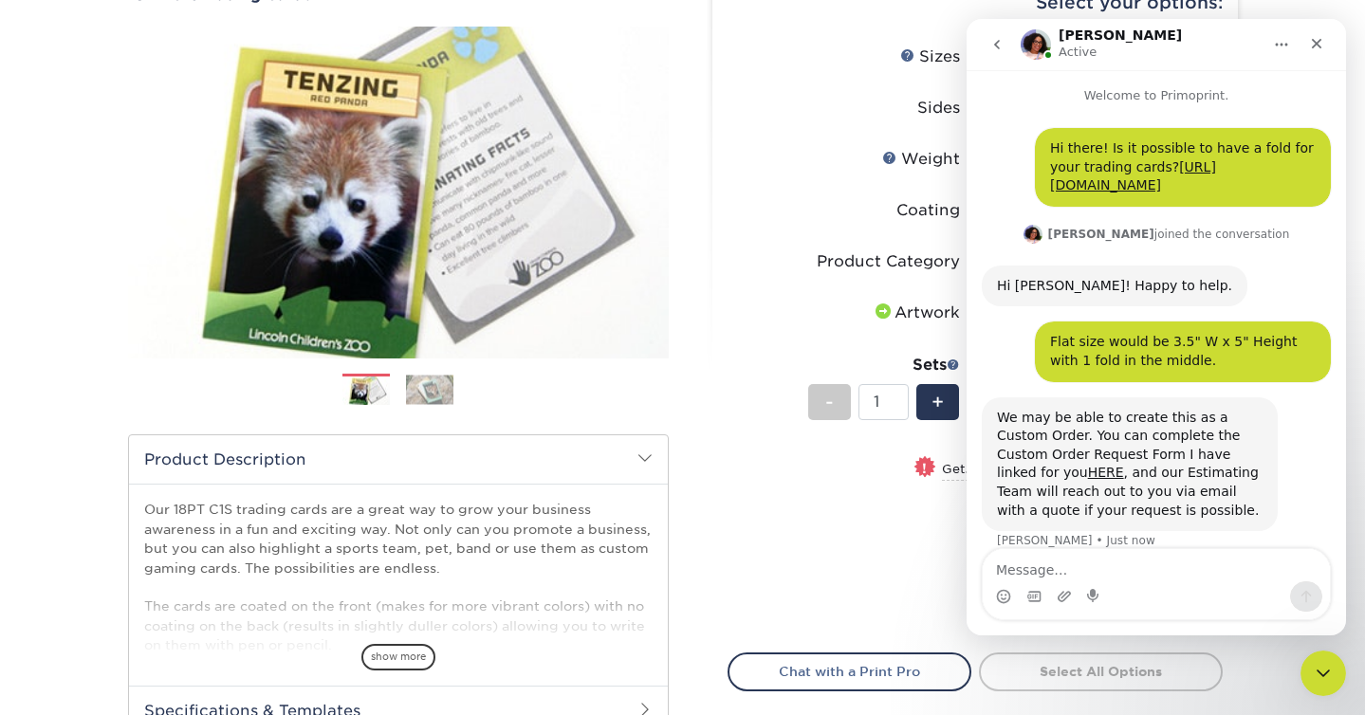
scroll to position [41, 0]
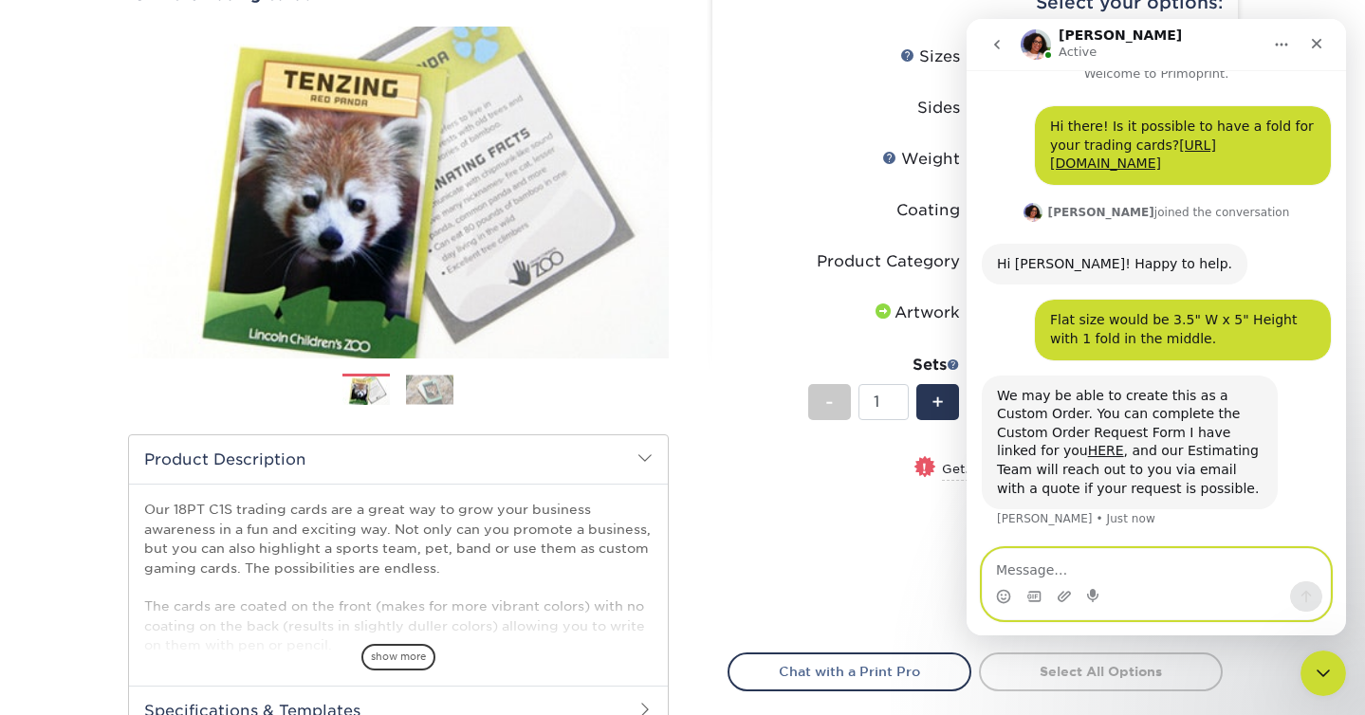
click at [1126, 569] on textarea "Message…" at bounding box center [1156, 565] width 347 height 32
click at [1053, 566] on textarea "Got it. I'll reach back out w" at bounding box center [1156, 565] width 347 height 32
drag, startPoint x: 1036, startPoint y: 569, endPoint x: 1245, endPoint y: 575, distance: 208.8
click at [1245, 575] on textarea "Got it. I'll reach back out w" at bounding box center [1156, 565] width 347 height 32
type textarea "Got it. Thanks"
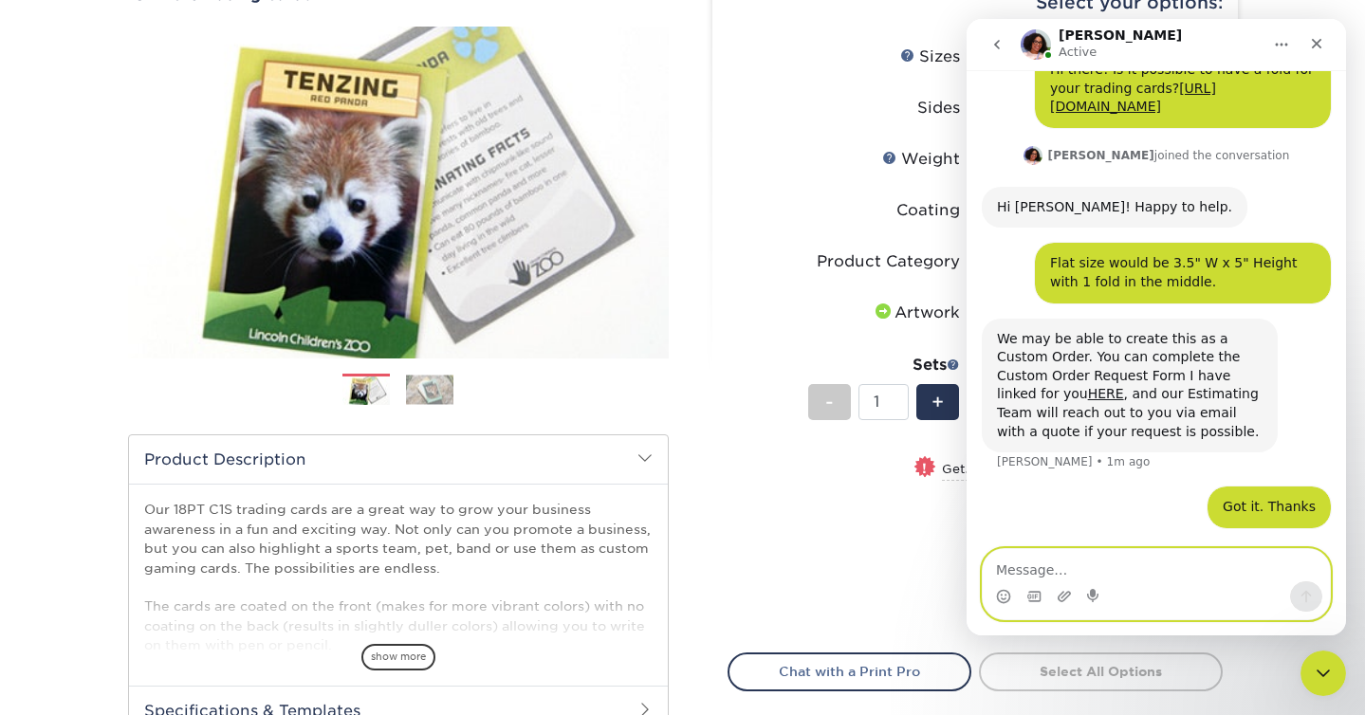
scroll to position [0, 0]
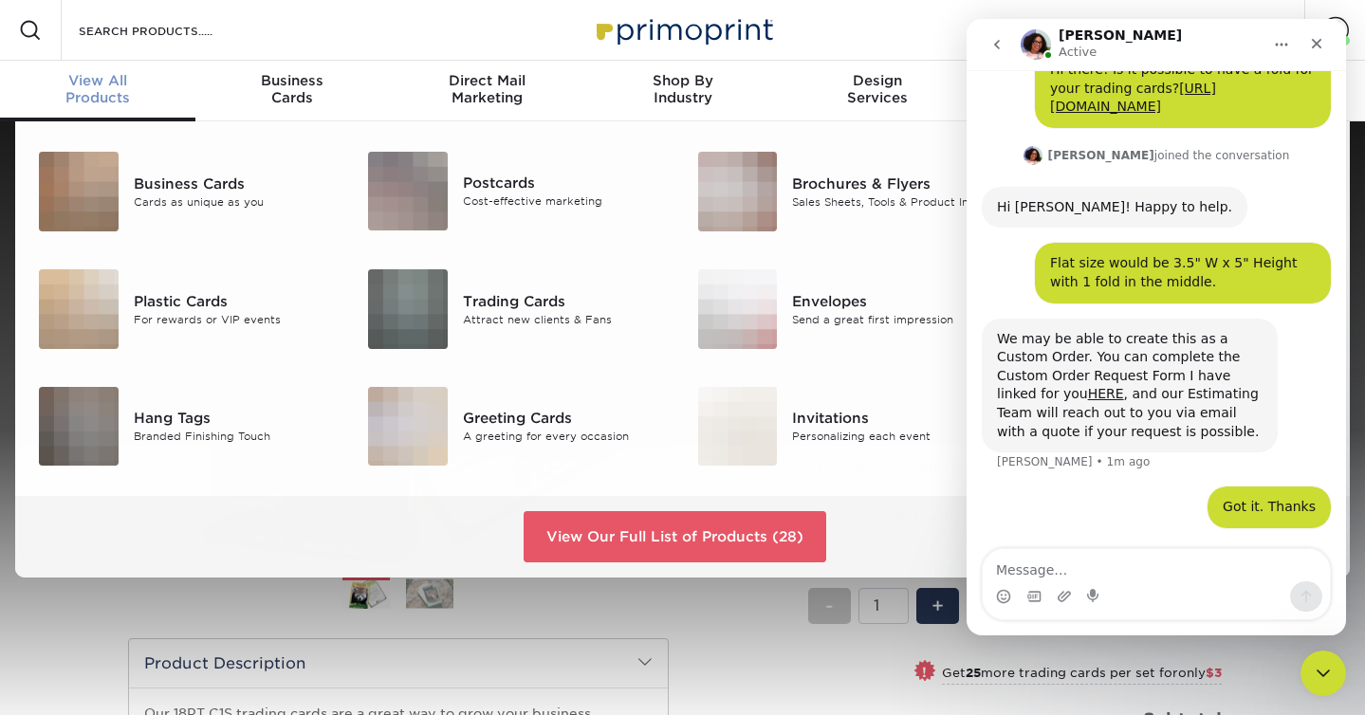
click at [108, 102] on div "View All Products" at bounding box center [97, 89] width 195 height 34
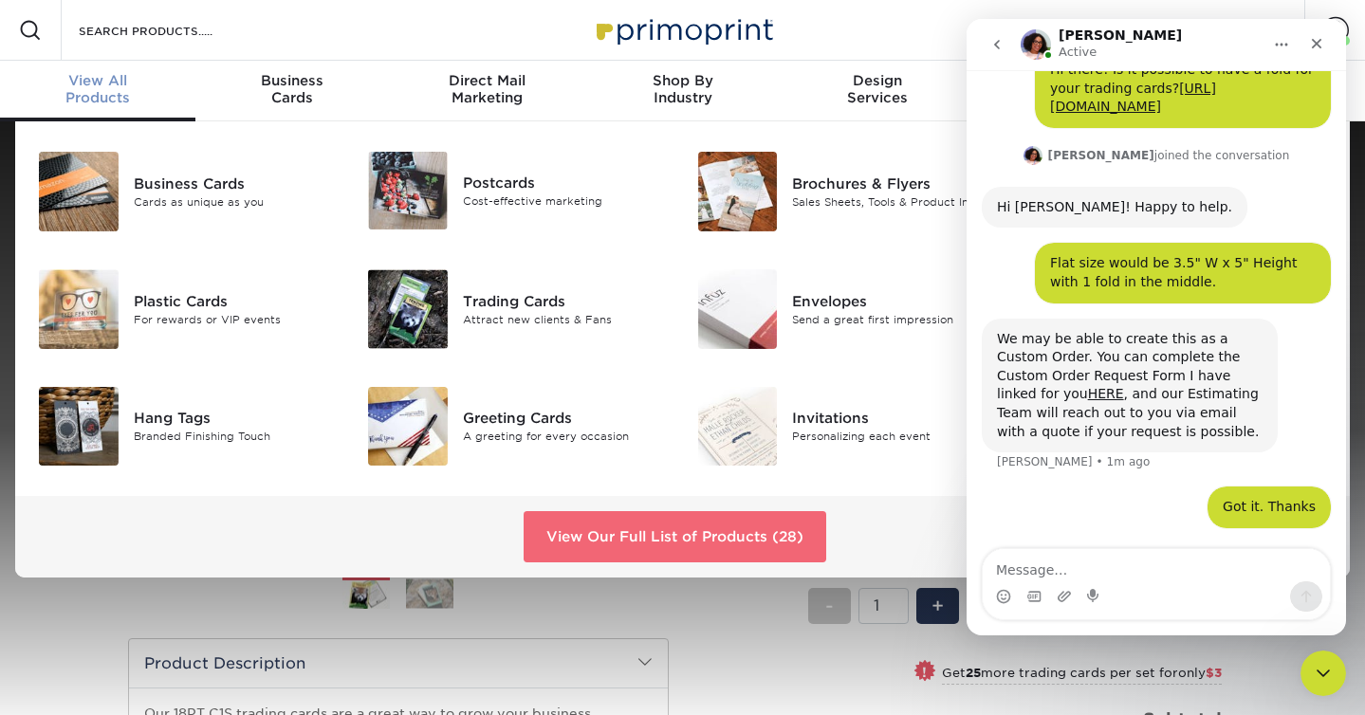
click at [623, 538] on link "View Our Full List of Products (28)" at bounding box center [675, 536] width 303 height 51
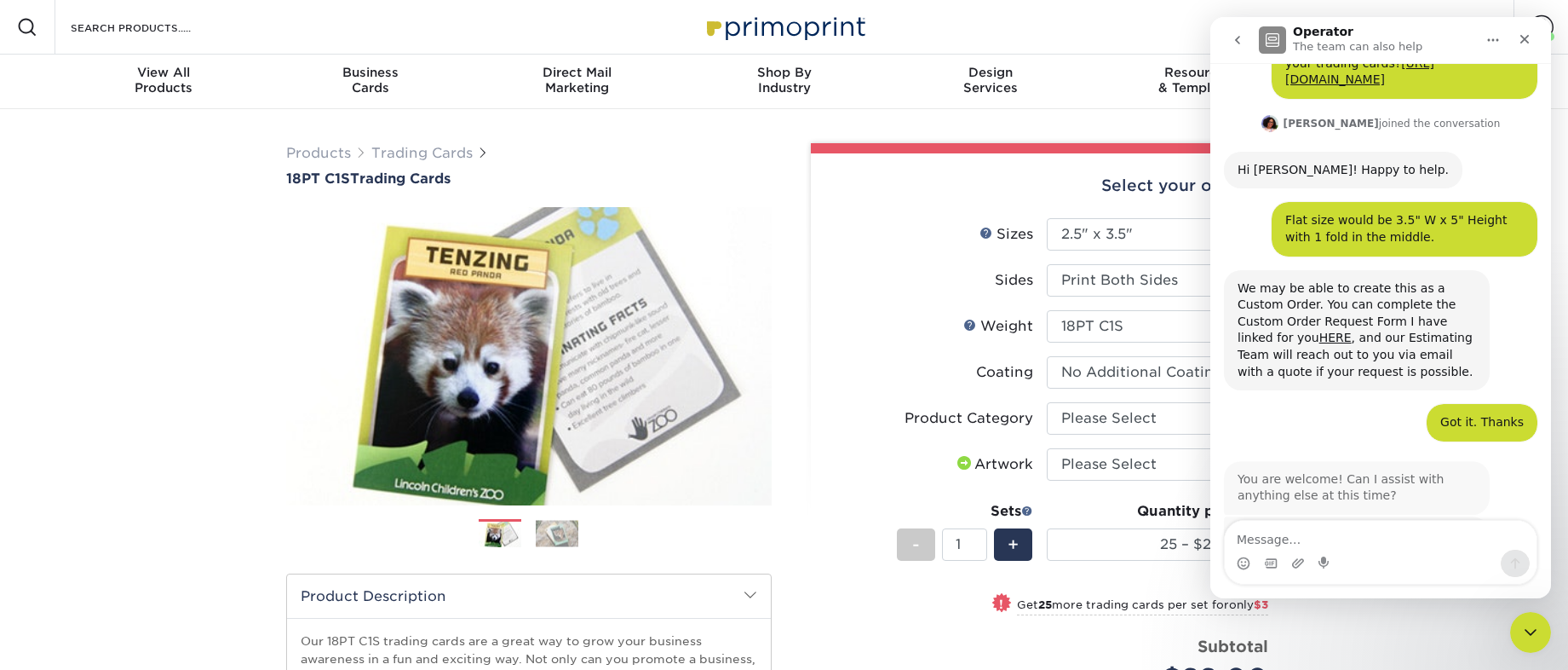
scroll to position [146, 0]
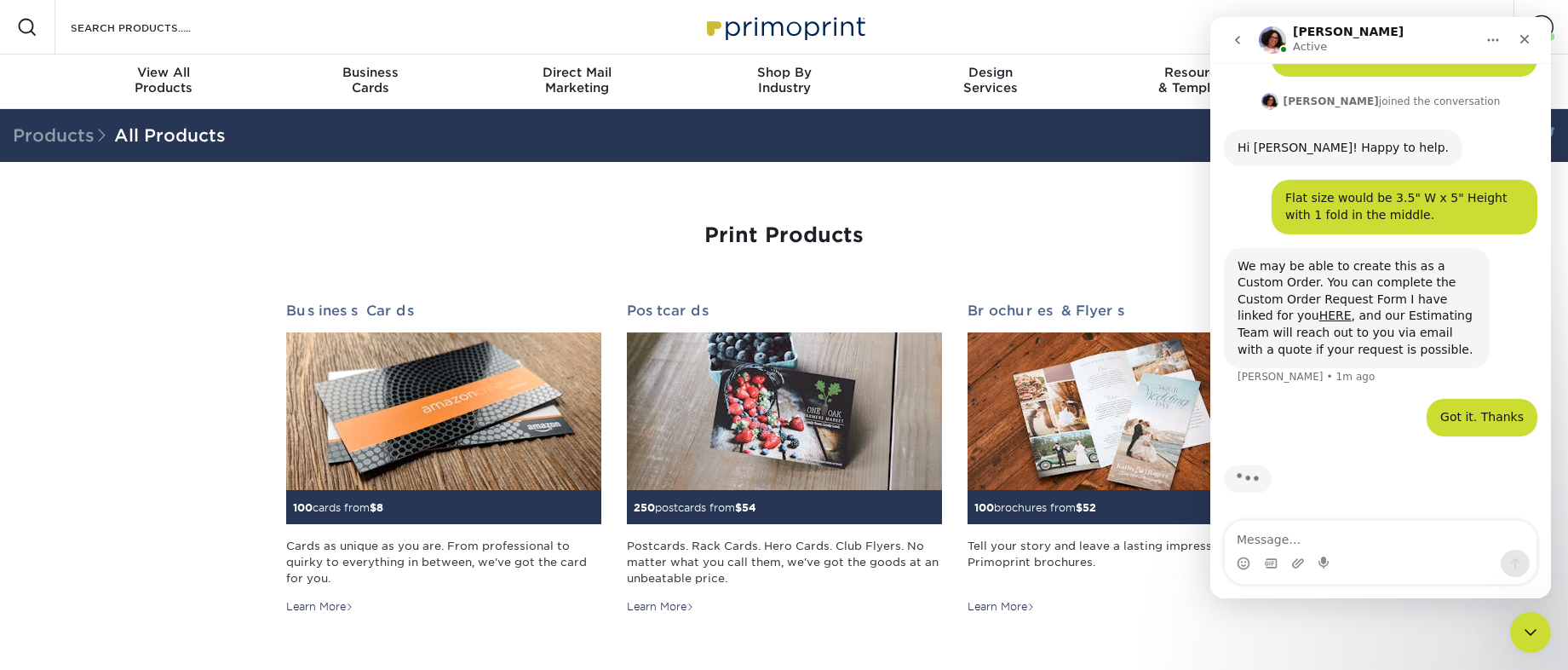
scroll to position [125, 0]
click at [1224, 639] on icon "Close Intercom Messenger" at bounding box center [1528, 630] width 21 height 21
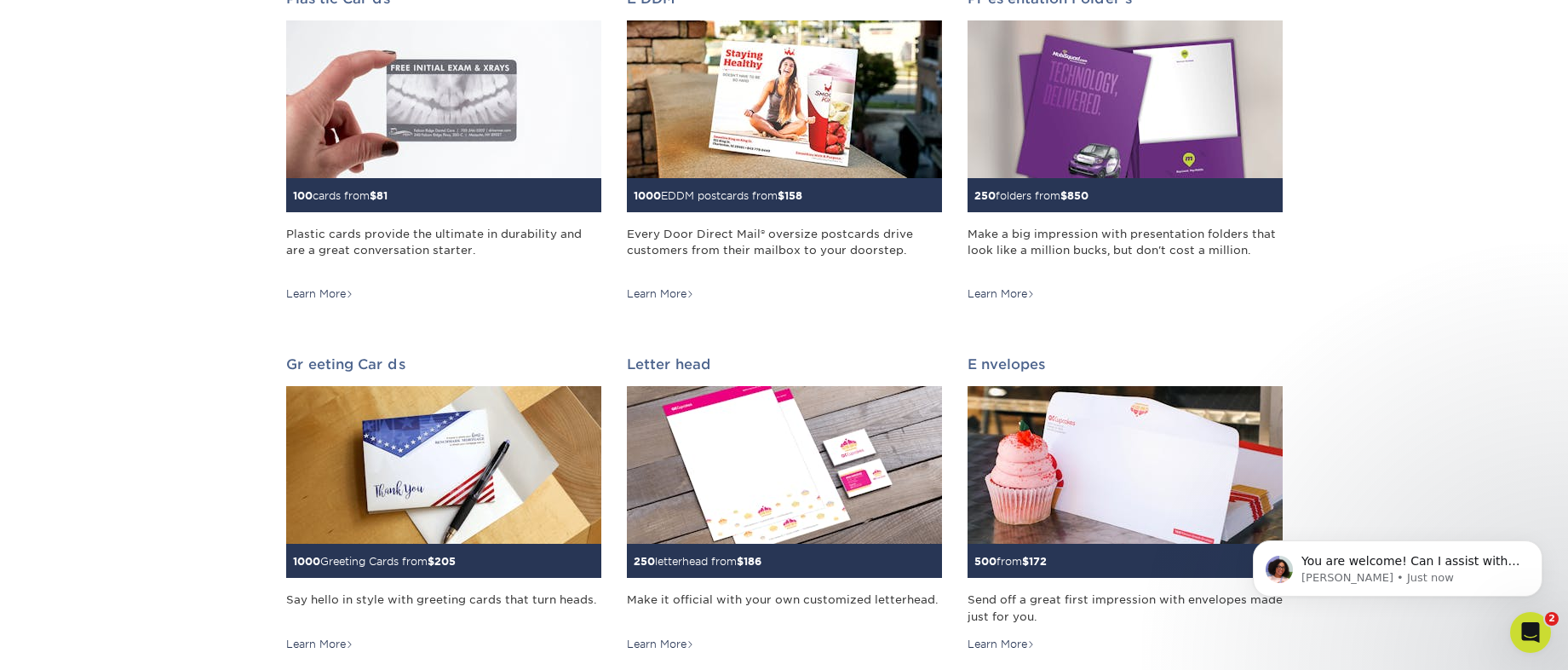
scroll to position [854, 0]
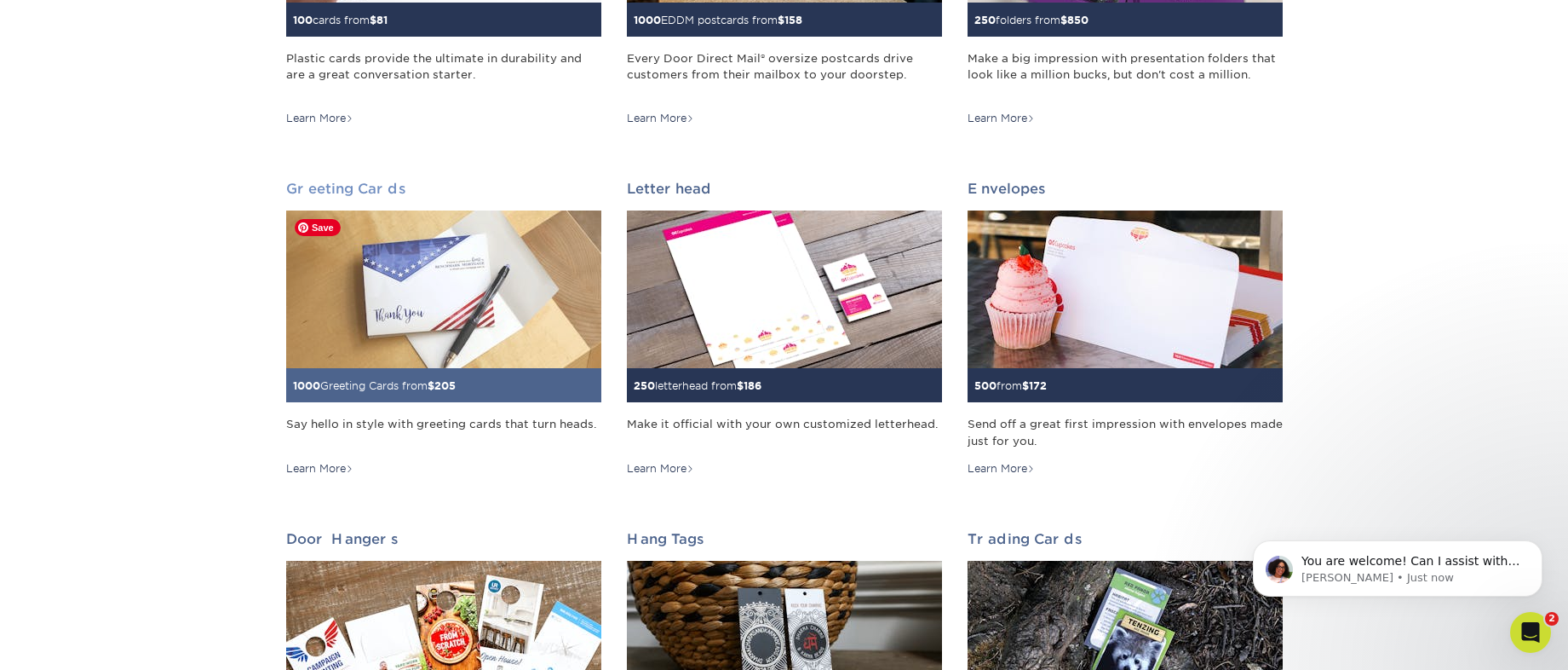
click at [481, 331] on img at bounding box center [443, 289] width 315 height 158
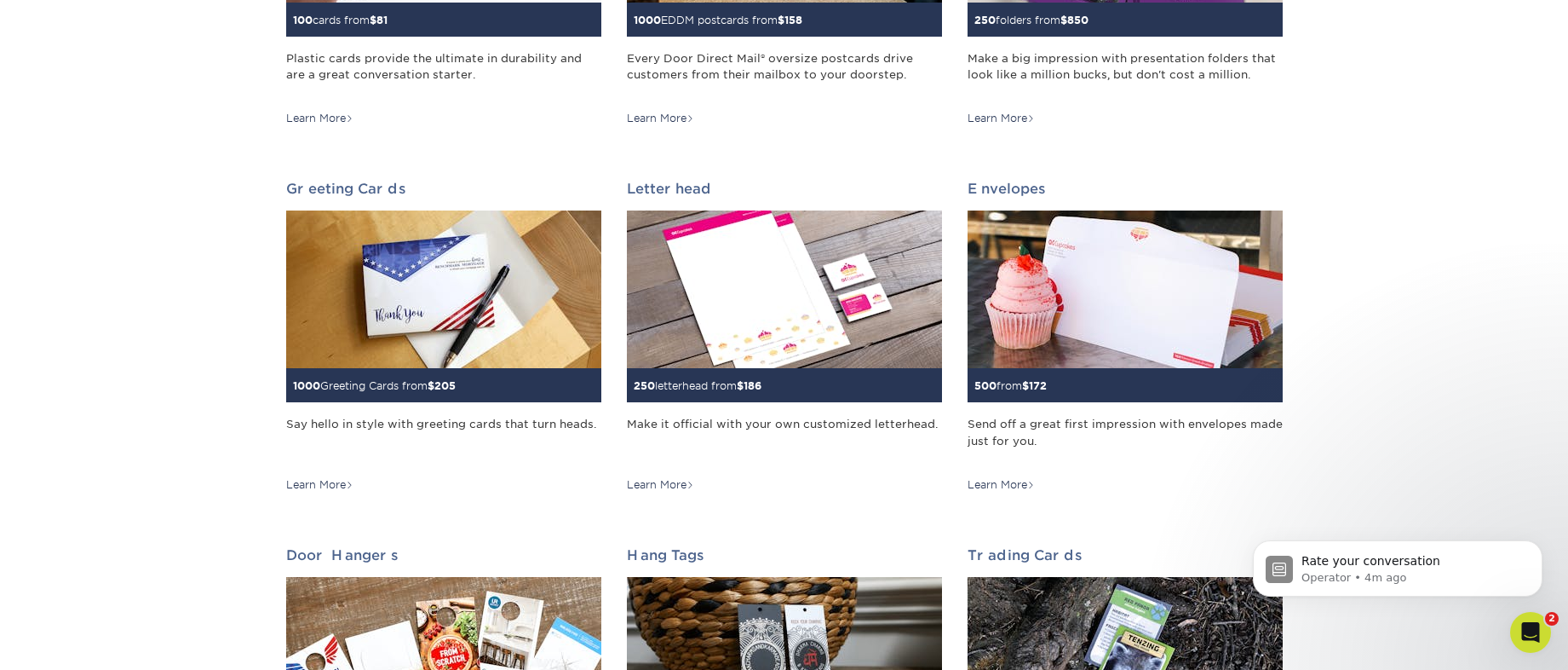
scroll to position [344, 0]
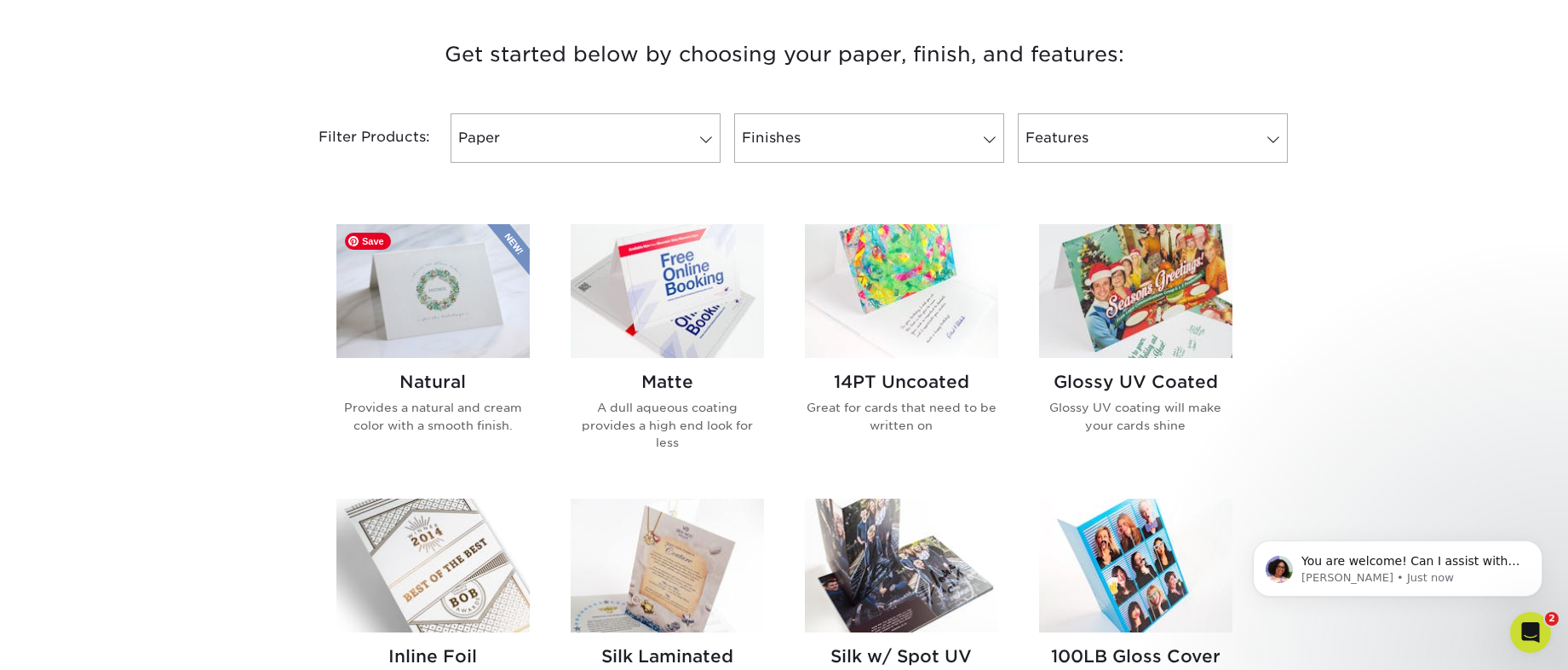
click at [409, 310] on img at bounding box center [433, 291] width 193 height 134
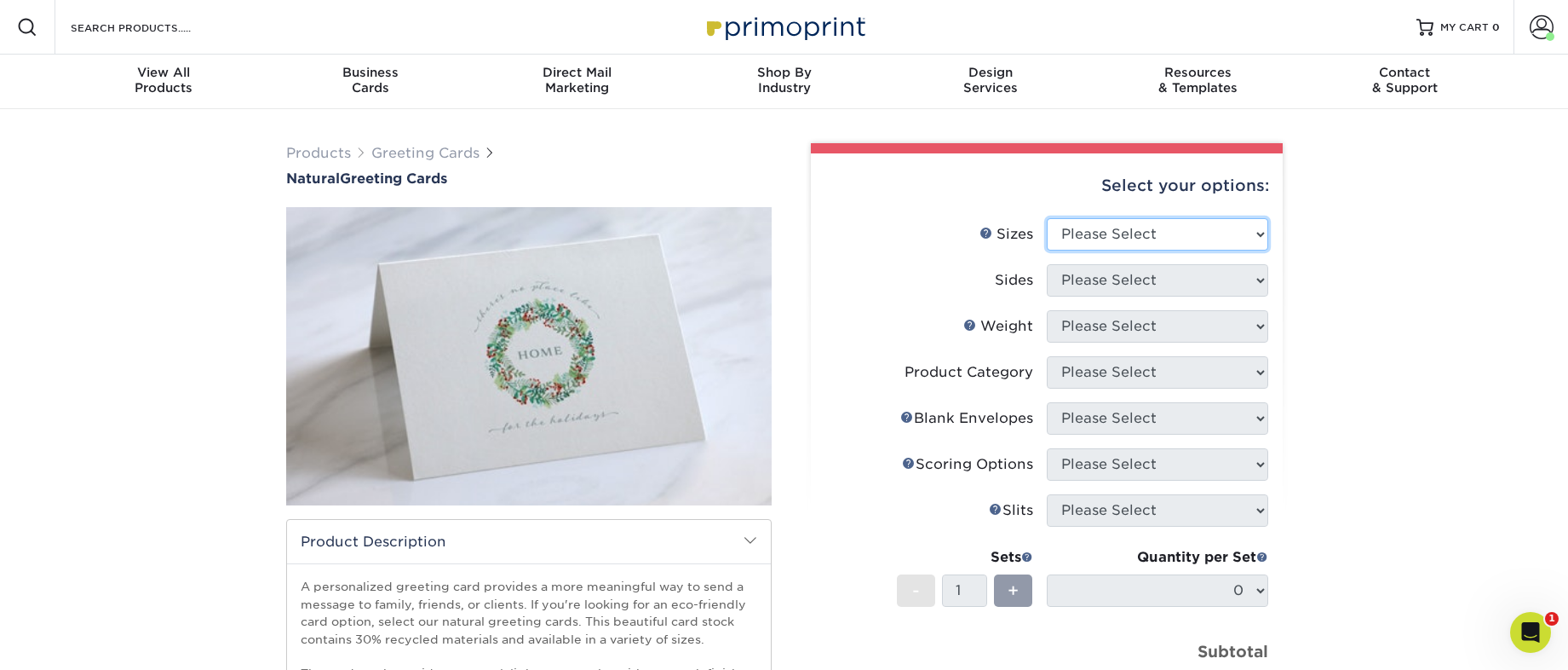
click at [1094, 229] on select "Please Select 4.25" x 11" 5.5" x 8.5" 6" x 9" 6" x 12" 7" x 10" 8.5" x 11"" at bounding box center [1157, 234] width 222 height 32
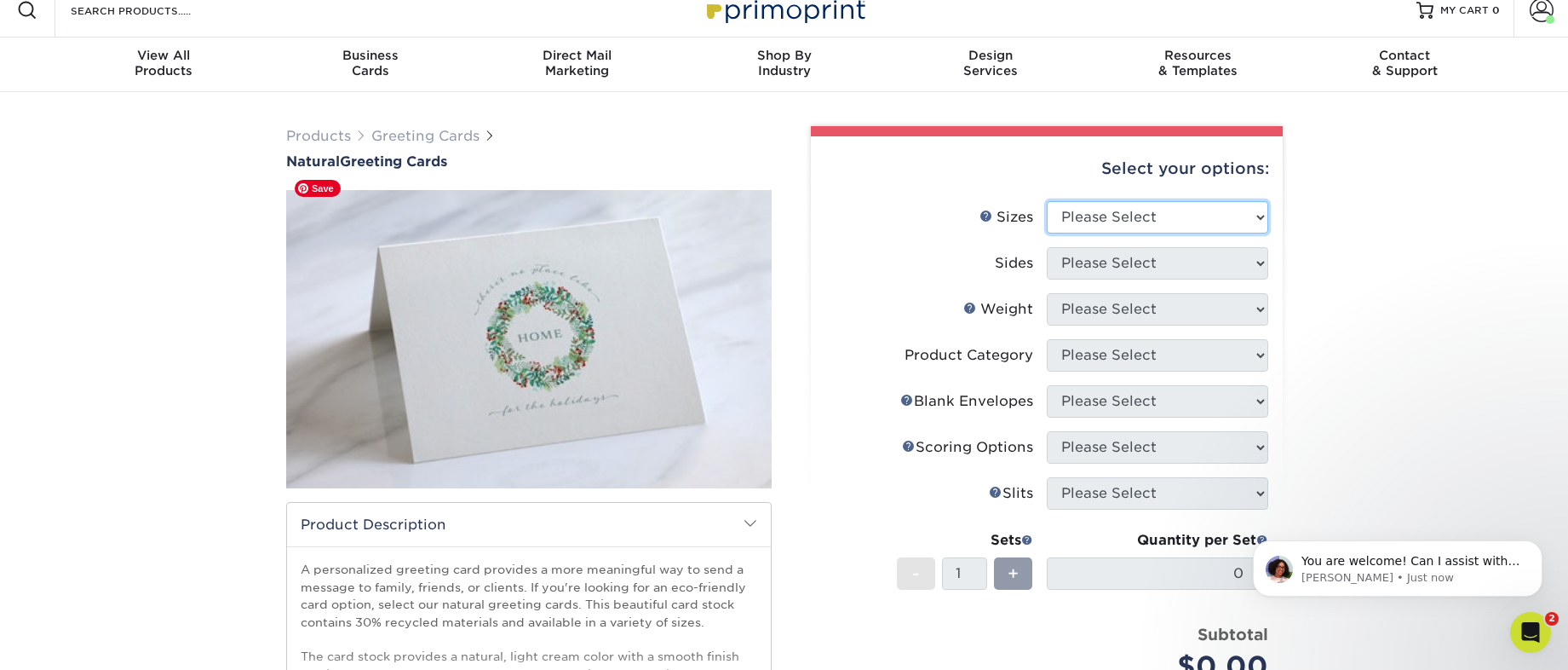
scroll to position [16, 0]
